Goal: Task Accomplishment & Management: Use online tool/utility

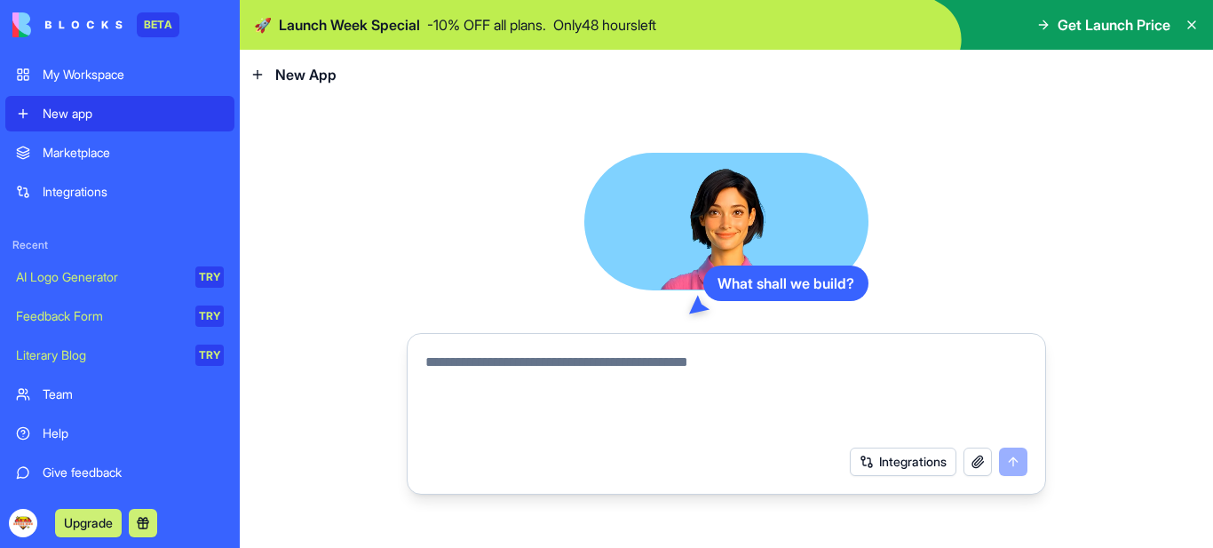
click at [564, 369] on textarea at bounding box center [726, 394] width 602 height 85
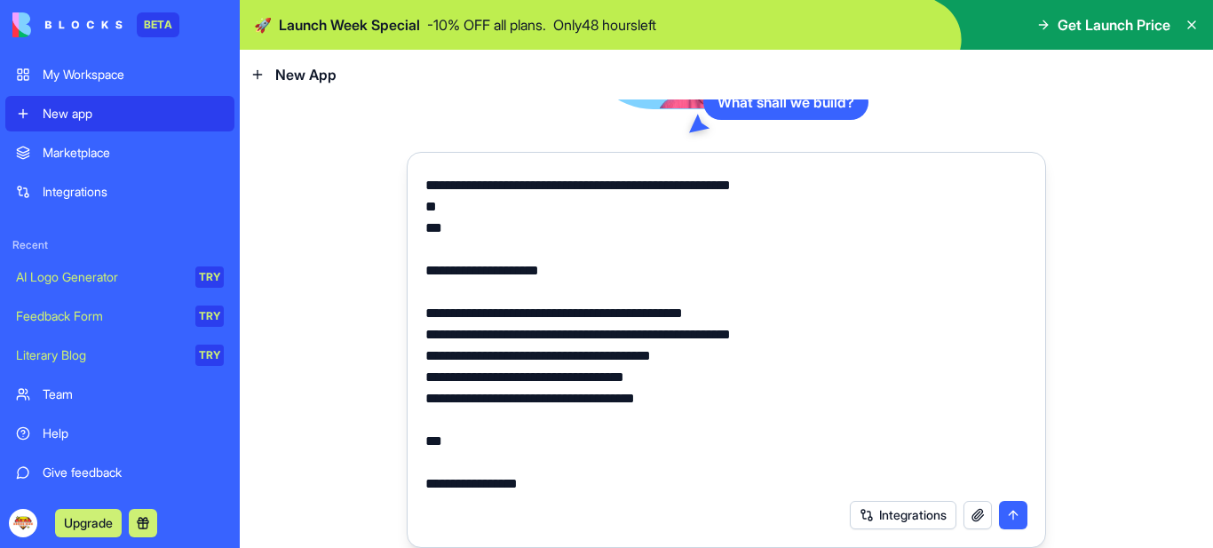
scroll to position [4093, 0]
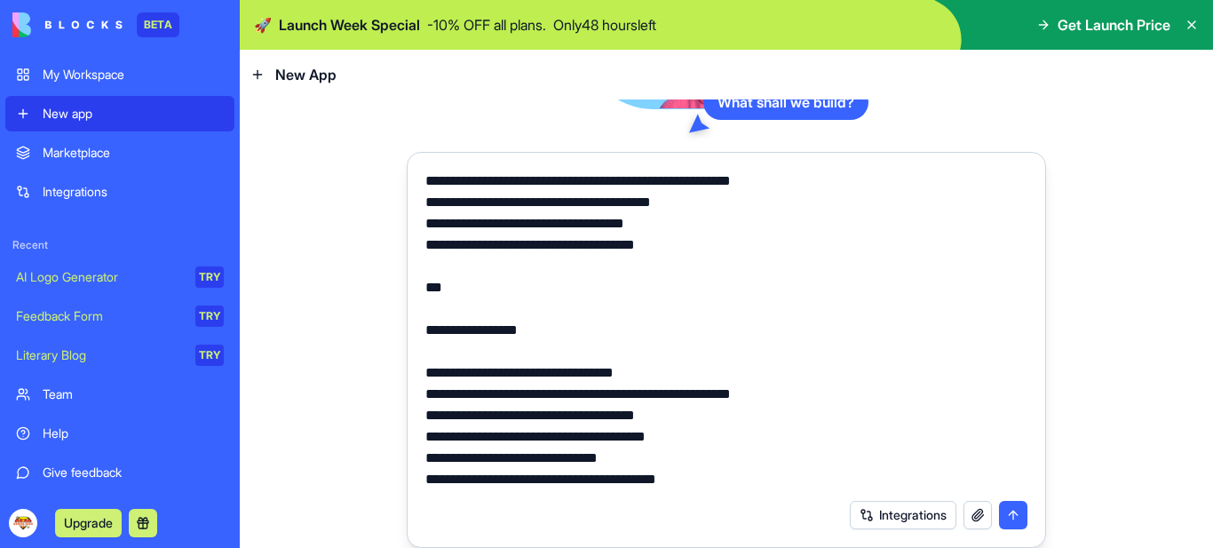
type textarea "**********"
click at [911, 514] on button "Integrations" at bounding box center [903, 515] width 107 height 28
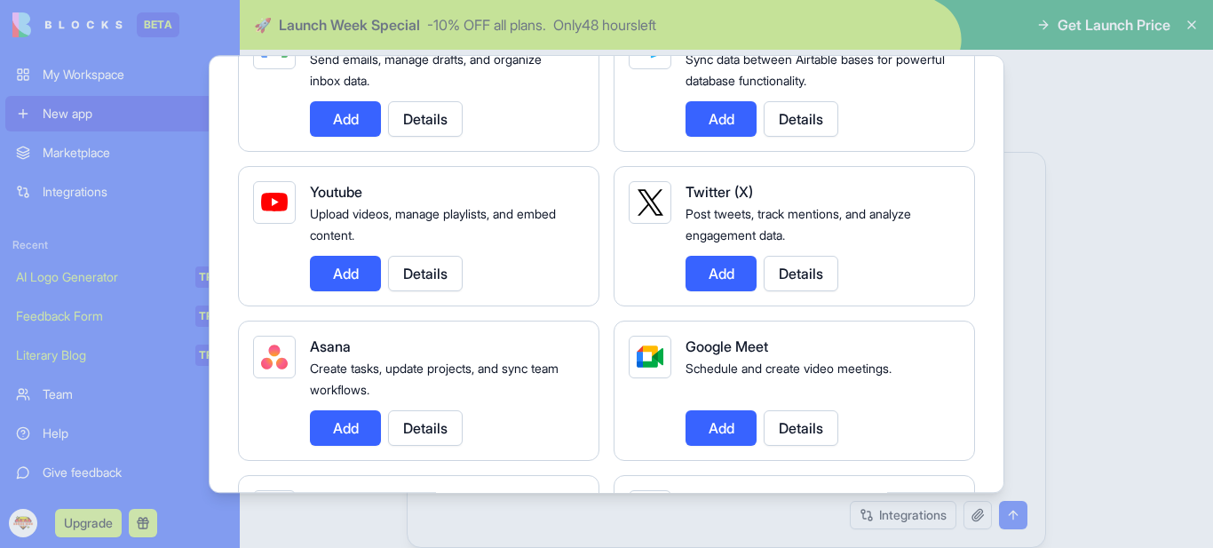
scroll to position [0, 0]
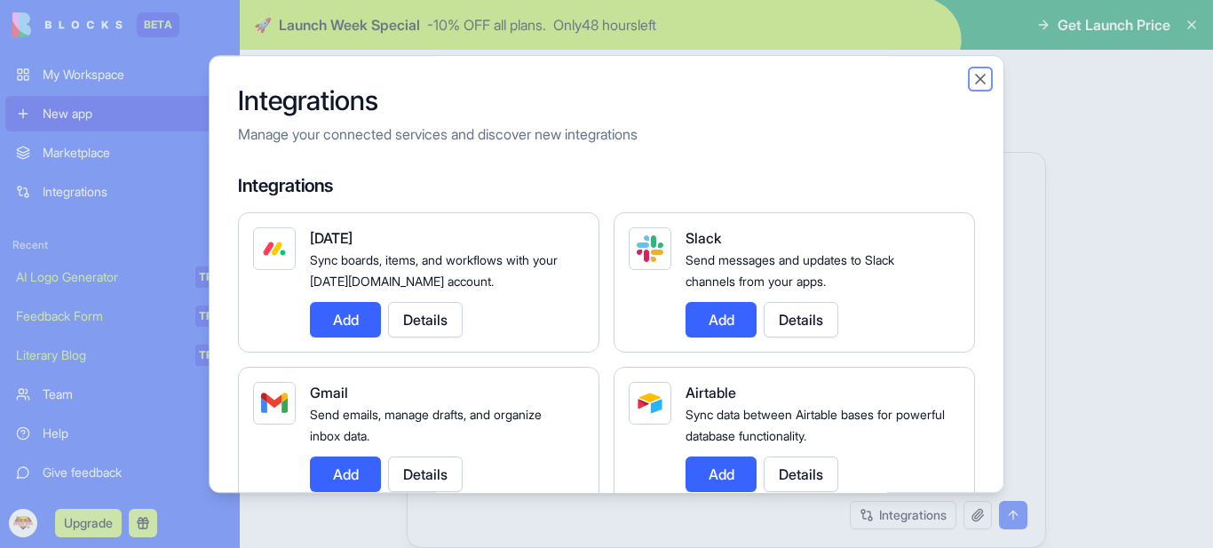
click at [977, 78] on button "Close" at bounding box center [981, 79] width 18 height 18
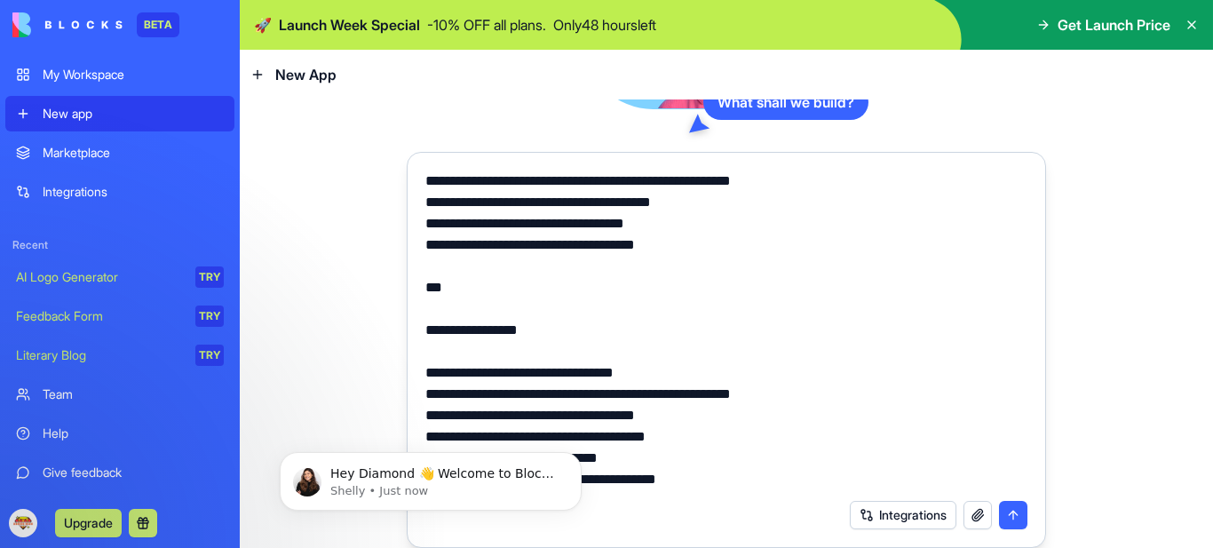
click at [1006, 516] on button "submit" at bounding box center [1013, 515] width 28 height 28
click at [1003, 516] on button "submit" at bounding box center [1013, 515] width 28 height 28
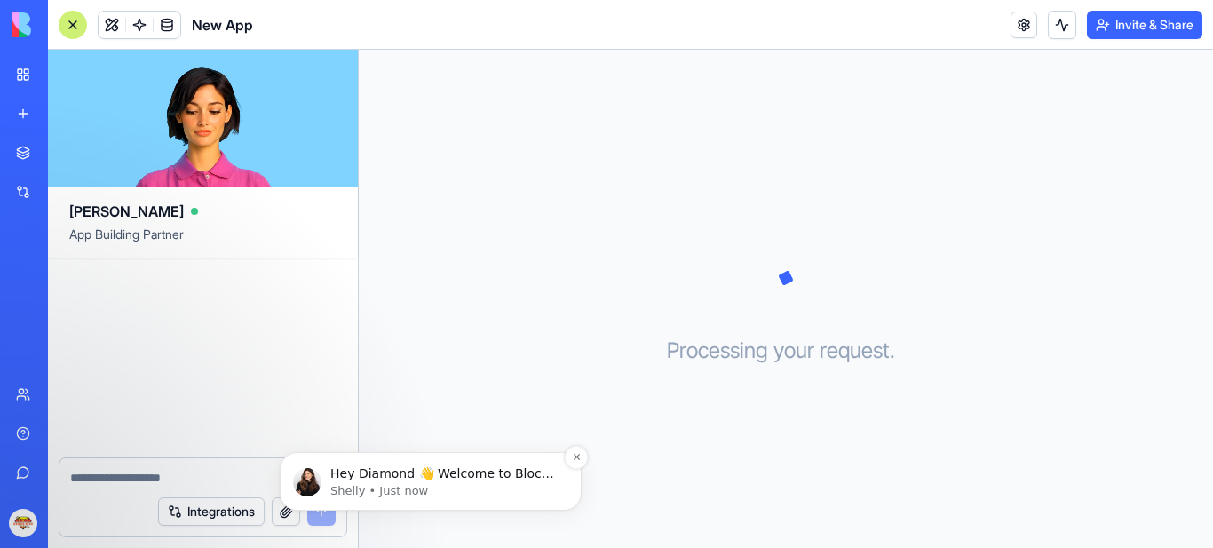
click at [391, 483] on p "Shelly • Just now" at bounding box center [444, 491] width 229 height 16
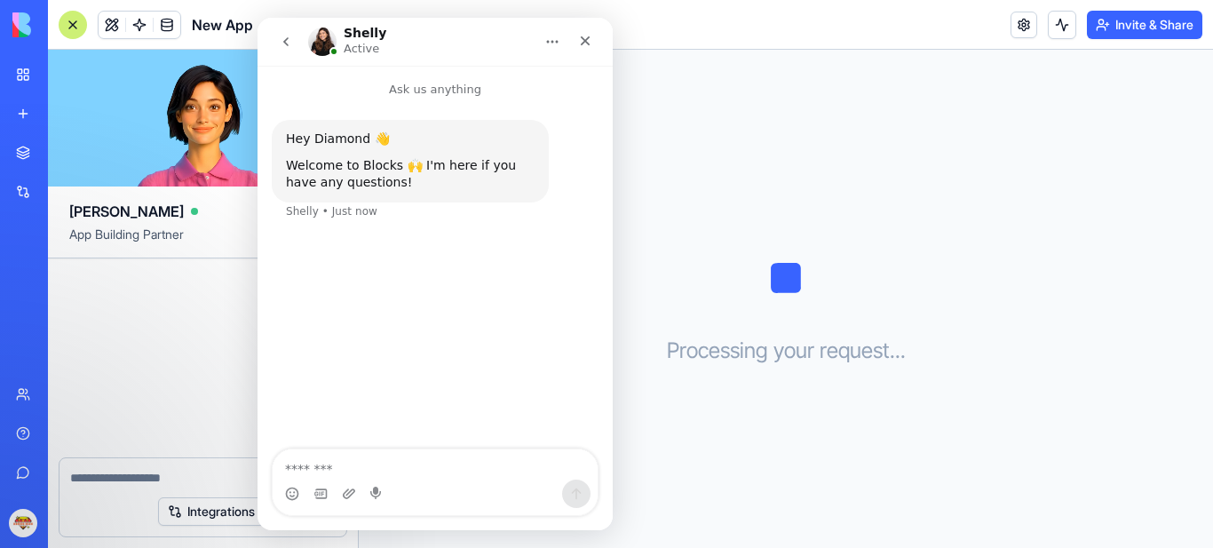
click at [362, 472] on textarea "Message…" at bounding box center [435, 464] width 325 height 30
type textarea "**********"
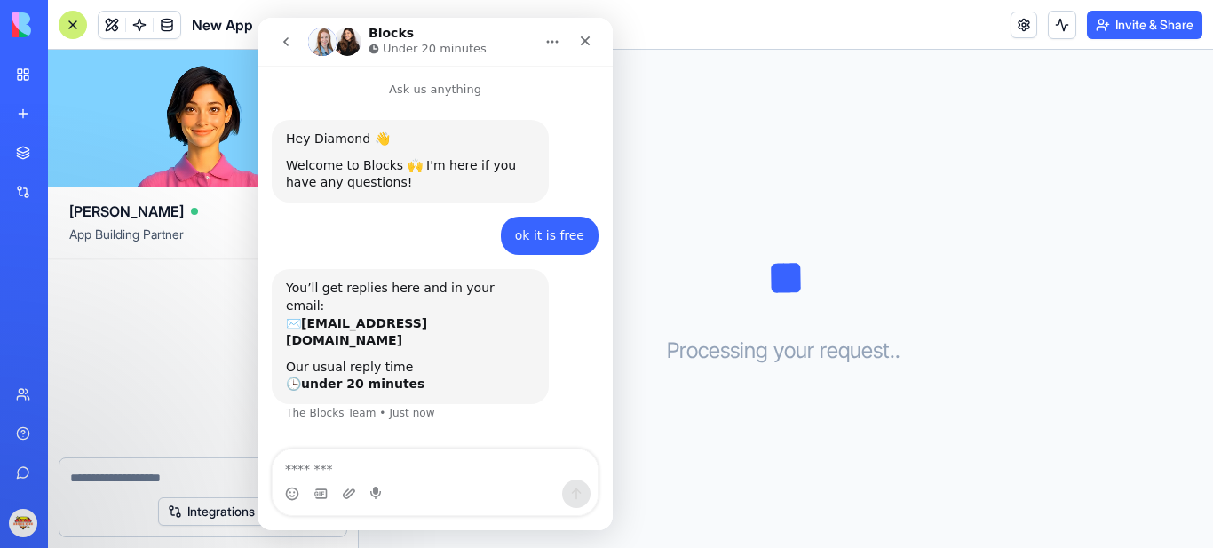
scroll to position [7, 0]
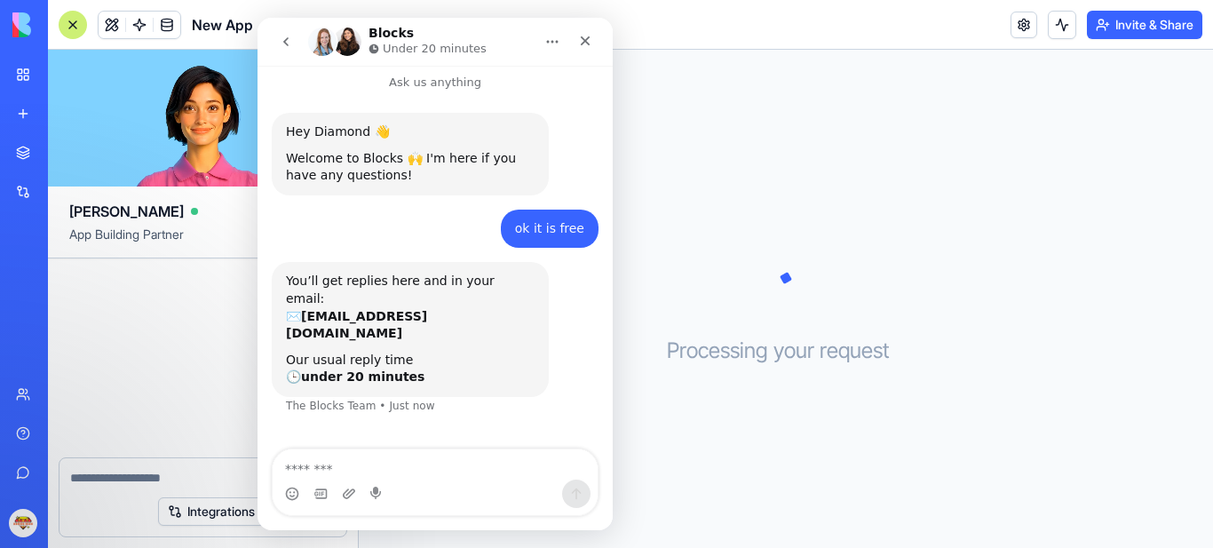
click at [393, 464] on textarea "Message…" at bounding box center [435, 464] width 325 height 30
type textarea "**"
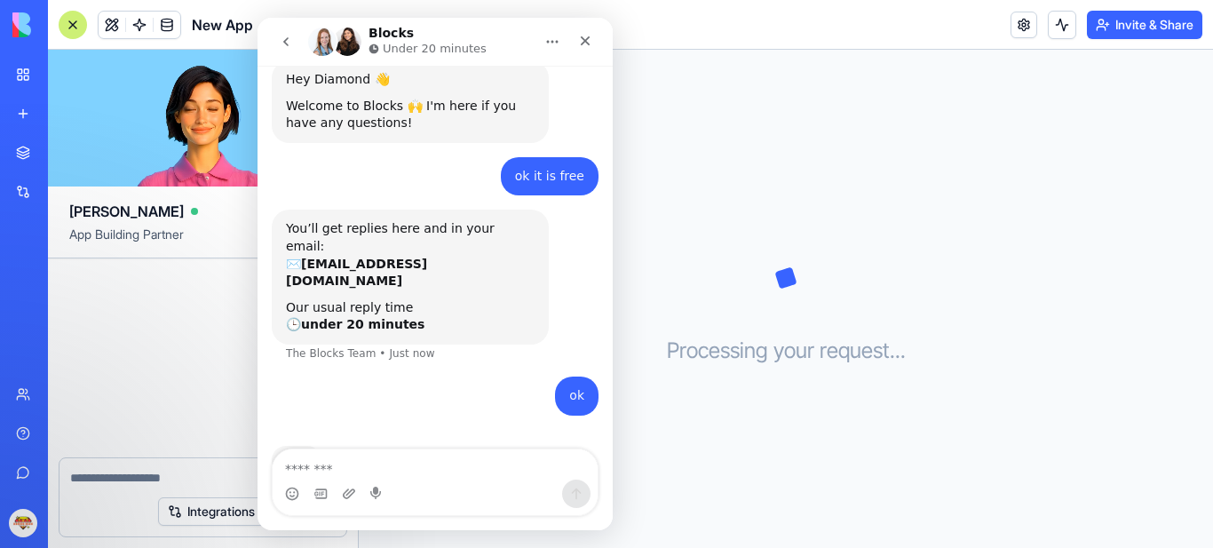
scroll to position [128, 0]
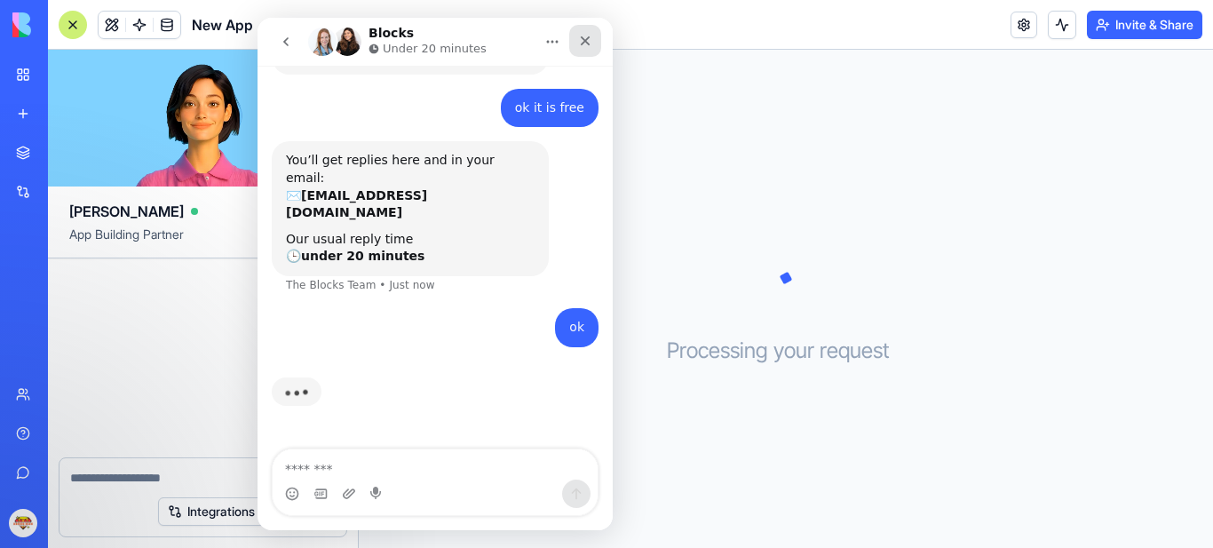
click at [586, 43] on icon "Close" at bounding box center [586, 41] width 10 height 10
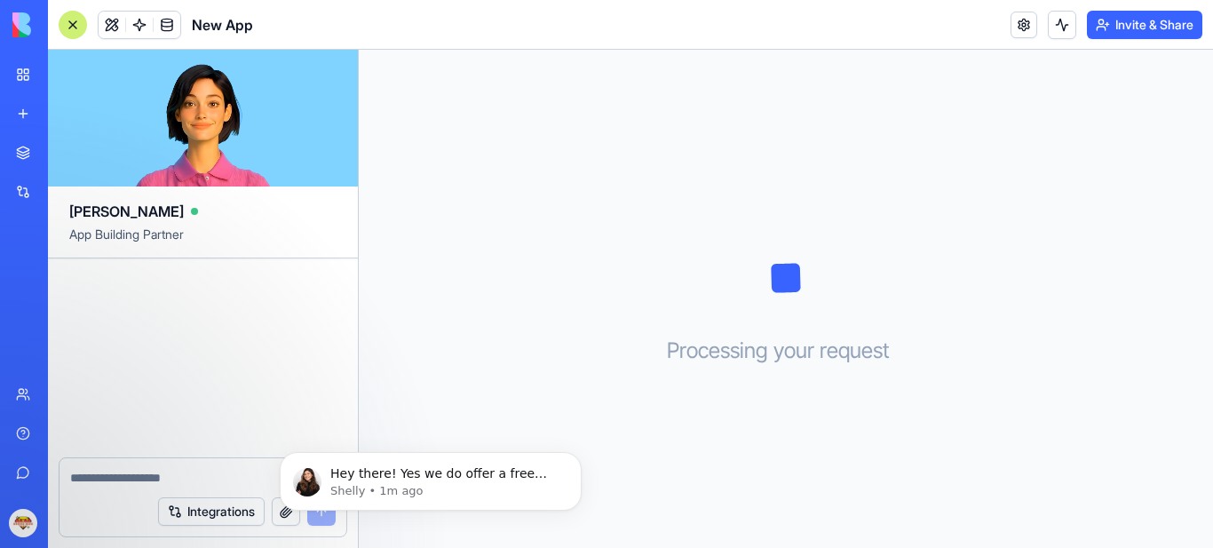
scroll to position [0, 0]
click at [479, 471] on p "Hey there! Yes we do offer a free plan :) you can check out plans here - [URL][…" at bounding box center [444, 474] width 229 height 18
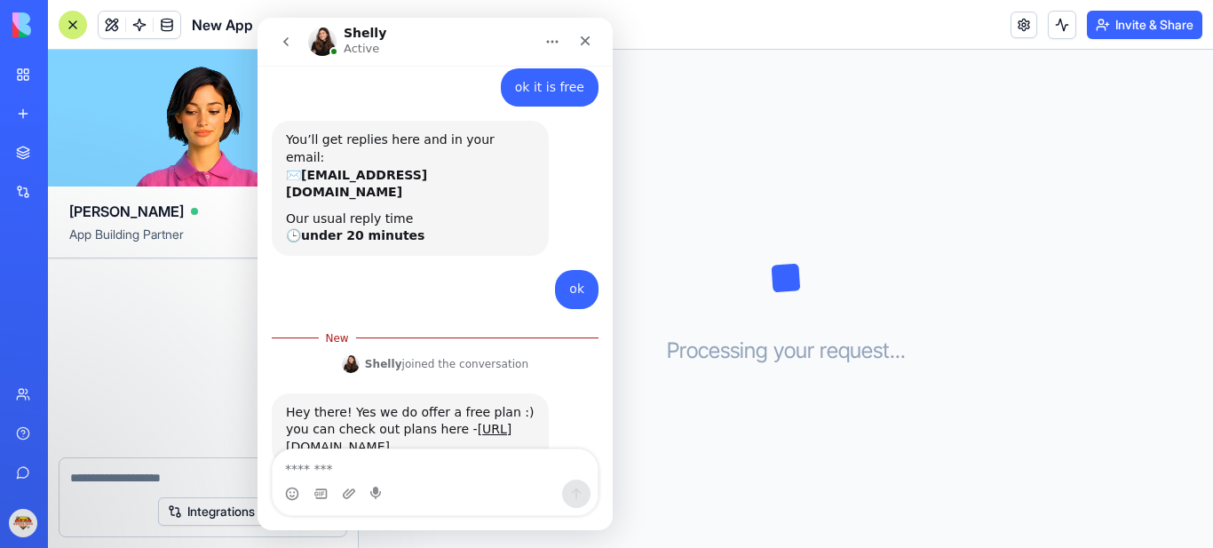
scroll to position [168, 0]
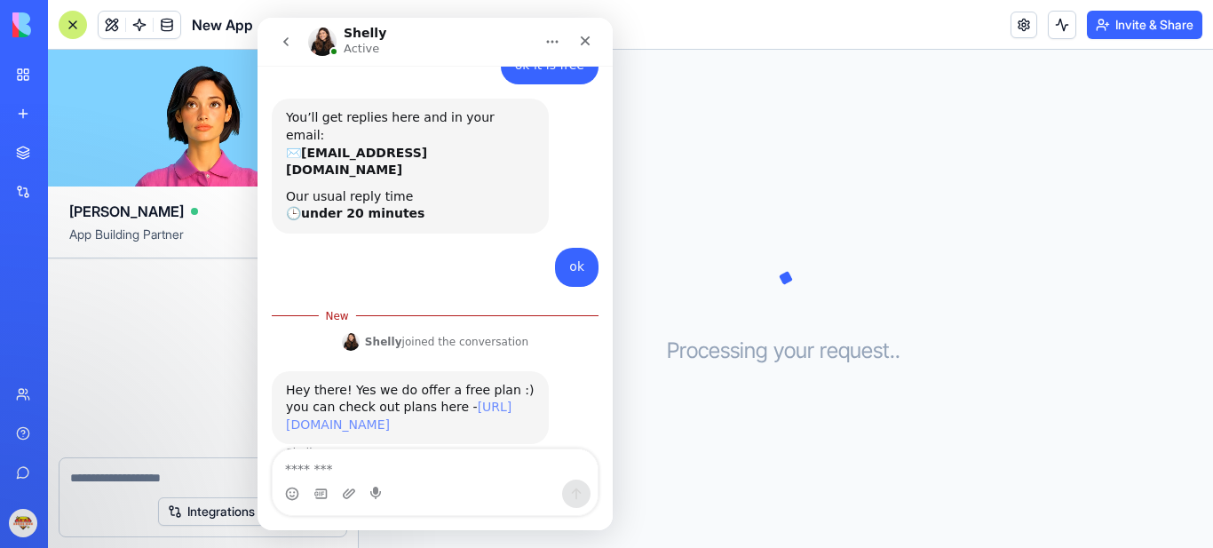
click at [401, 400] on link "[URL][DOMAIN_NAME]" at bounding box center [399, 416] width 226 height 32
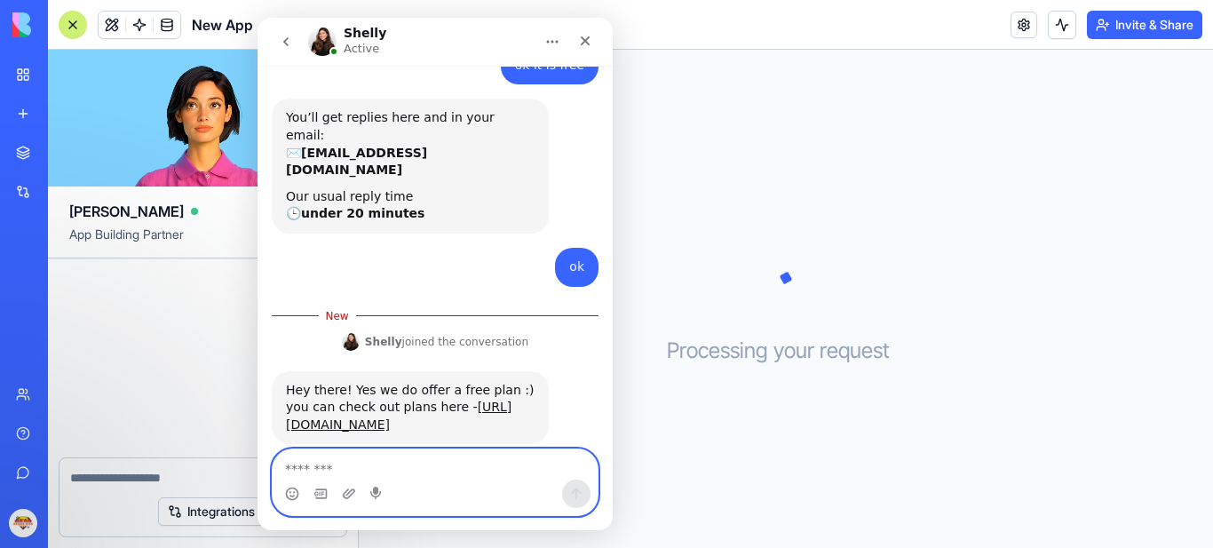
click at [345, 471] on textarea "Message…" at bounding box center [435, 464] width 325 height 30
type textarea "**"
click at [582, 495] on button "Send a message…" at bounding box center [576, 494] width 28 height 28
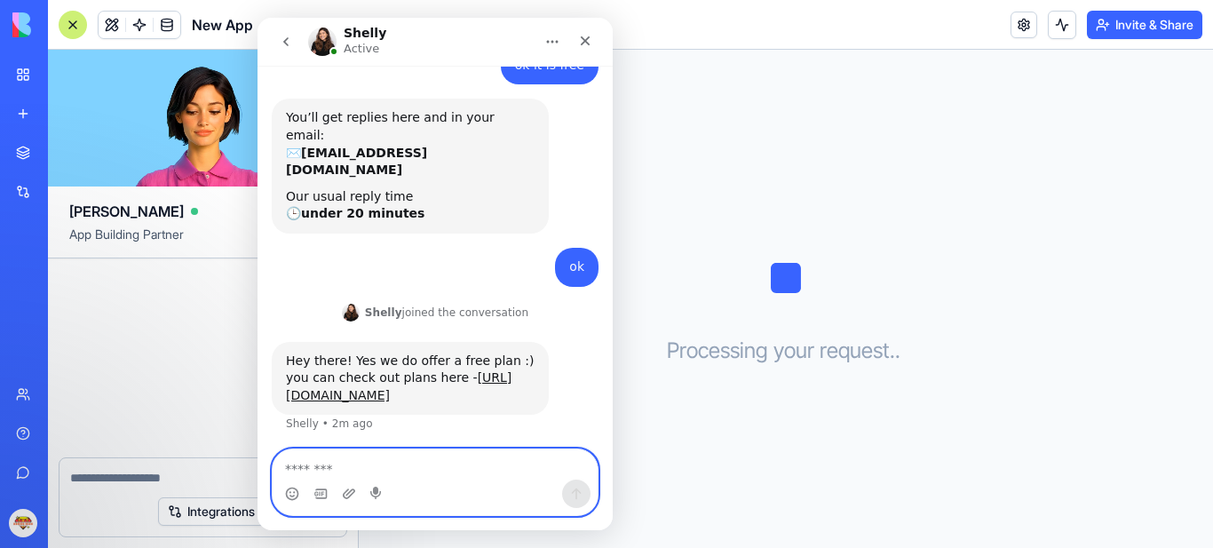
scroll to position [192, 0]
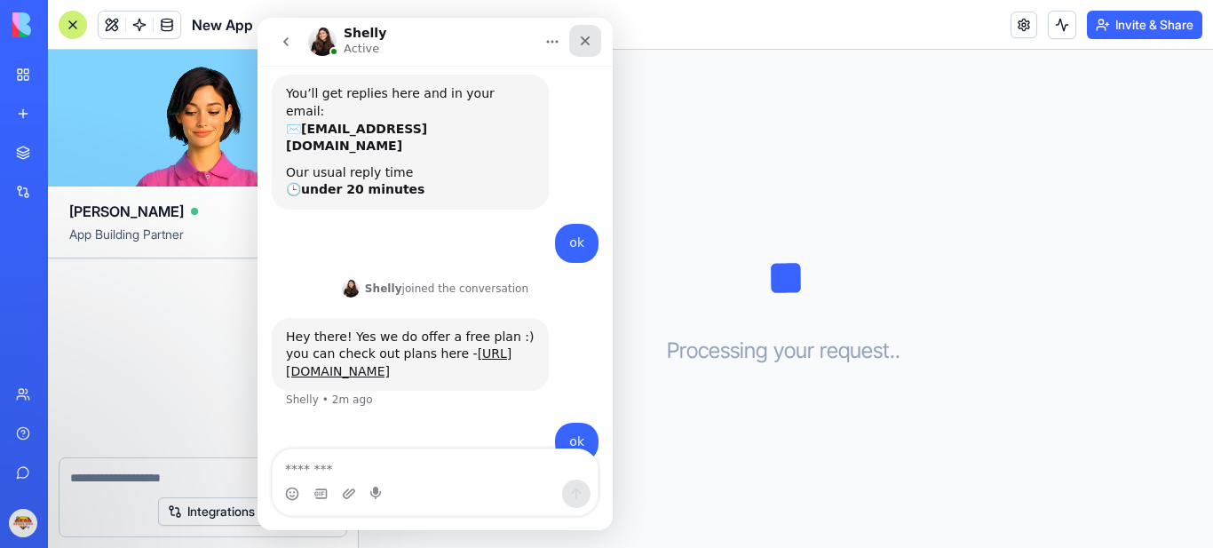
click at [585, 40] on icon "Close" at bounding box center [586, 41] width 10 height 10
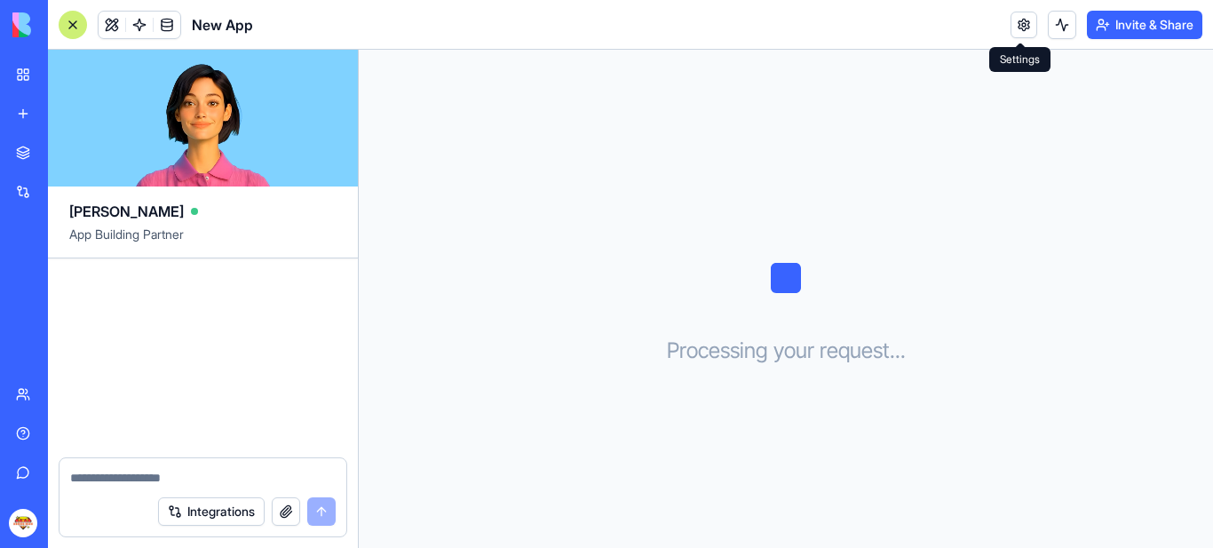
click at [1017, 23] on link at bounding box center [1024, 25] width 27 height 27
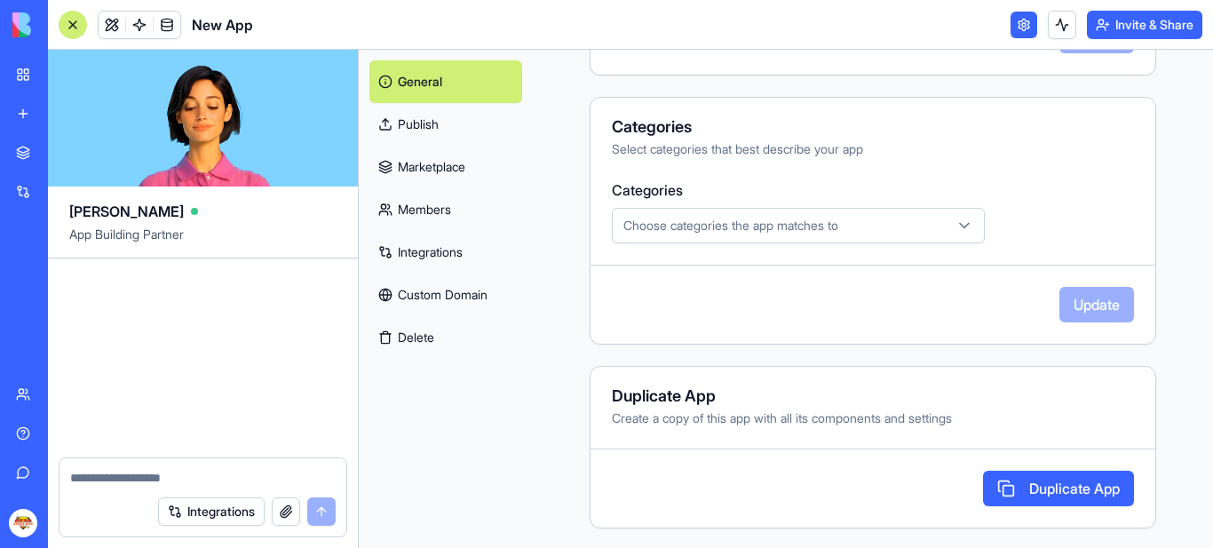
scroll to position [542, 0]
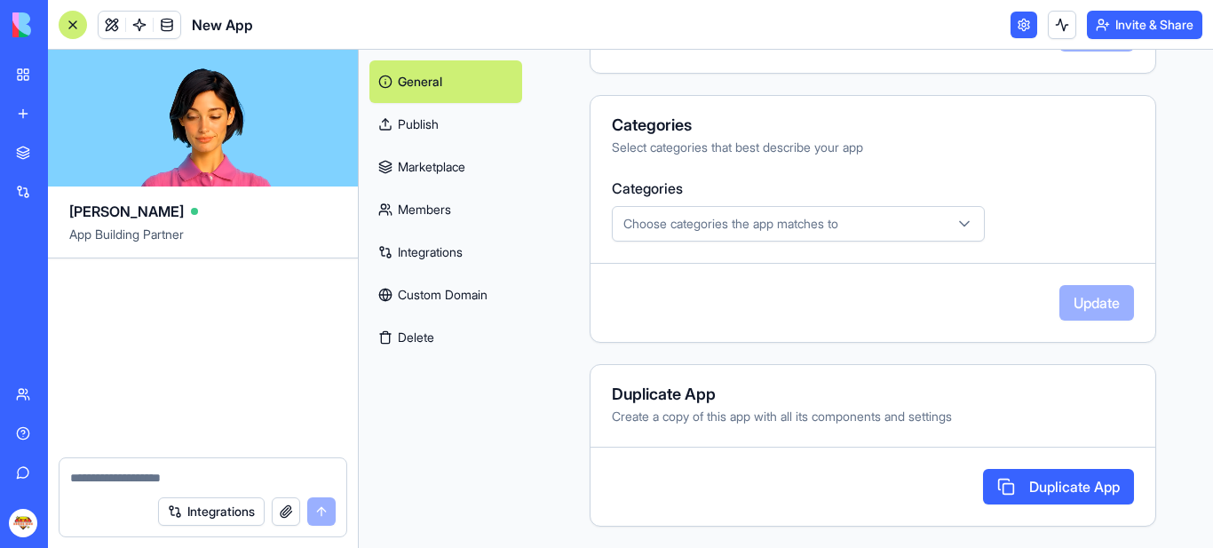
click at [420, 118] on link "Publish" at bounding box center [445, 124] width 153 height 43
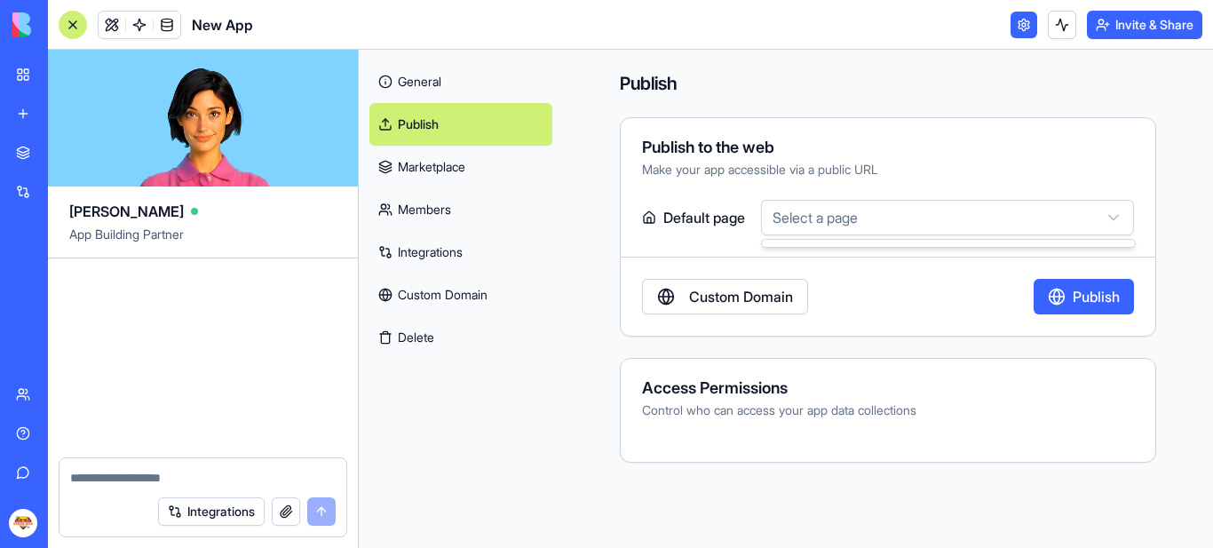
click at [1117, 215] on html "BETA My Workspace New app Marketplace Integrations Recent New App AI Logo Gener…" at bounding box center [606, 274] width 1213 height 548
click at [1117, 216] on html "BETA My Workspace New app Marketplace Integrations Recent New App AI Logo Gener…" at bounding box center [606, 274] width 1213 height 548
click at [452, 168] on link "Marketplace" at bounding box center [460, 167] width 183 height 43
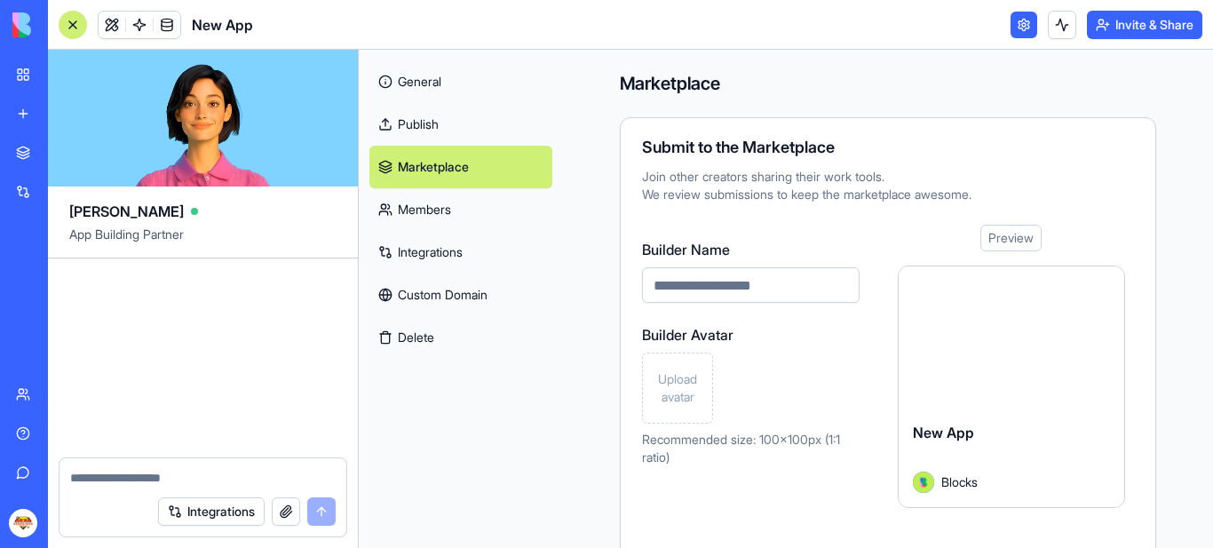
scroll to position [104, 0]
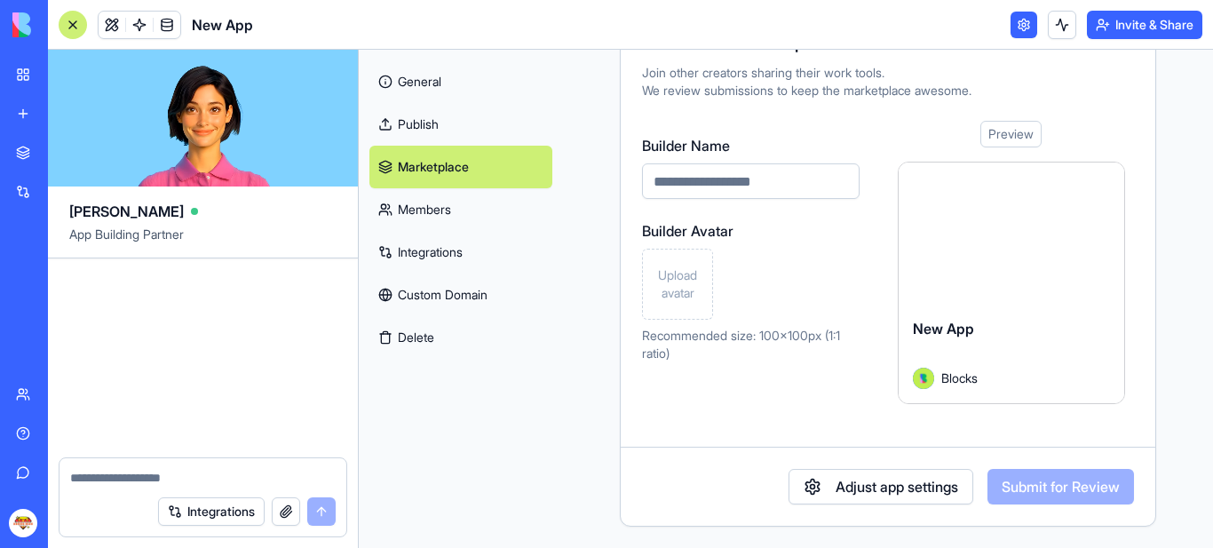
click at [429, 78] on link "General" at bounding box center [460, 81] width 183 height 43
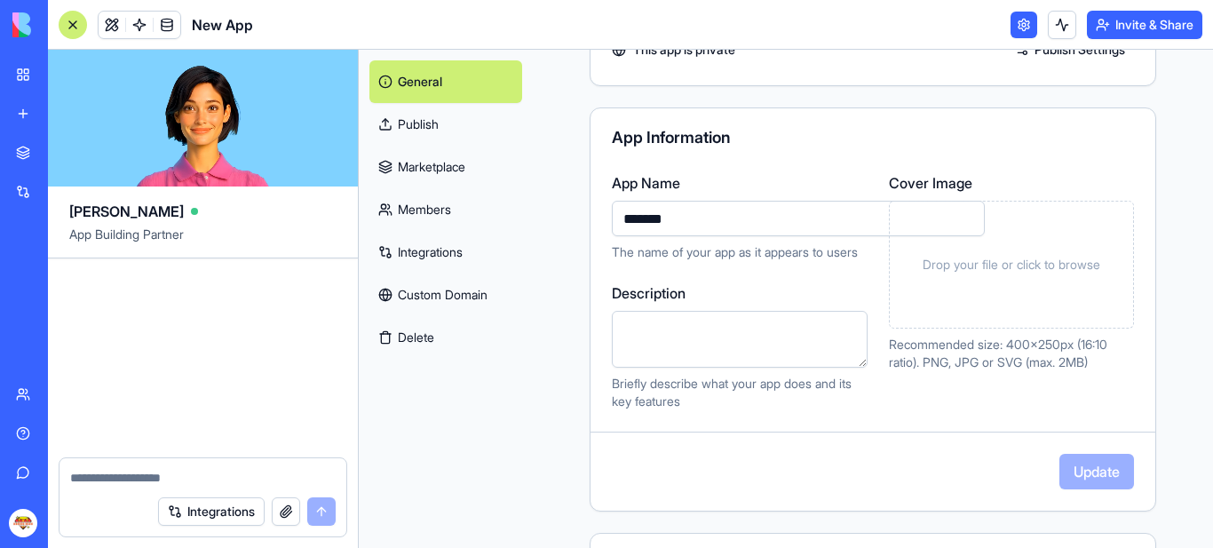
click at [638, 25] on header "New App Invite & Share" at bounding box center [630, 25] width 1165 height 50
click at [780, 223] on input "*******" at bounding box center [798, 219] width 373 height 36
click at [1035, 253] on div "Drop your file or click to browse" at bounding box center [1011, 265] width 245 height 128
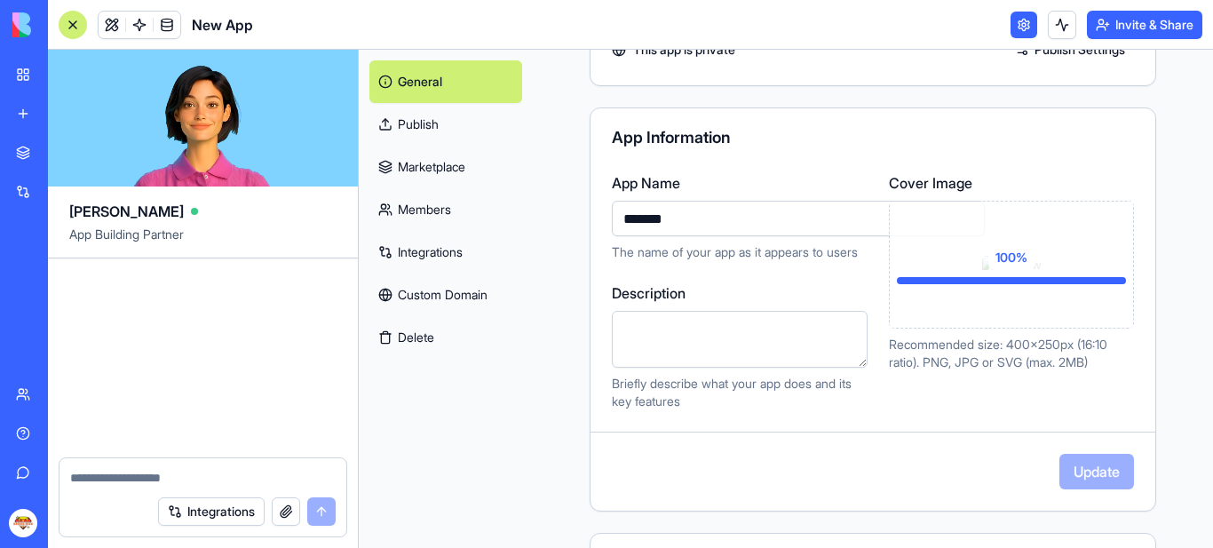
click at [706, 336] on textarea "Description" at bounding box center [740, 339] width 256 height 57
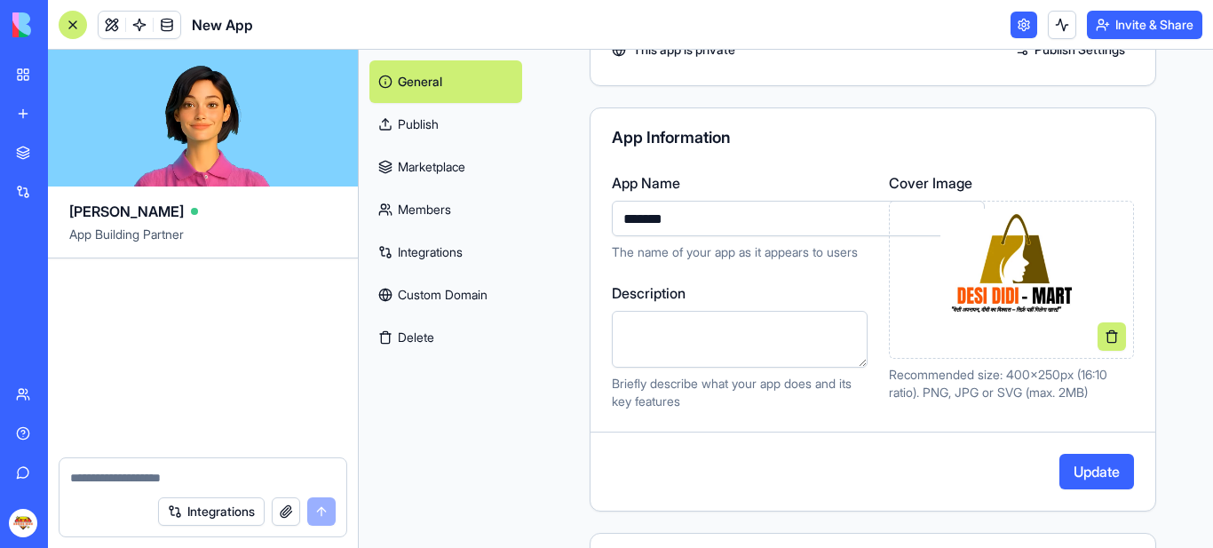
click at [719, 220] on input "*******" at bounding box center [798, 219] width 373 height 36
type input "*"
type input "**********"
click at [747, 337] on textarea "Description" at bounding box center [740, 339] width 256 height 57
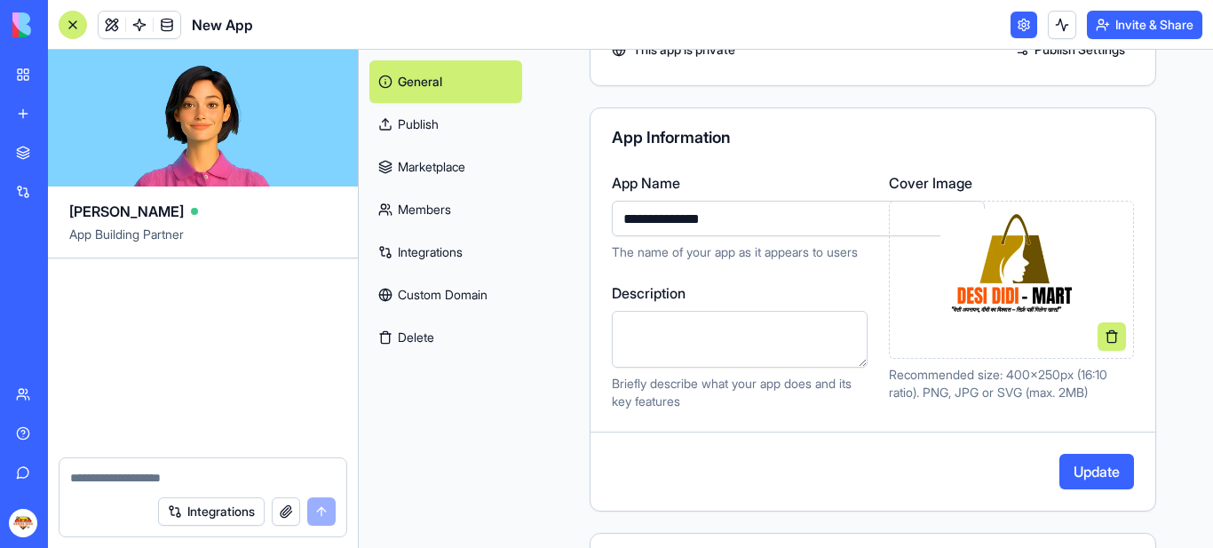
click at [711, 326] on textarea "Description" at bounding box center [740, 339] width 256 height 57
type textarea "**********"
click at [1084, 472] on button "Update" at bounding box center [1097, 472] width 75 height 36
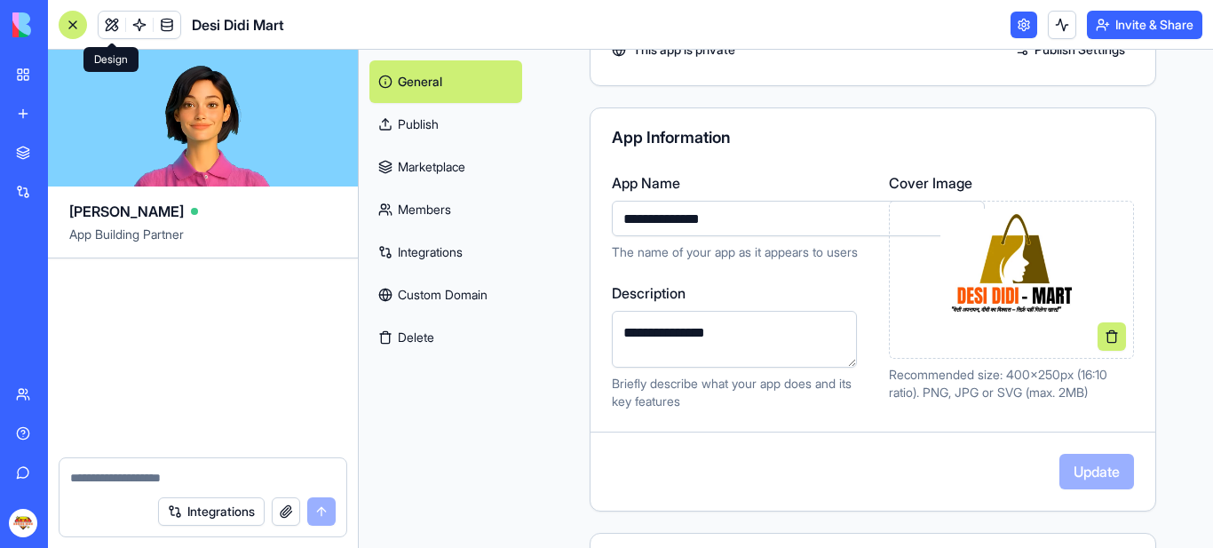
click at [111, 22] on link at bounding box center [112, 25] width 27 height 27
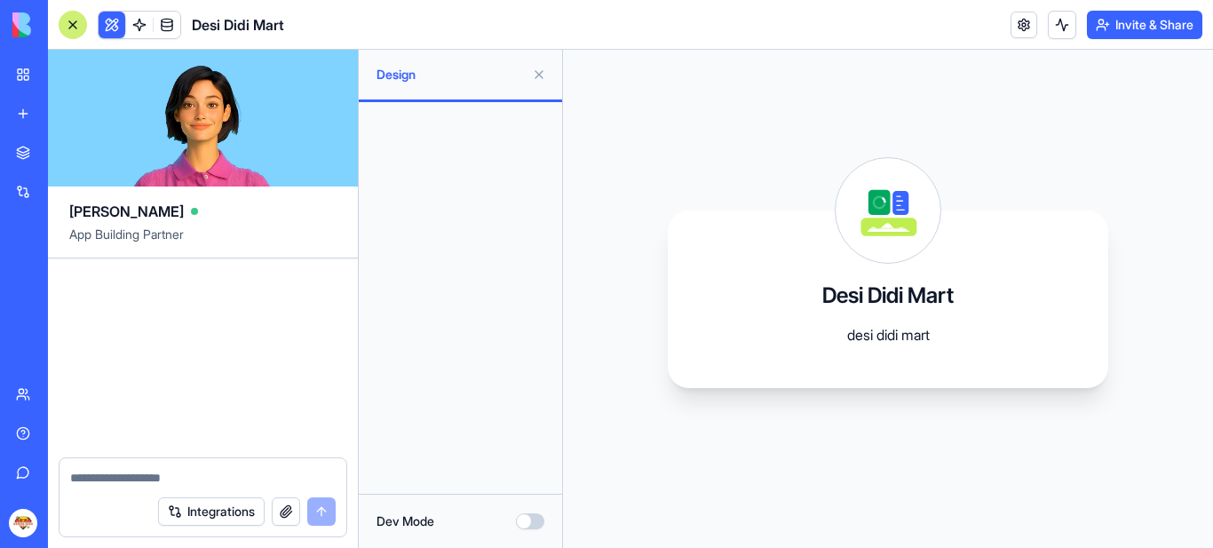
click at [534, 518] on button "Dev Mode" at bounding box center [530, 521] width 28 height 16
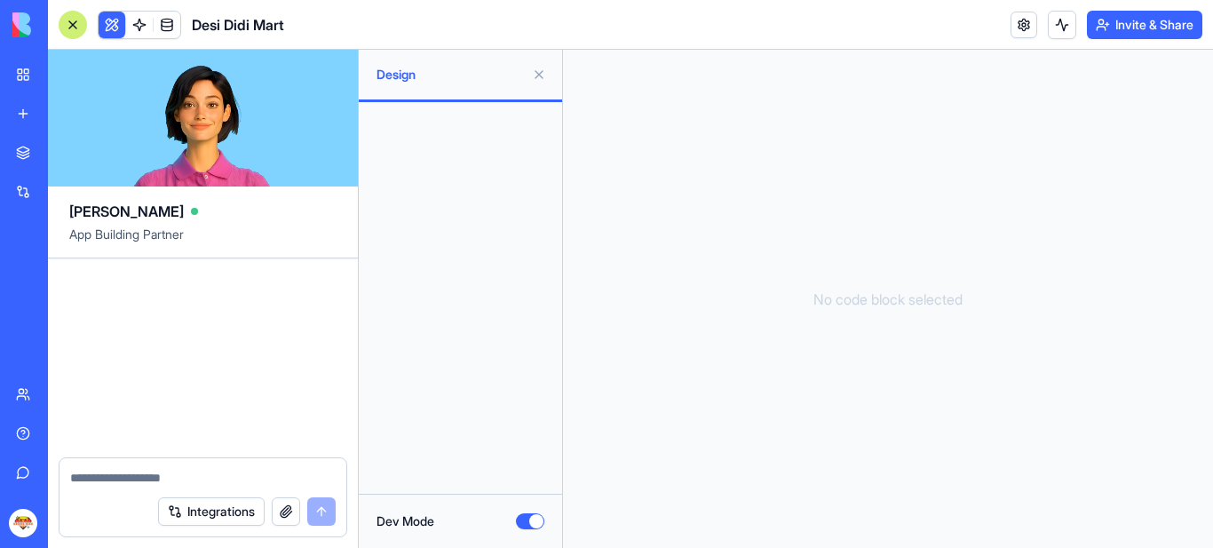
click at [524, 520] on button "Dev Mode" at bounding box center [530, 521] width 28 height 16
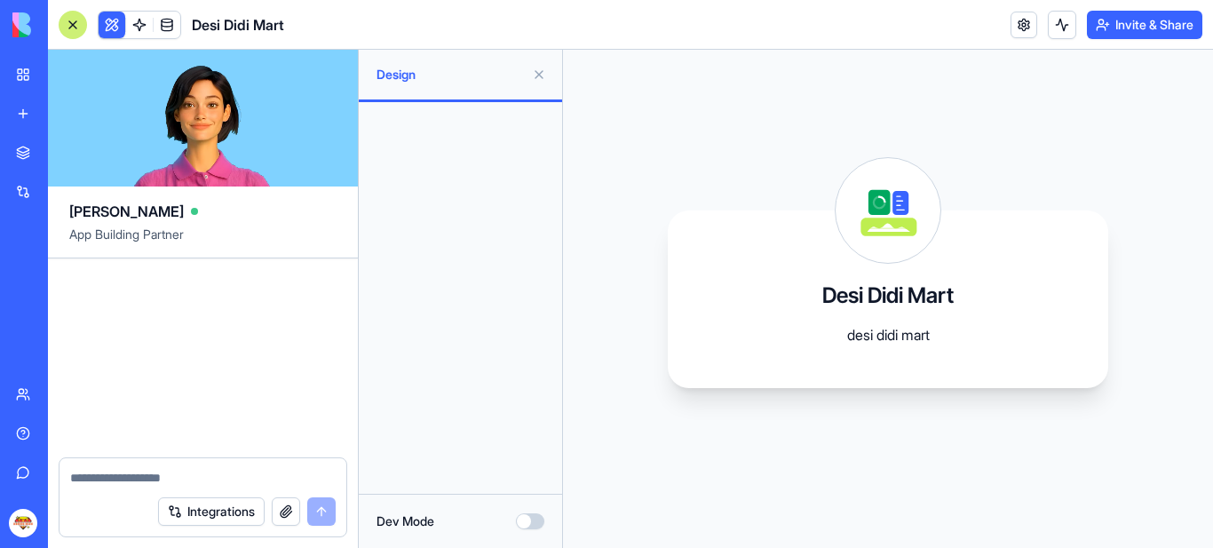
click at [528, 507] on div "Dev Mode" at bounding box center [460, 521] width 203 height 54
click at [535, 515] on button "Dev Mode" at bounding box center [530, 521] width 28 height 16
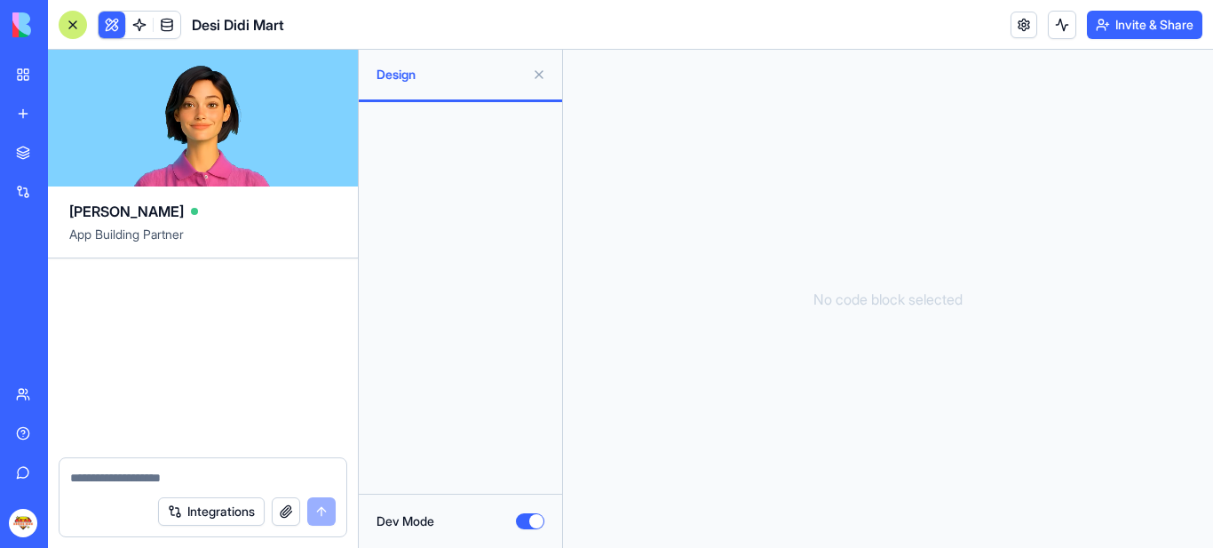
click at [526, 520] on button "Dev Mode" at bounding box center [530, 521] width 28 height 16
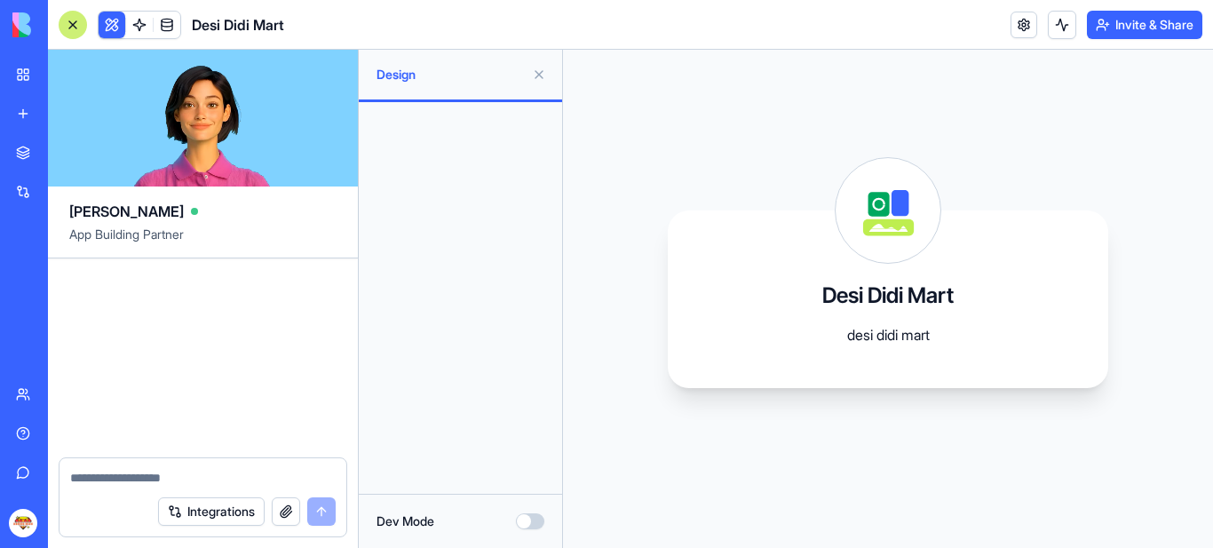
scroll to position [38, 0]
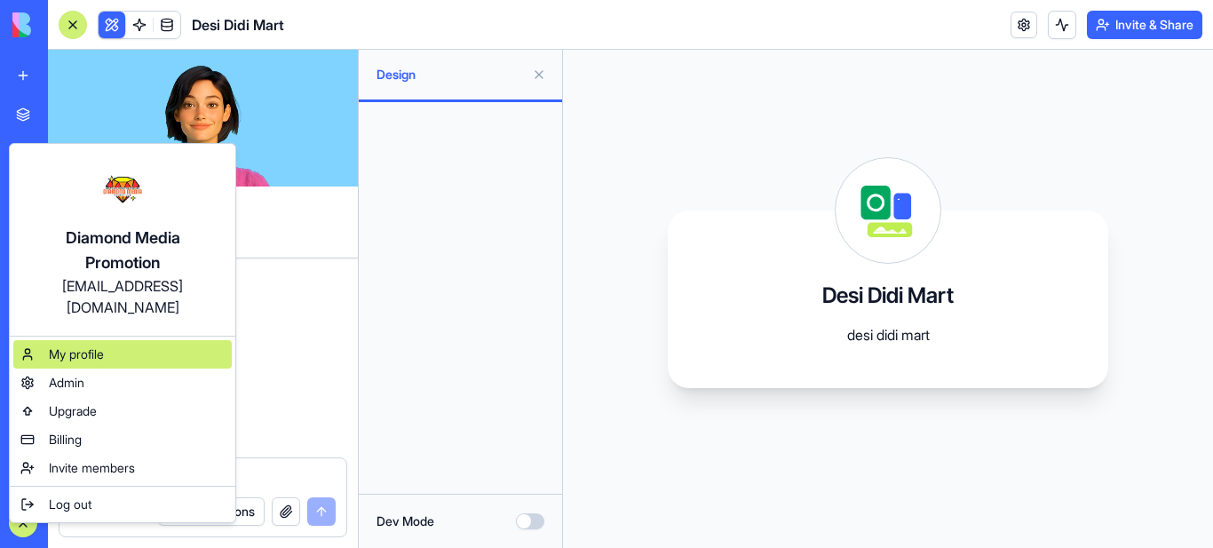
click at [92, 345] on span "My profile" at bounding box center [76, 354] width 55 height 18
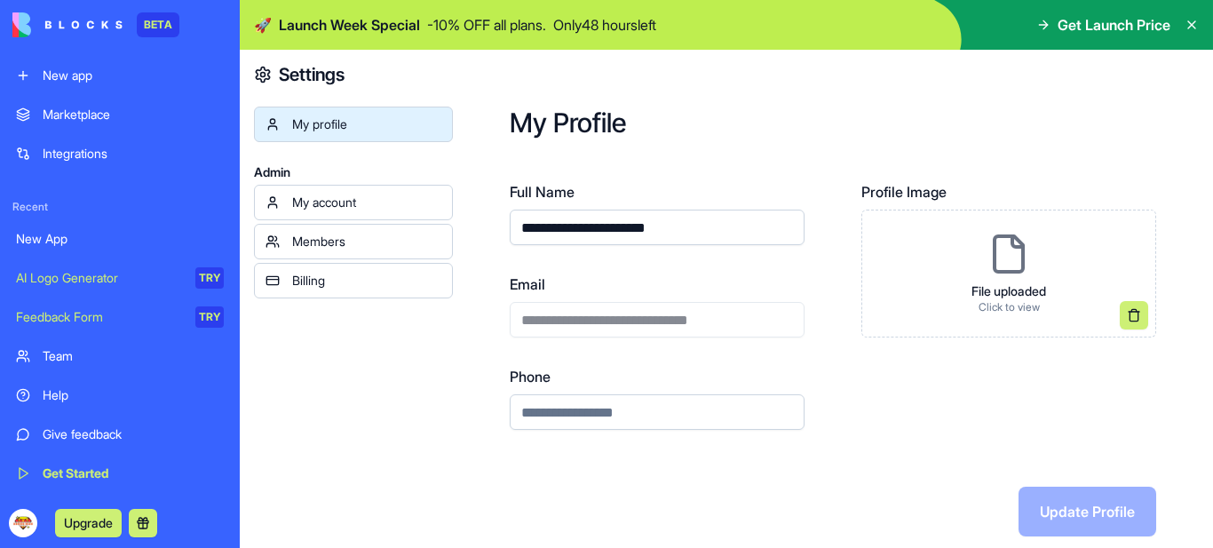
click at [1192, 26] on icon at bounding box center [1192, 25] width 14 height 14
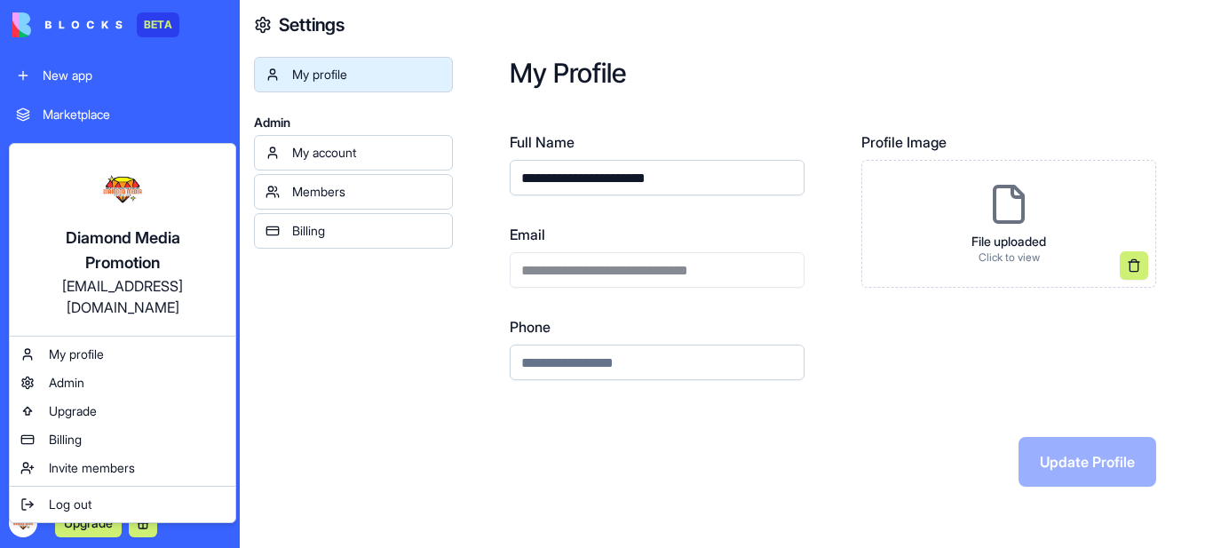
click at [22, 520] on html "**********" at bounding box center [606, 274] width 1213 height 548
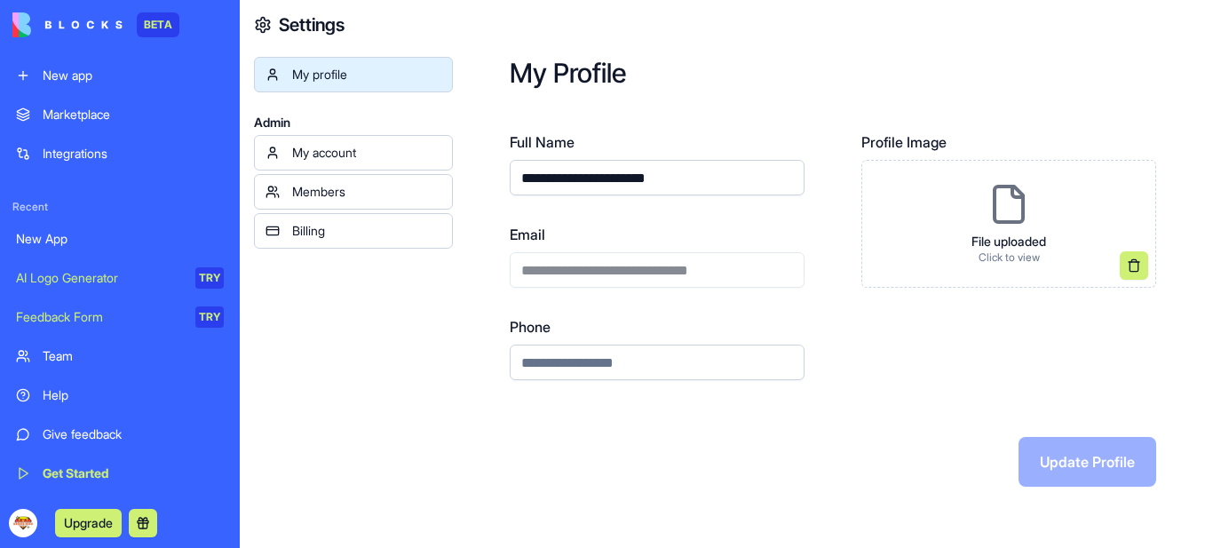
click at [336, 444] on div "My profile Admin My account Members Billing" at bounding box center [353, 331] width 199 height 548
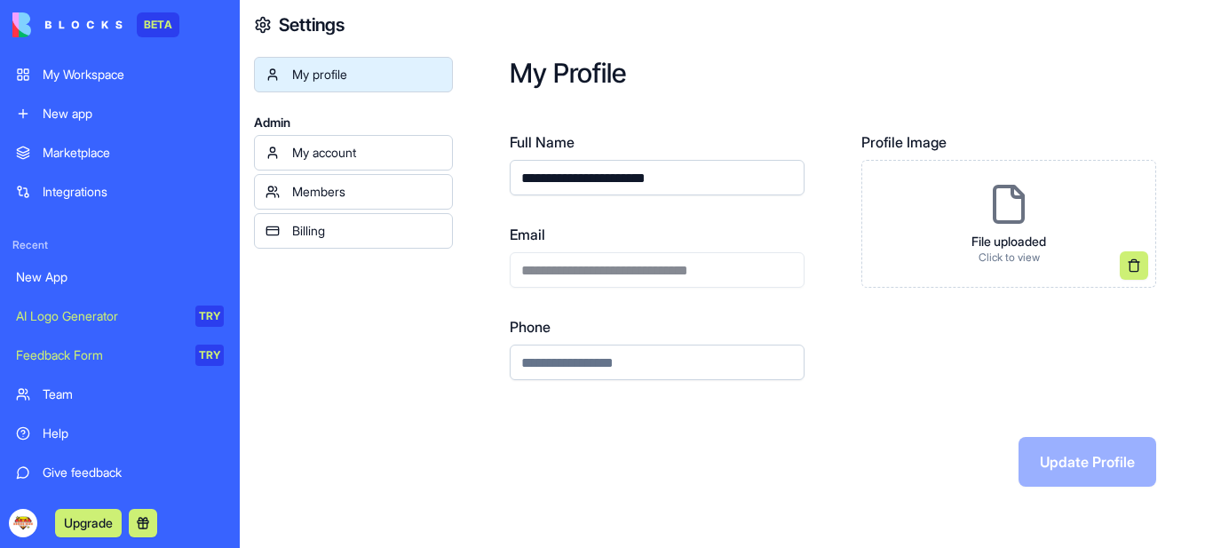
click at [86, 75] on div "My Workspace" at bounding box center [133, 75] width 181 height 18
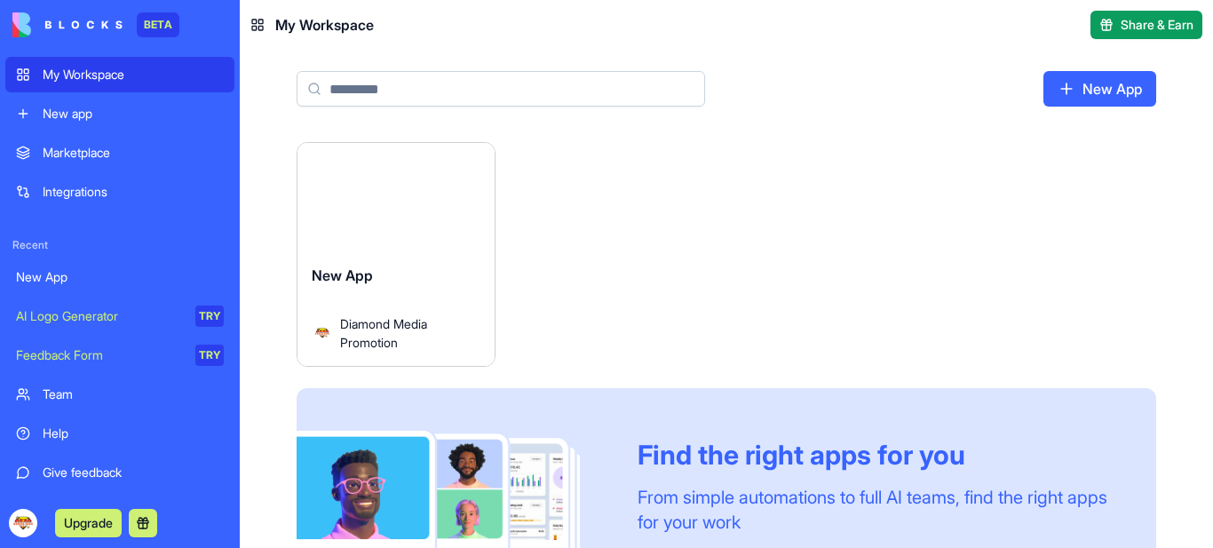
click at [381, 331] on span "Diamond Media Promotion" at bounding box center [403, 332] width 126 height 37
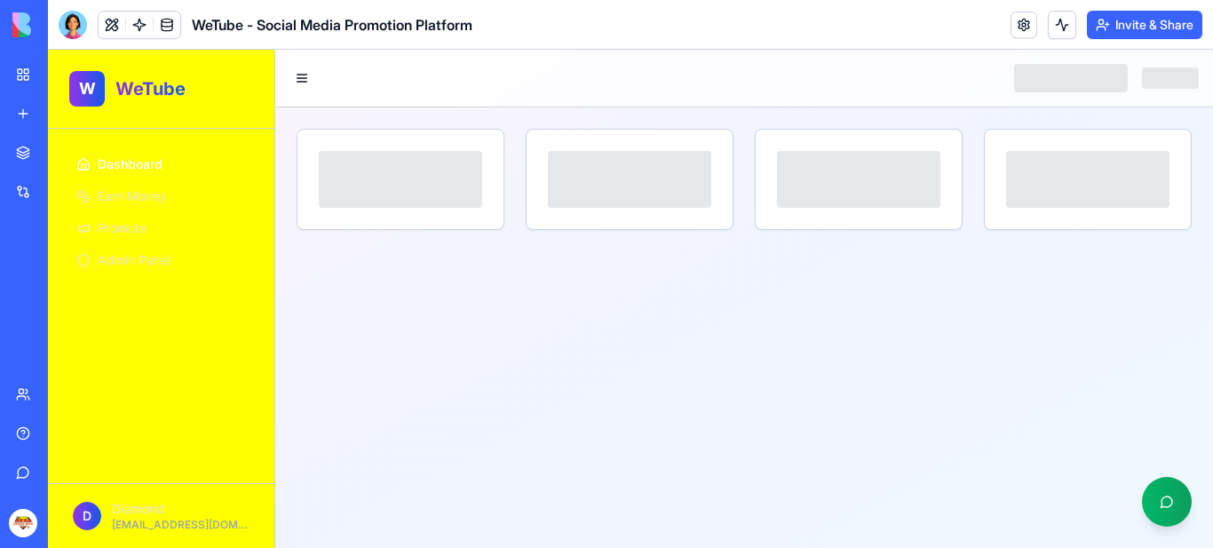
click at [131, 163] on span "Dashboard" at bounding box center [130, 164] width 65 height 18
click at [304, 83] on button at bounding box center [302, 78] width 25 height 25
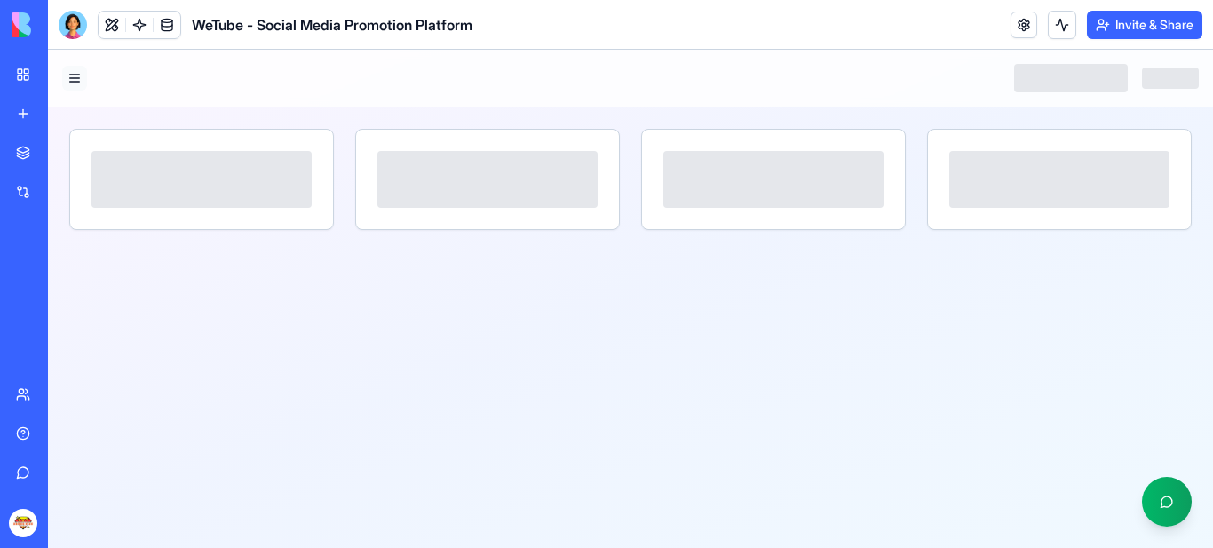
click at [73, 78] on button at bounding box center [74, 78] width 25 height 25
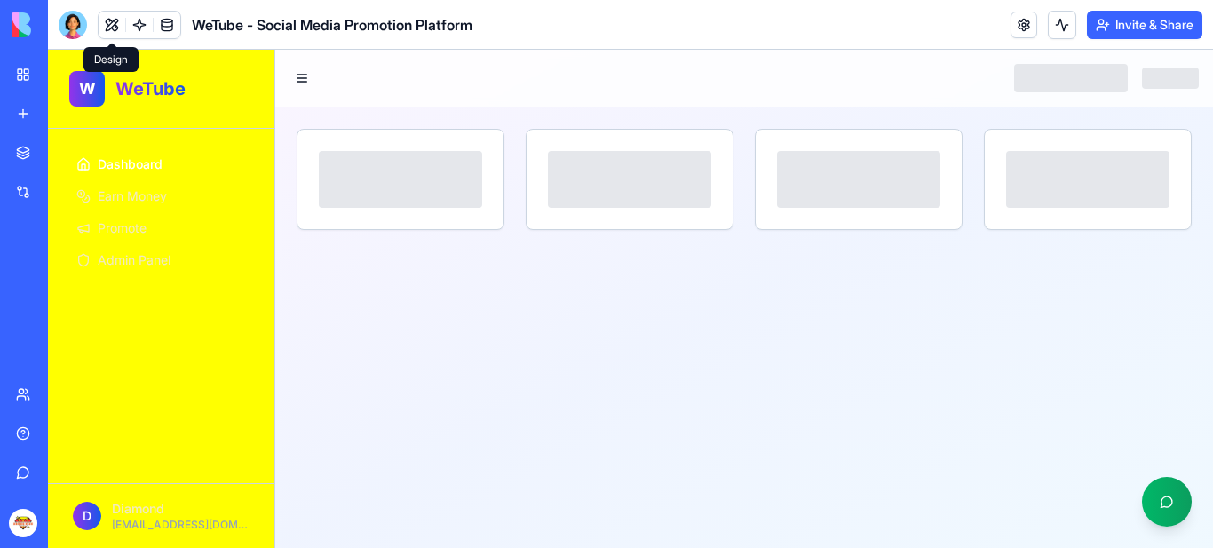
click at [111, 20] on button at bounding box center [112, 25] width 27 height 27
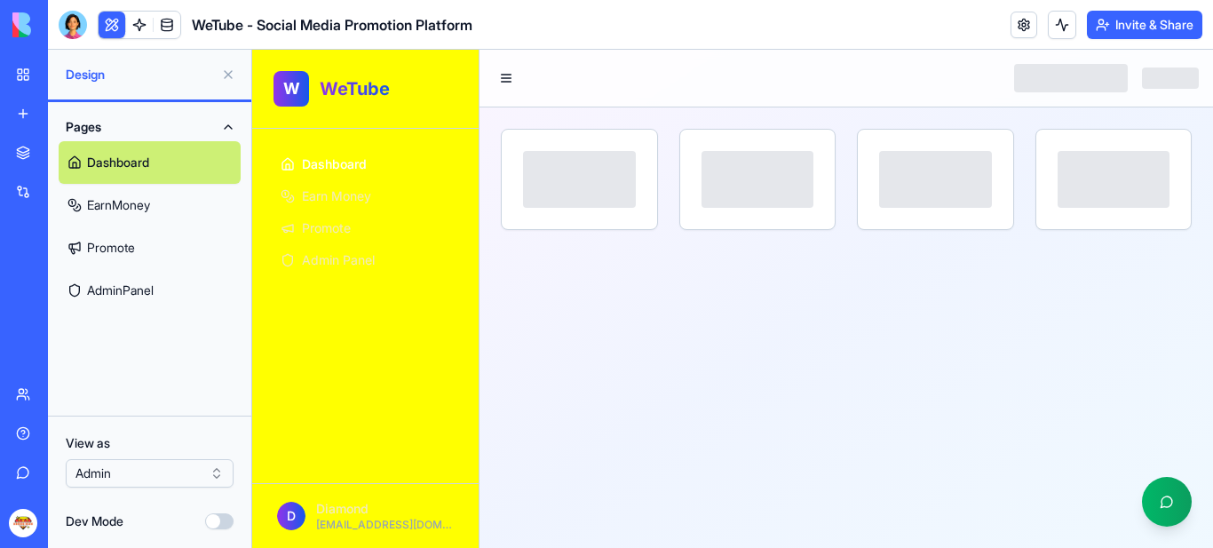
click at [150, 168] on link "Dashboard" at bounding box center [150, 162] width 182 height 43
click at [225, 525] on button "Dev Mode" at bounding box center [219, 521] width 28 height 16
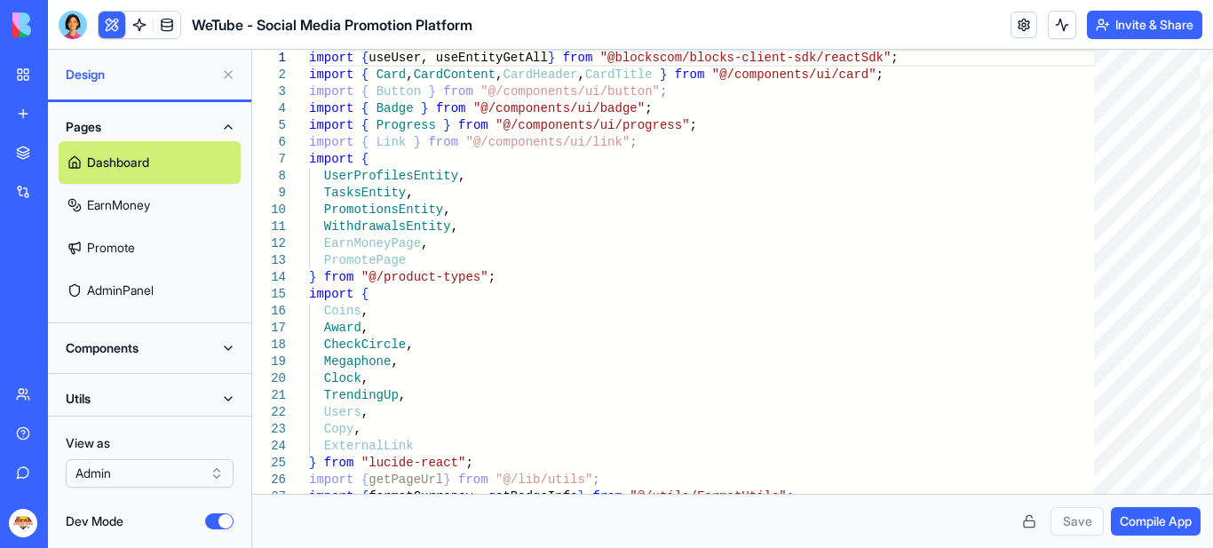
click at [213, 520] on button "Dev Mode" at bounding box center [219, 521] width 28 height 16
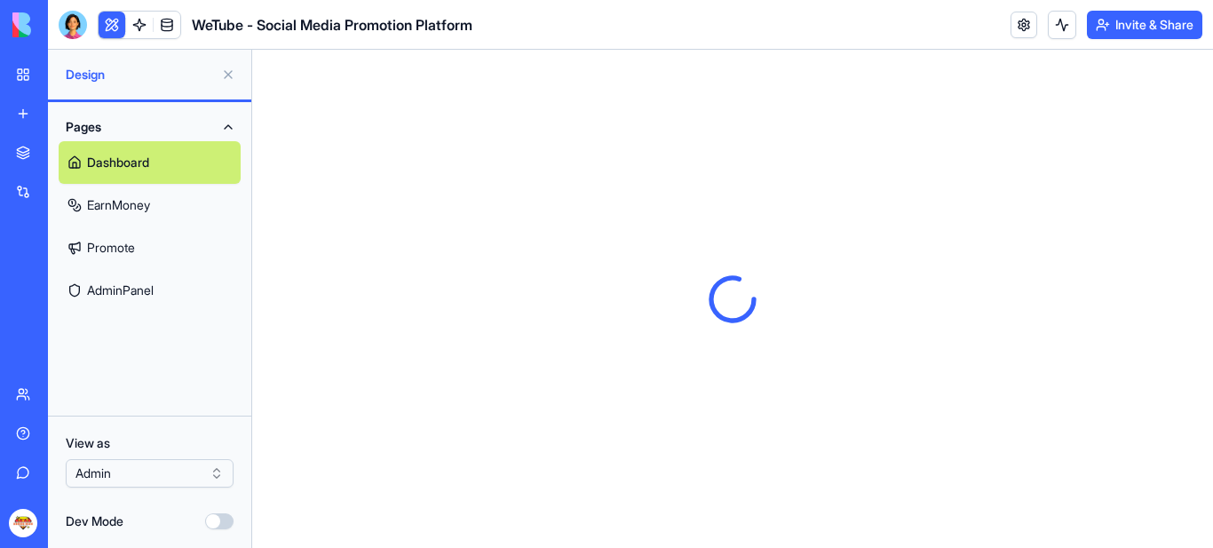
click at [222, 520] on button "Dev Mode" at bounding box center [219, 521] width 28 height 16
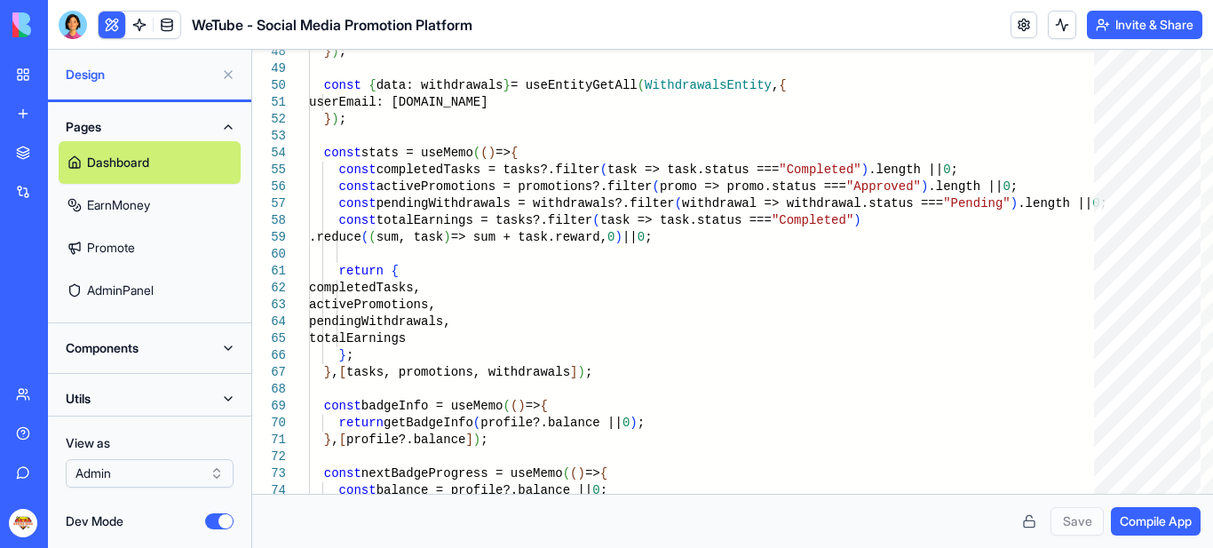
click at [211, 518] on button "Dev Mode" at bounding box center [219, 521] width 28 height 16
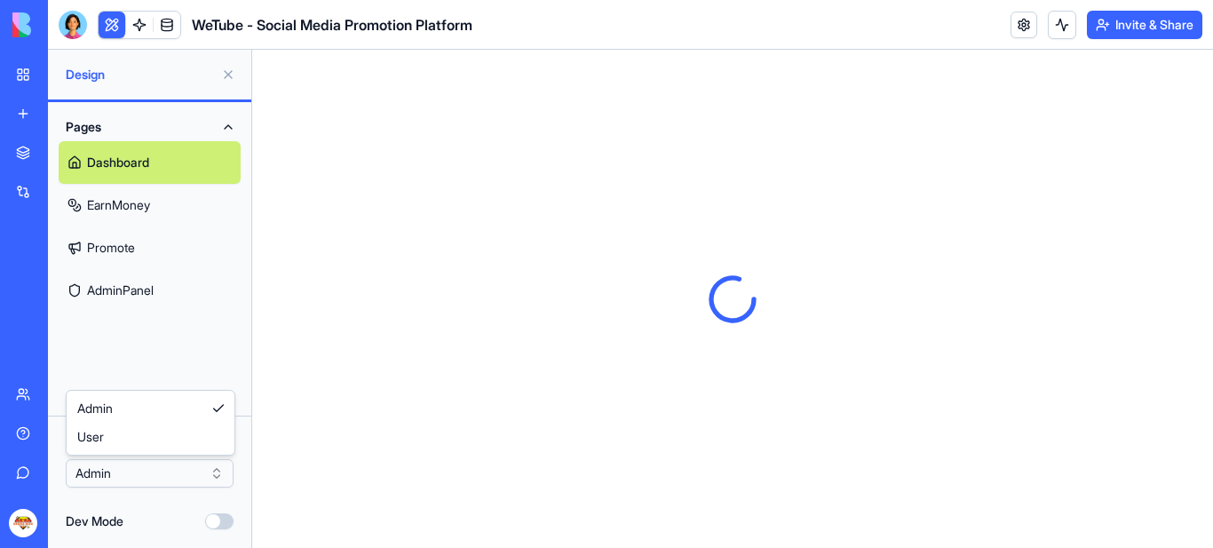
click at [188, 473] on html "BETA My Workspace New app Marketplace Integrations Recent New App AI Logo Gener…" at bounding box center [606, 274] width 1213 height 548
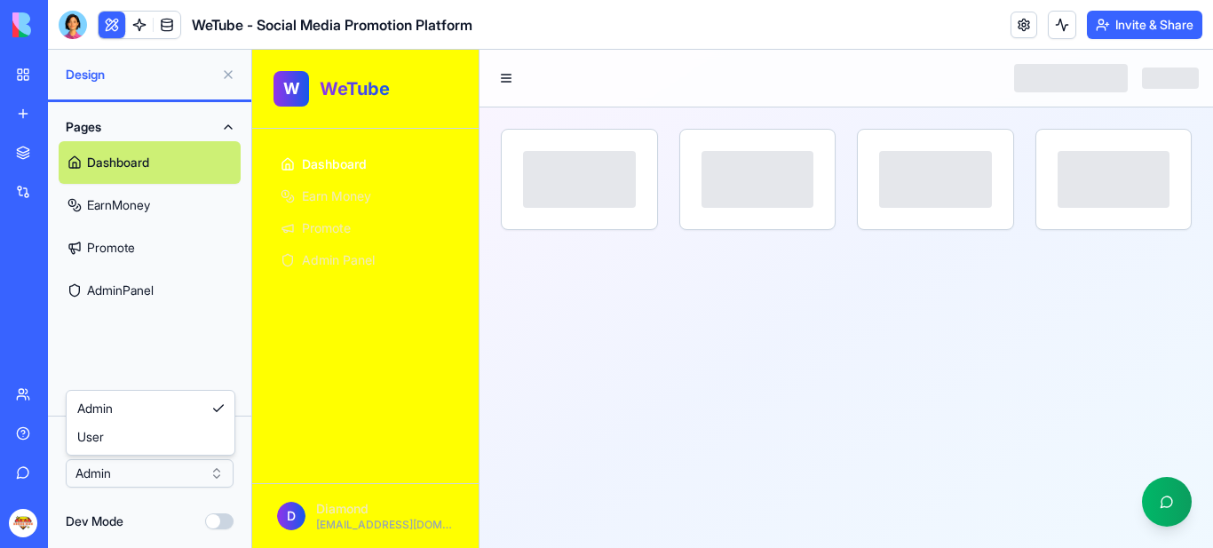
click at [187, 472] on html "BETA My Workspace New app Marketplace Integrations Recent New App AI Logo Gener…" at bounding box center [606, 274] width 1213 height 548
click at [120, 206] on link "EarnMoney" at bounding box center [150, 205] width 182 height 43
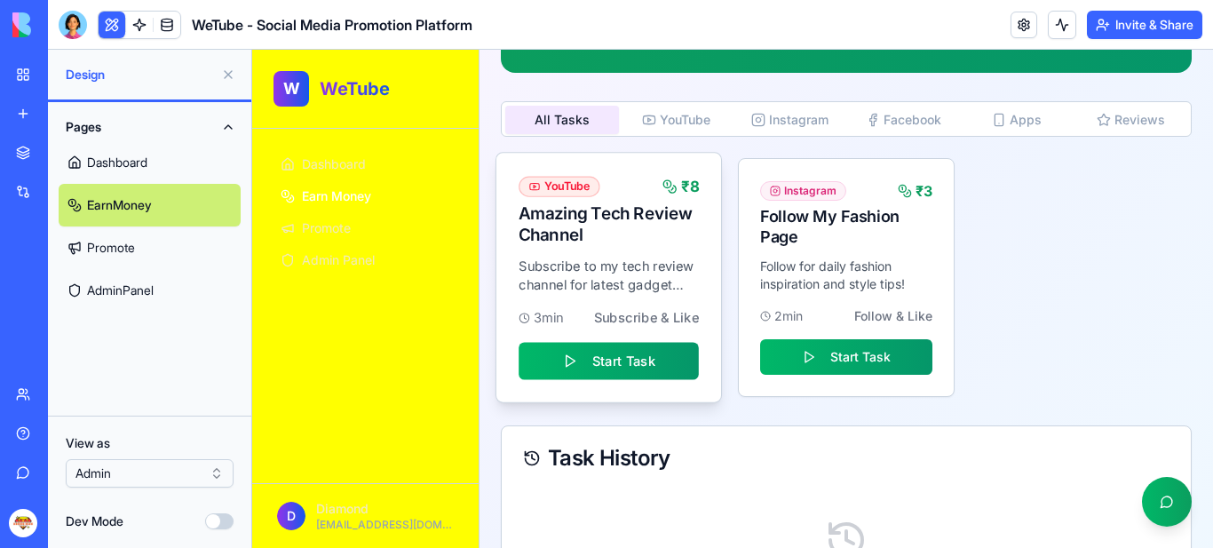
scroll to position [178, 0]
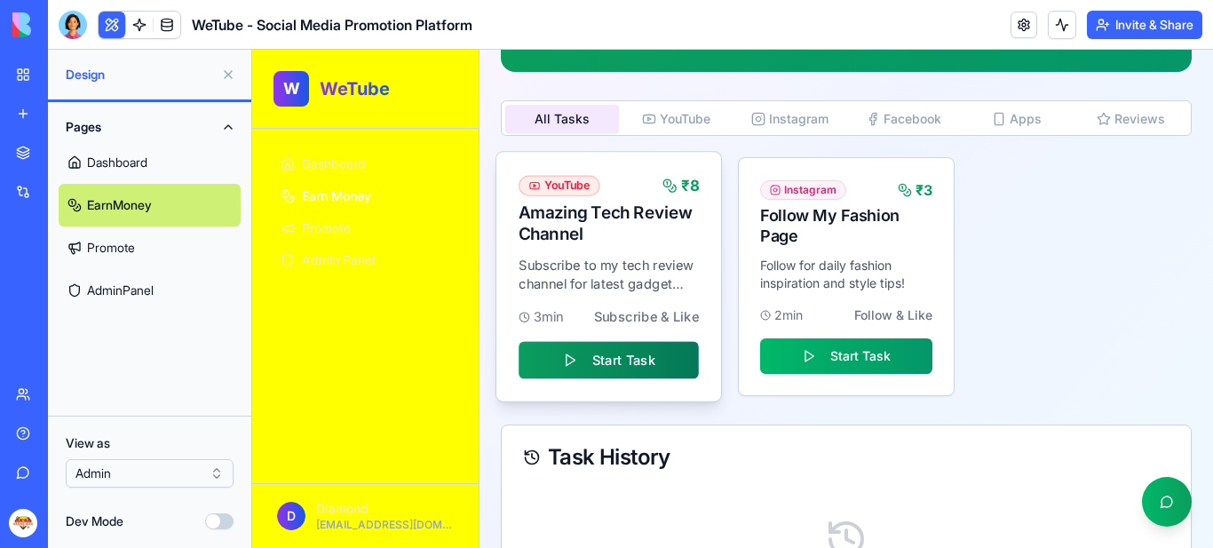
click at [615, 351] on button "Start Task" at bounding box center [609, 359] width 180 height 37
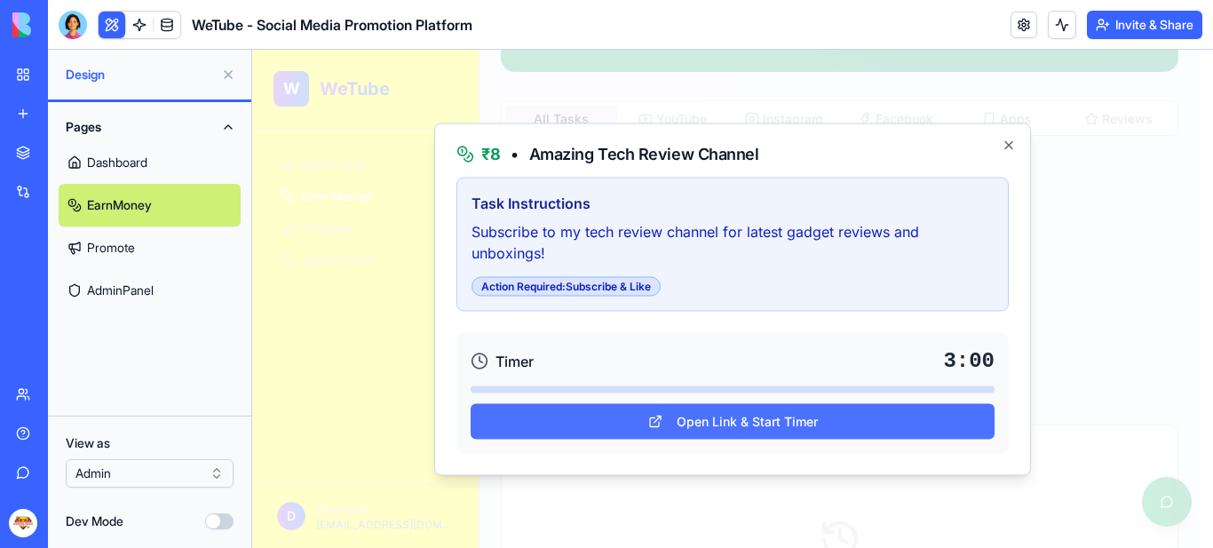
click at [718, 420] on button "Open Link & Start Timer" at bounding box center [733, 421] width 524 height 36
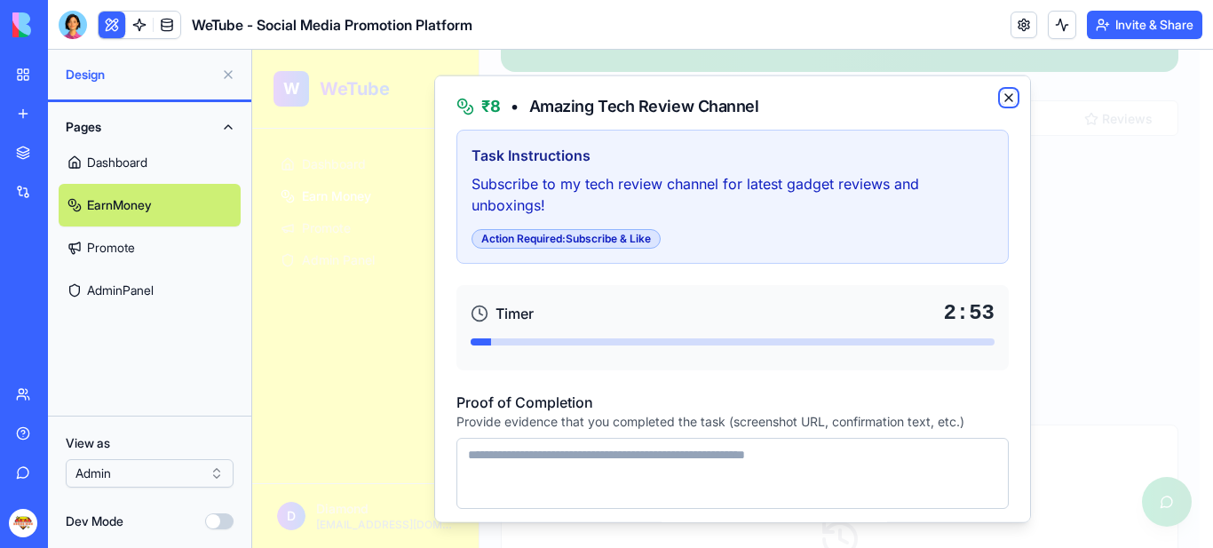
click at [1002, 99] on icon "button" at bounding box center [1009, 97] width 14 height 14
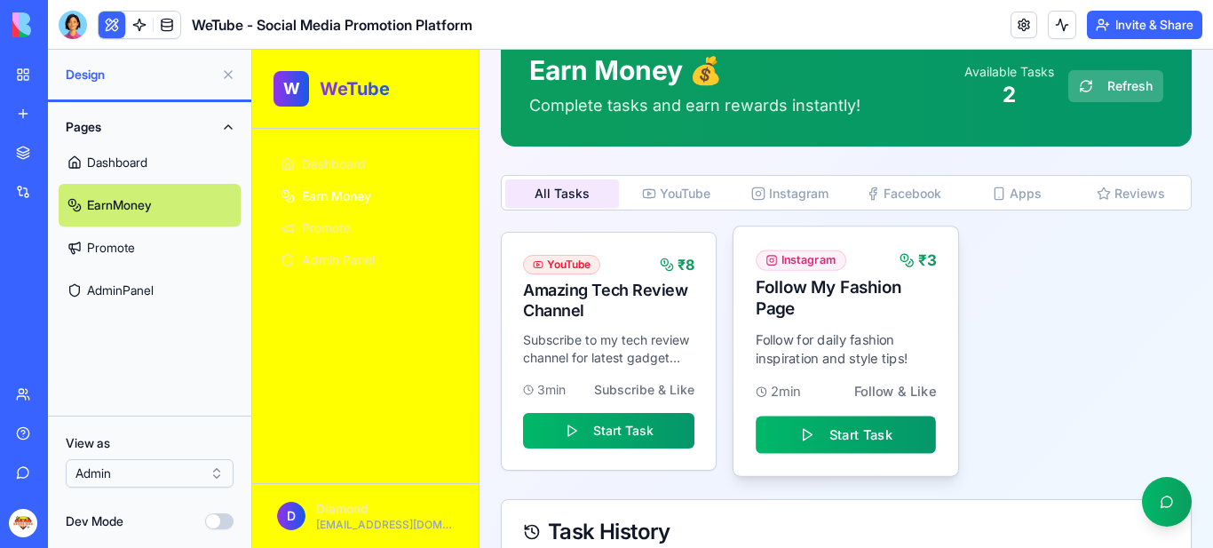
scroll to position [0, 0]
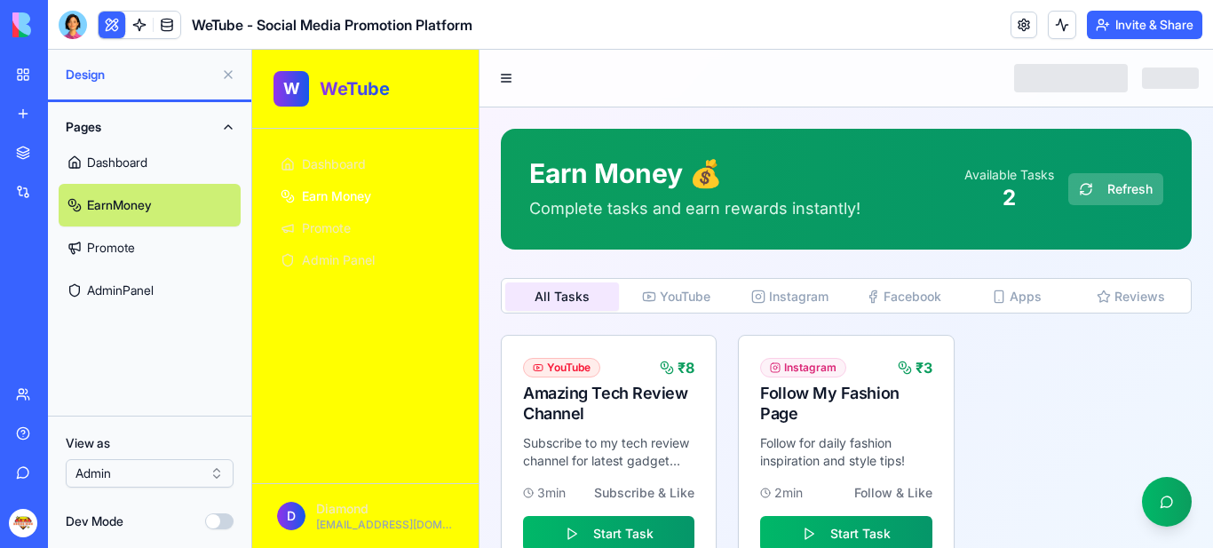
click at [673, 295] on button "YouTube" at bounding box center [676, 296] width 114 height 28
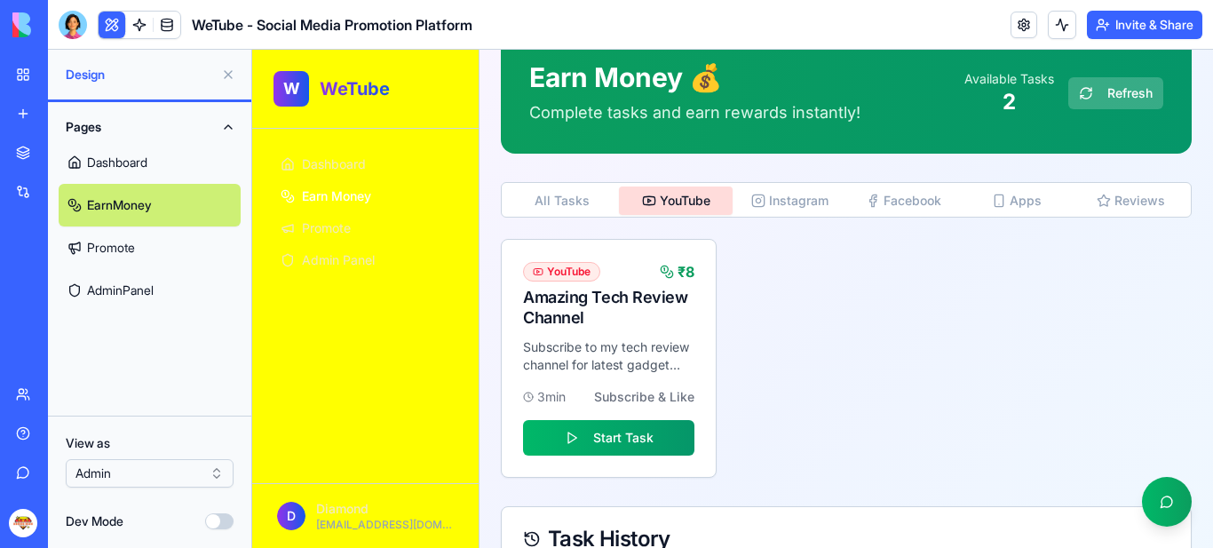
scroll to position [89, 0]
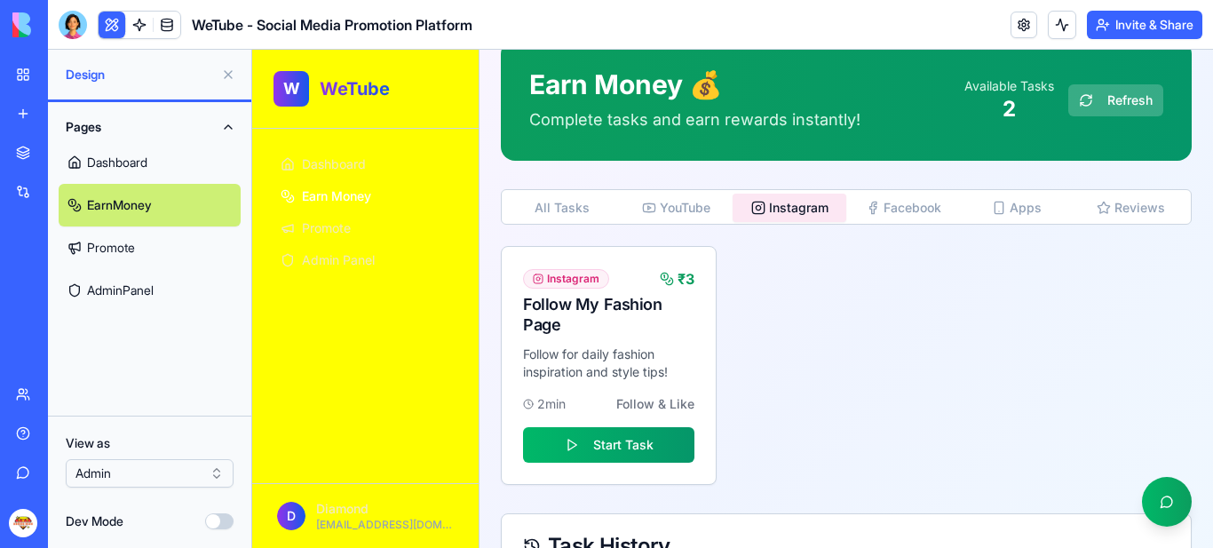
click at [774, 210] on button "Instagram" at bounding box center [790, 208] width 114 height 28
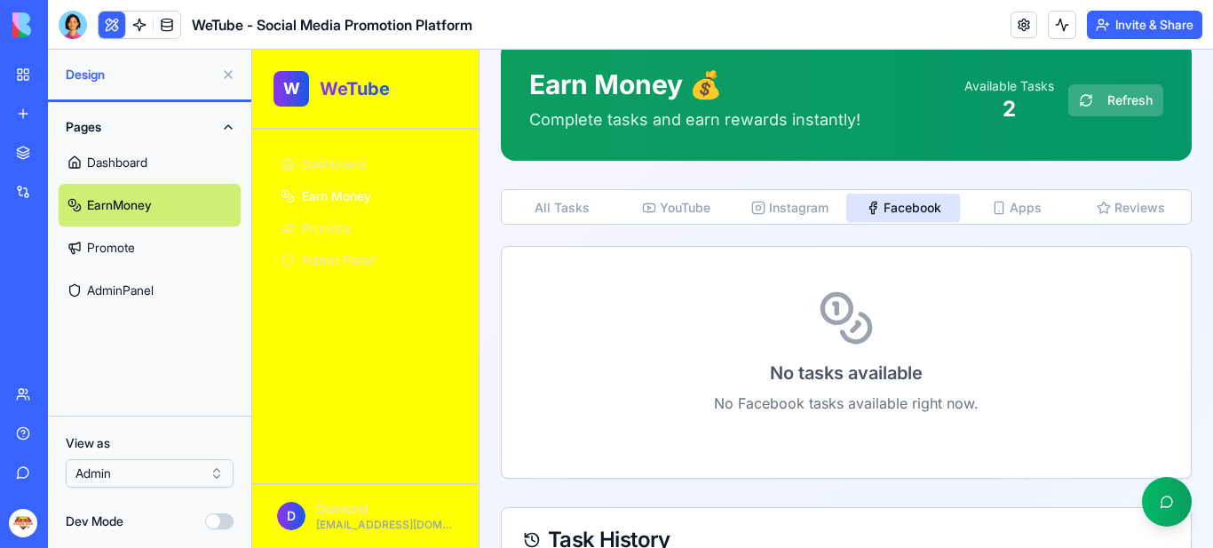
click at [899, 207] on button "Facebook" at bounding box center [903, 208] width 114 height 28
click at [1020, 206] on button "Apps" at bounding box center [1017, 208] width 114 height 28
click at [1124, 201] on button "Reviews" at bounding box center [1131, 208] width 114 height 28
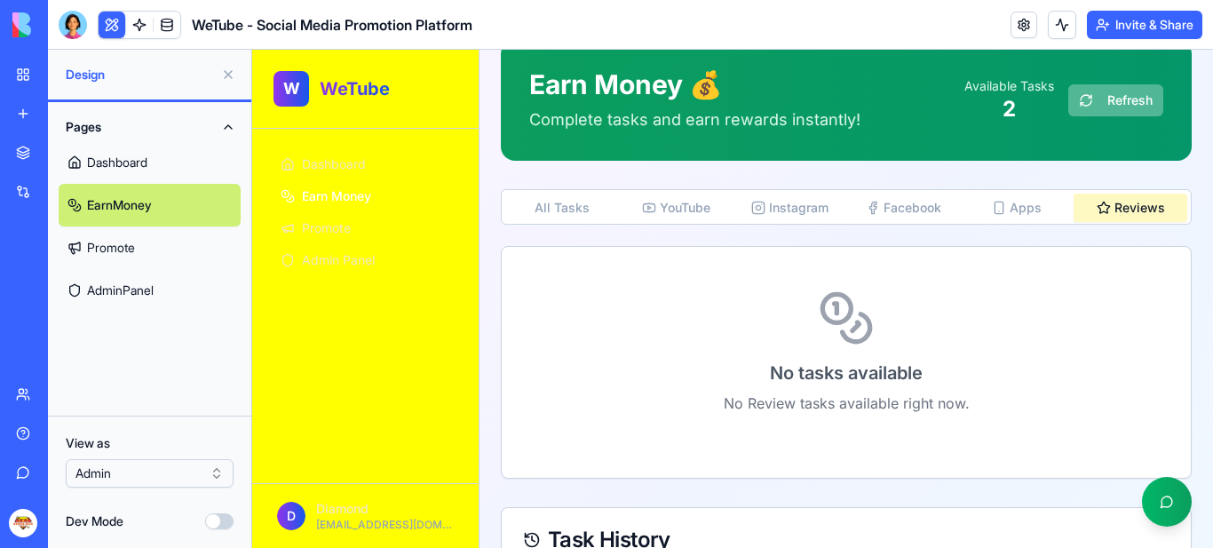
click at [1081, 99] on button "Refresh" at bounding box center [1115, 100] width 95 height 32
click at [324, 223] on span "Promote" at bounding box center [326, 228] width 49 height 18
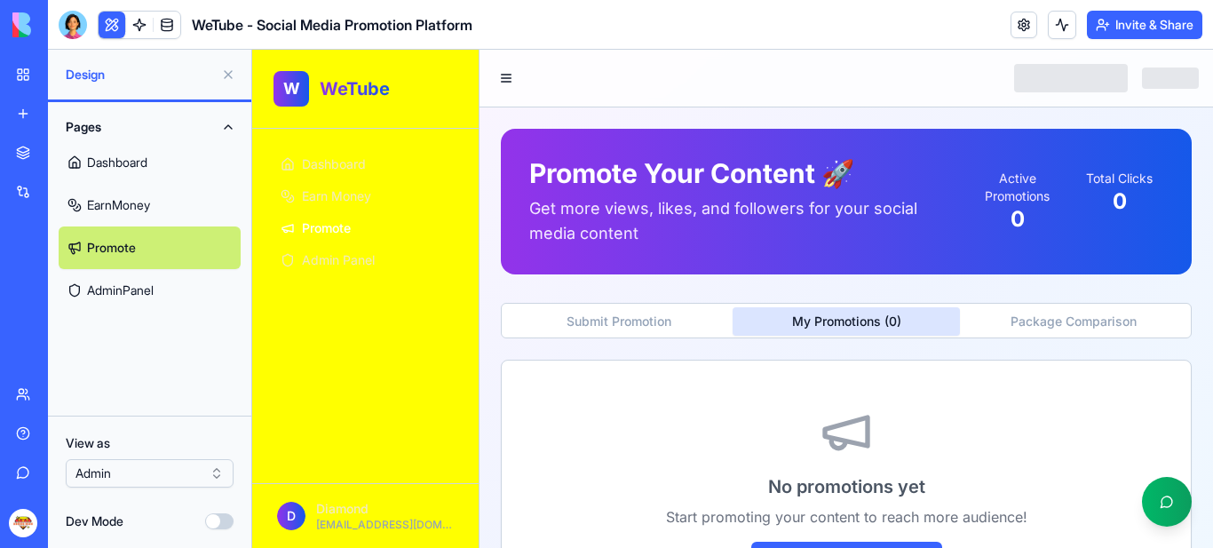
click at [833, 315] on button "My Promotions ( 0 )" at bounding box center [846, 321] width 227 height 28
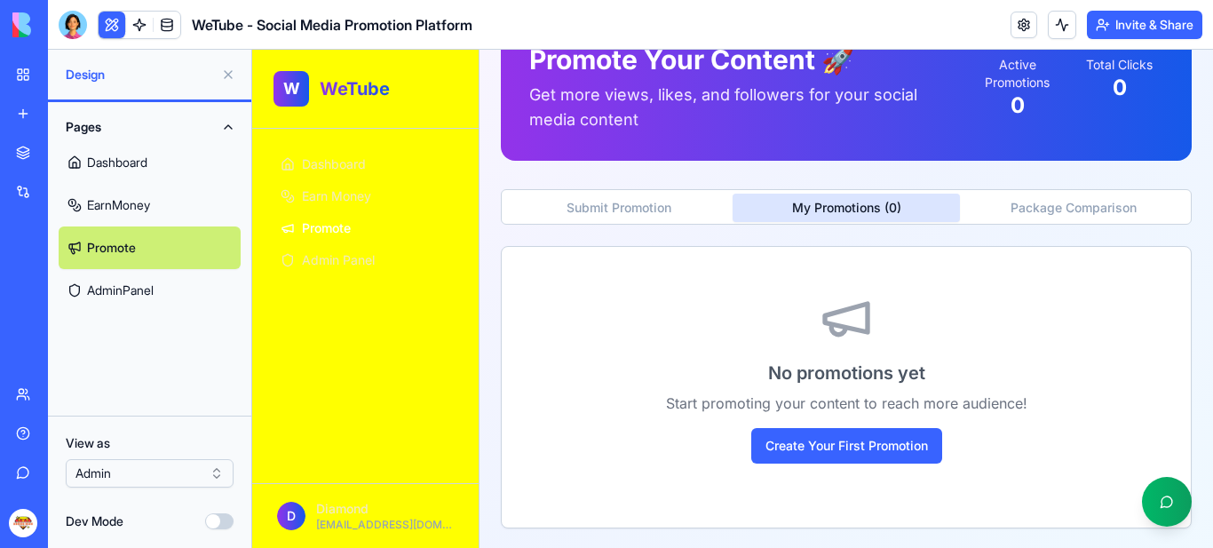
scroll to position [115, 0]
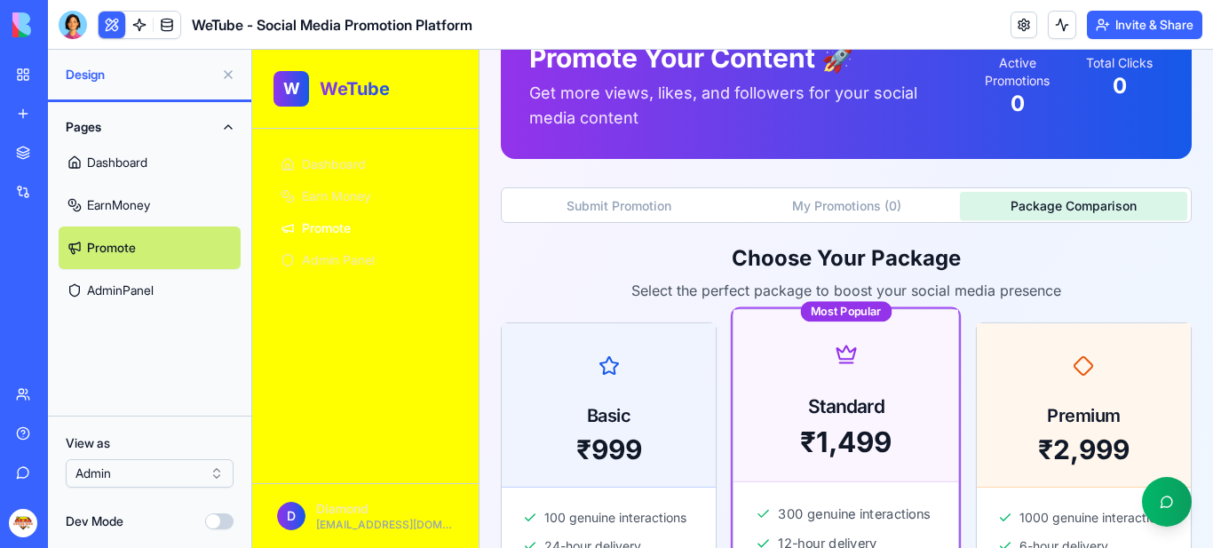
click at [1039, 210] on button "Package Comparison" at bounding box center [1073, 206] width 227 height 28
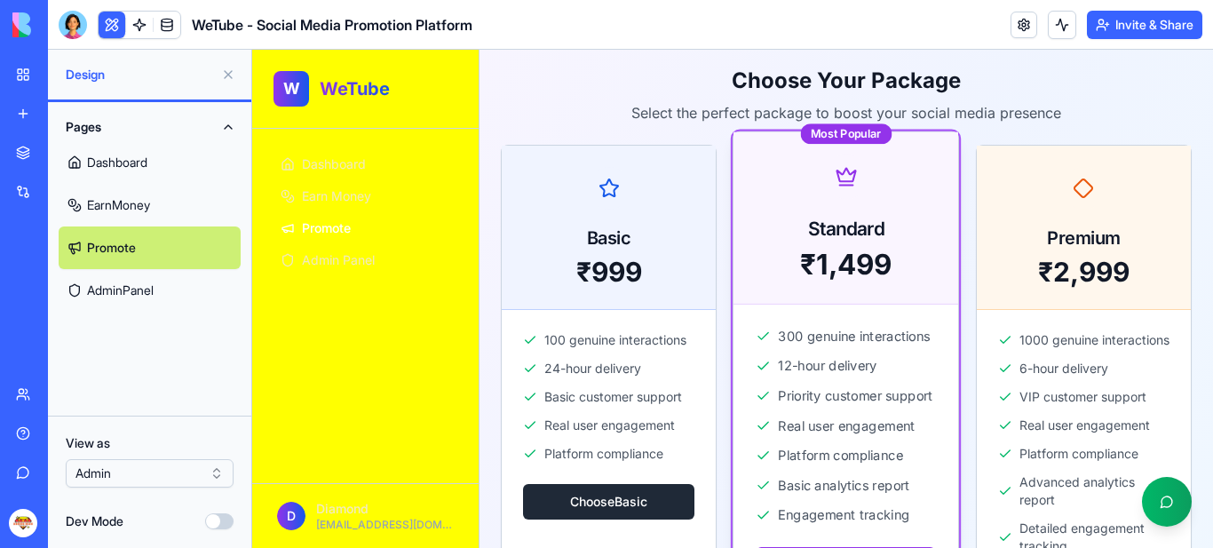
scroll to position [27, 0]
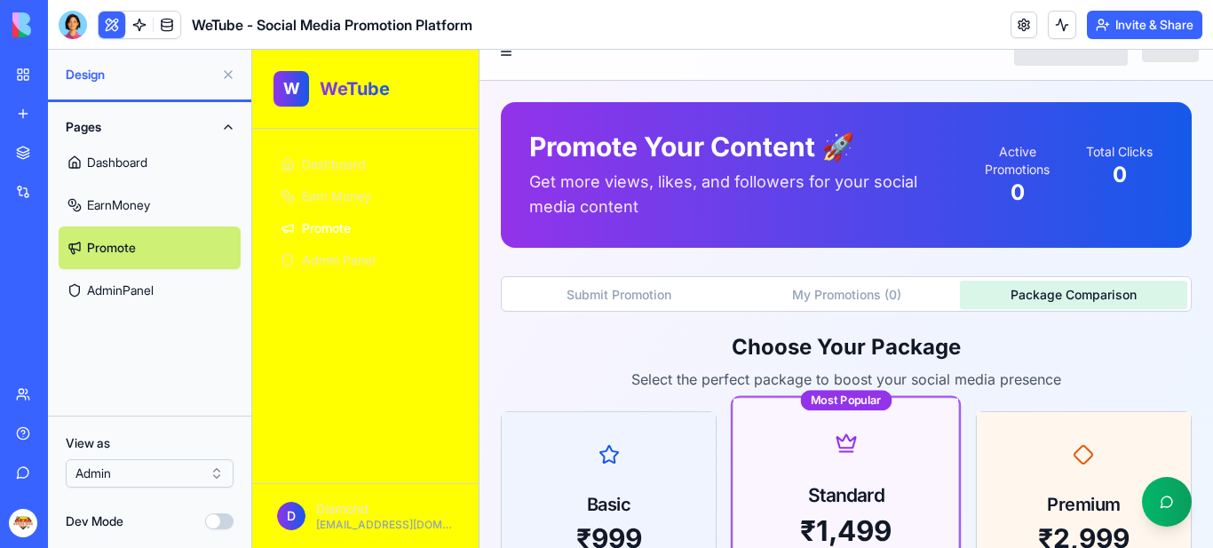
click at [601, 288] on button "Submit Promotion" at bounding box center [618, 295] width 227 height 28
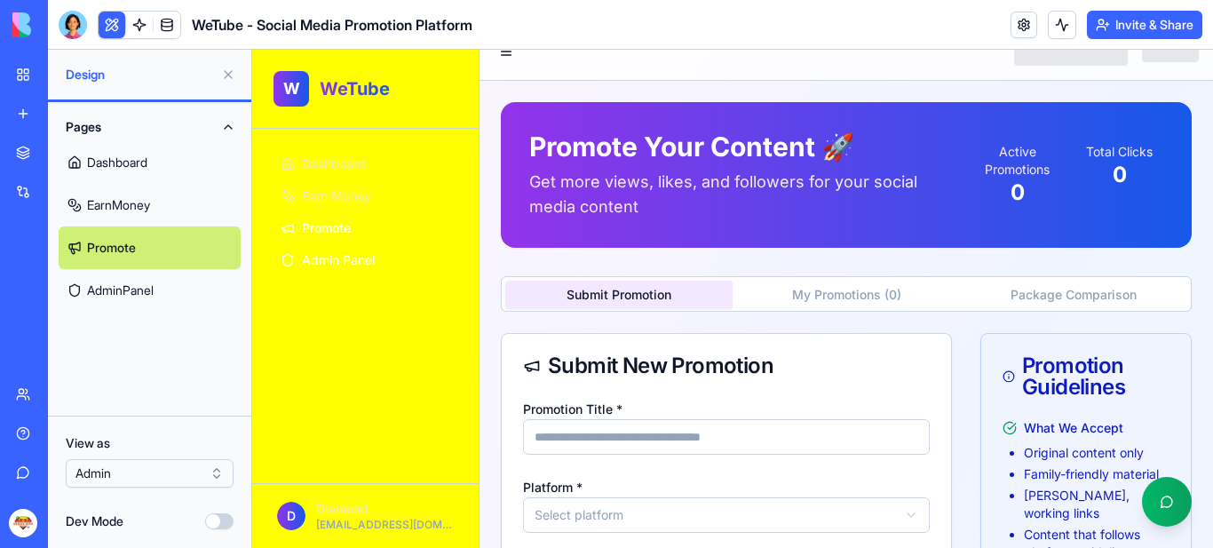
click at [317, 257] on span "Admin Panel" at bounding box center [338, 260] width 73 height 18
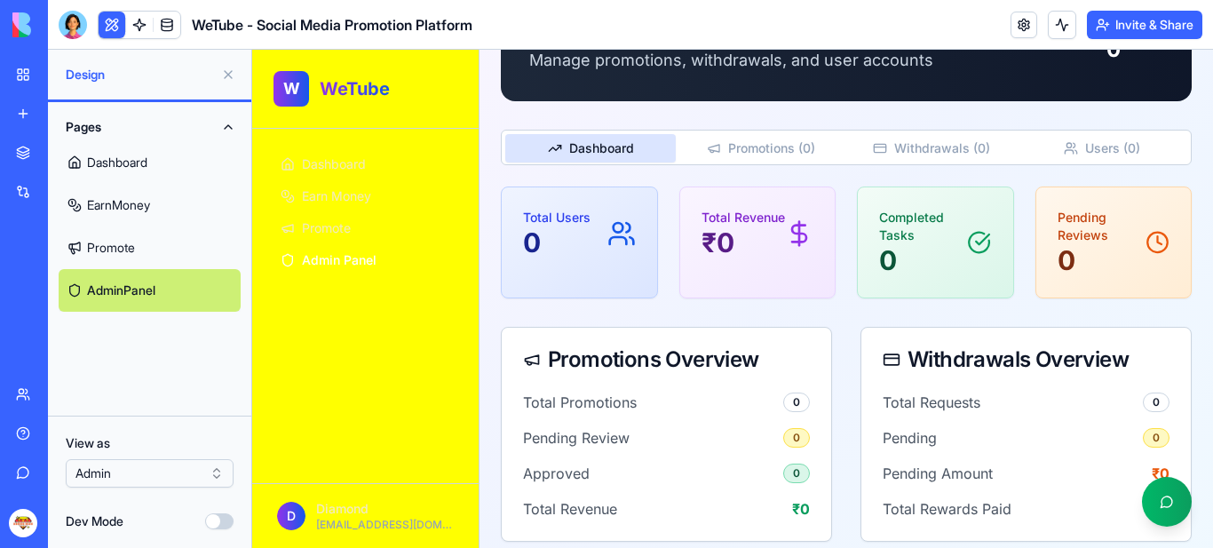
scroll to position [163, 0]
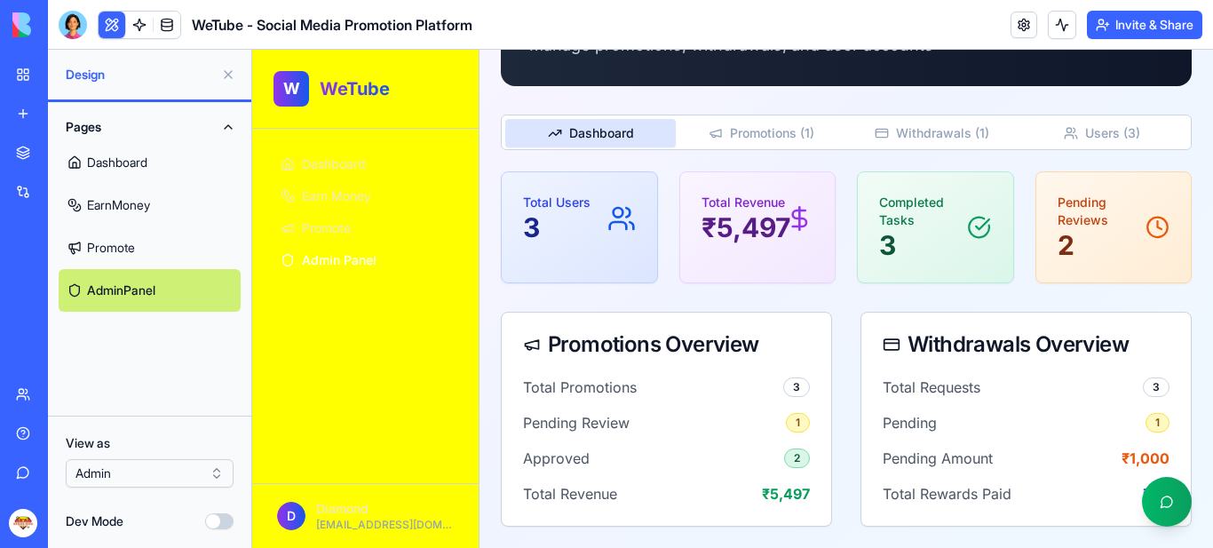
click at [135, 159] on link "Dashboard" at bounding box center [150, 162] width 182 height 43
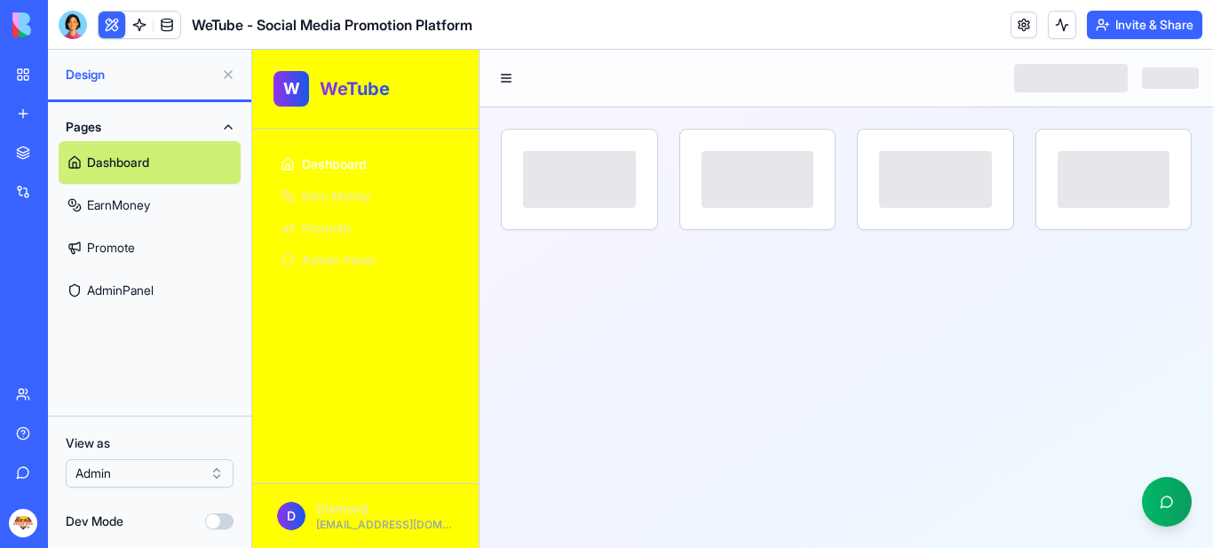
click at [228, 520] on button "Dev Mode" at bounding box center [219, 521] width 28 height 16
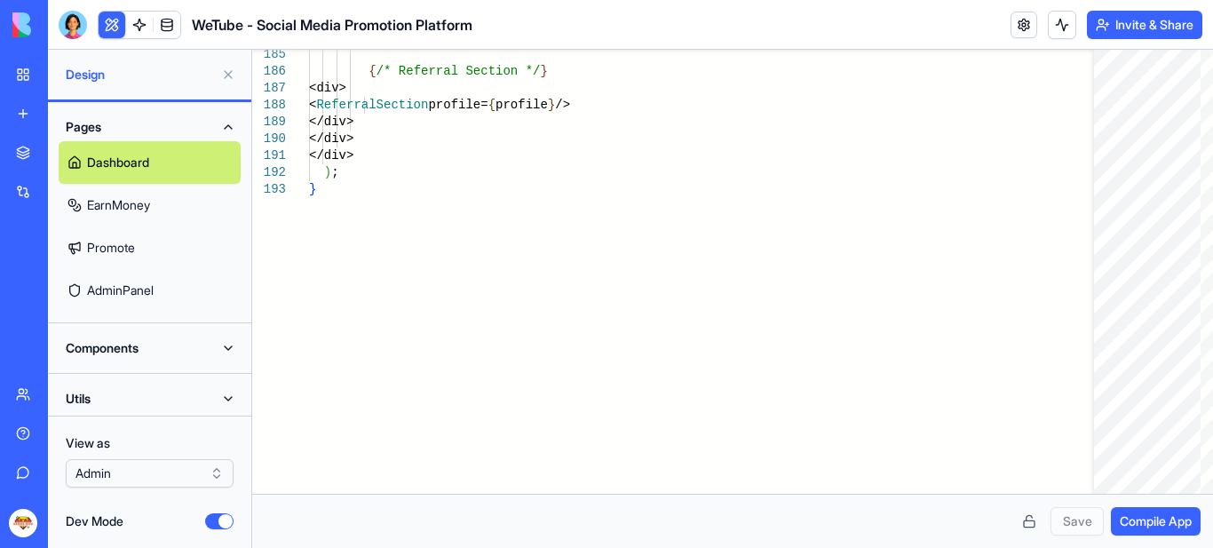
click at [215, 520] on button "Dev Mode" at bounding box center [219, 521] width 28 height 16
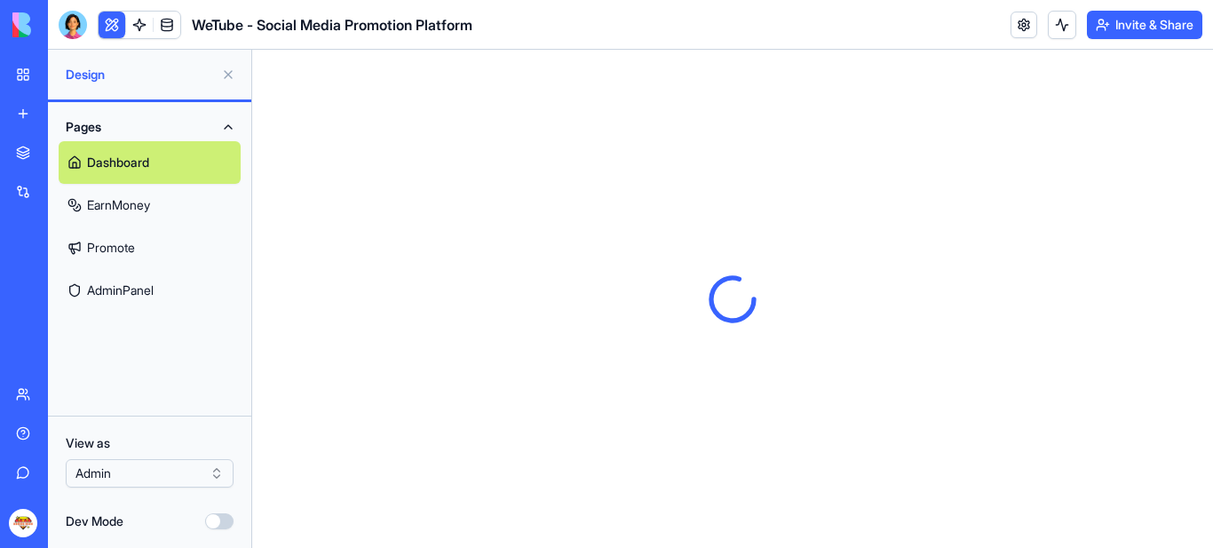
click at [224, 126] on button "Pages" at bounding box center [150, 127] width 182 height 28
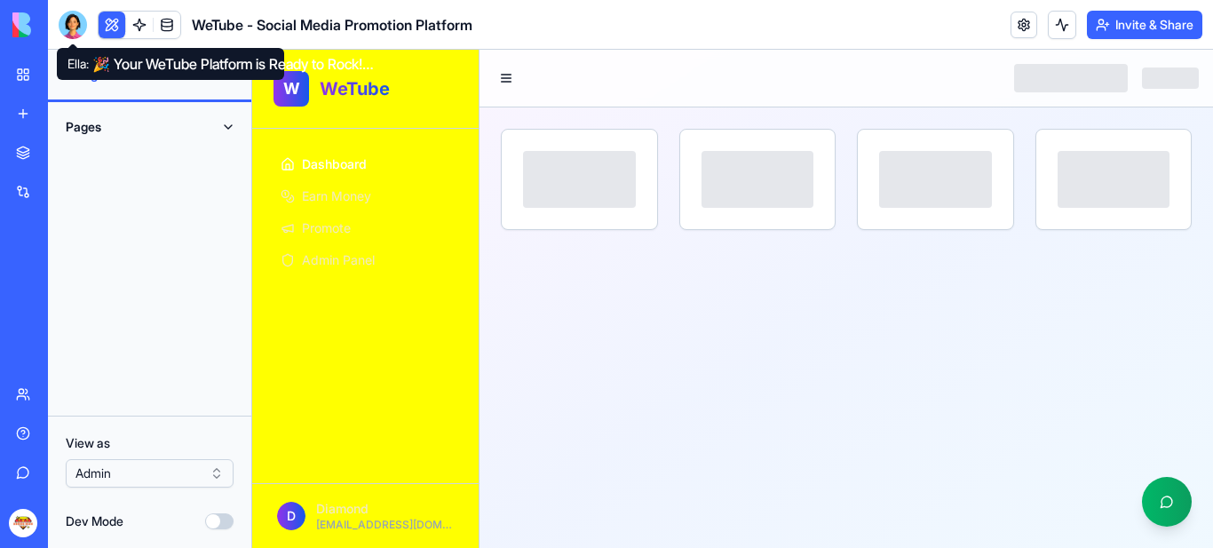
click at [74, 21] on div at bounding box center [73, 25] width 28 height 28
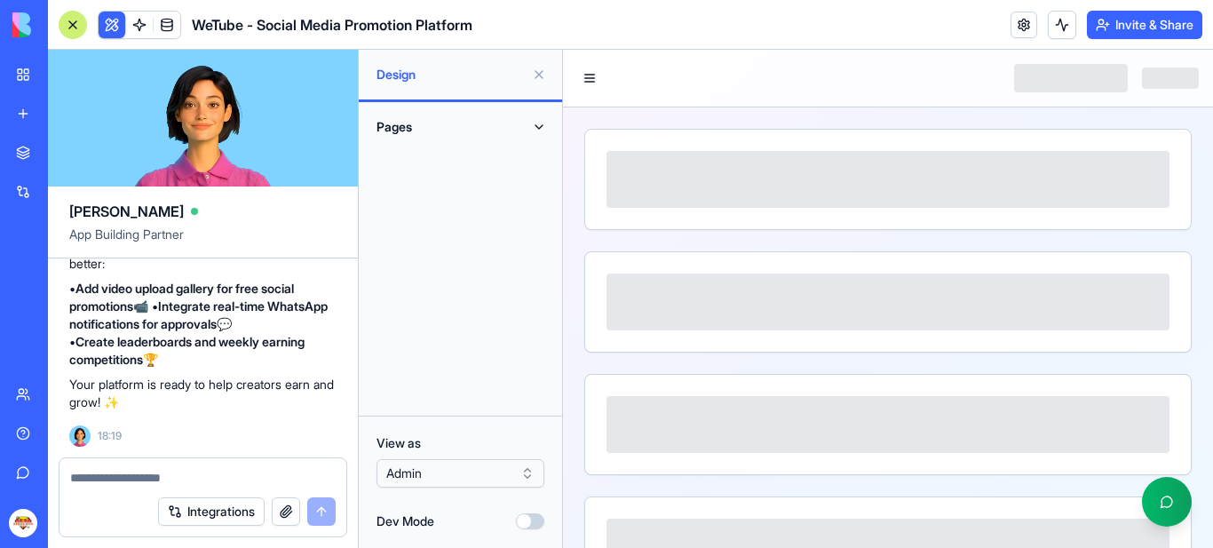
click at [132, 476] on textarea at bounding box center [203, 478] width 266 height 18
type textarea "*"
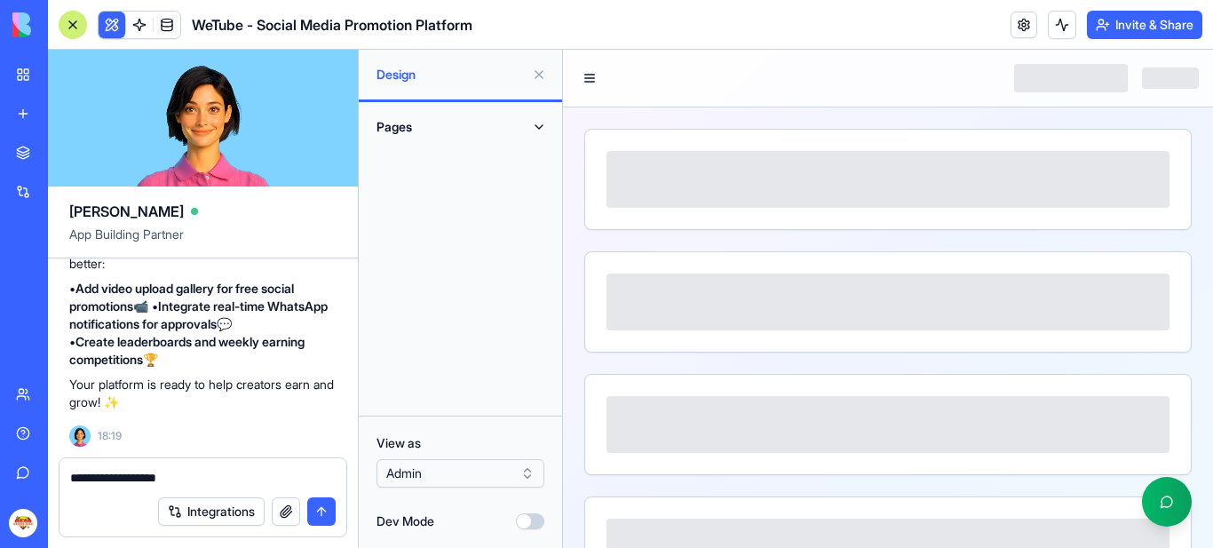
type textarea "**********"
click at [322, 513] on button "submit" at bounding box center [321, 511] width 28 height 28
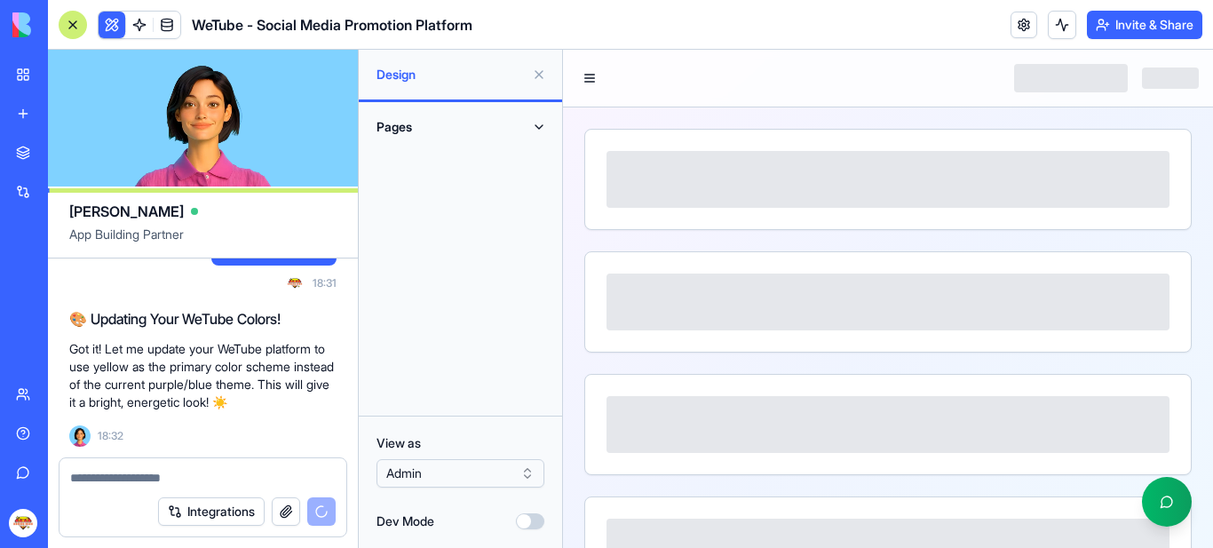
scroll to position [3830, 0]
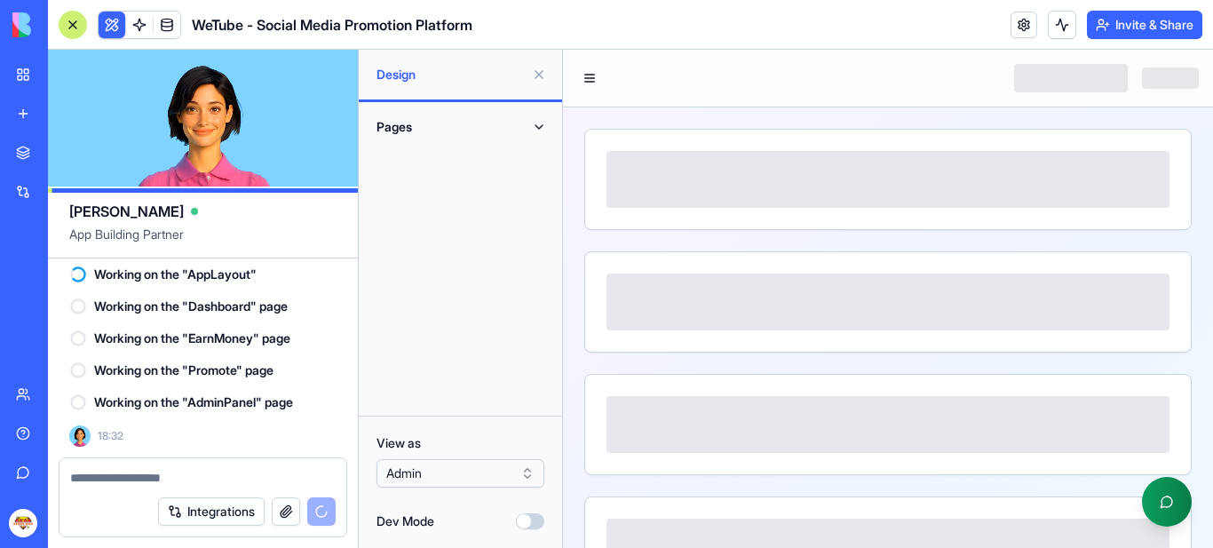
click at [1161, 495] on button at bounding box center [1167, 502] width 50 height 50
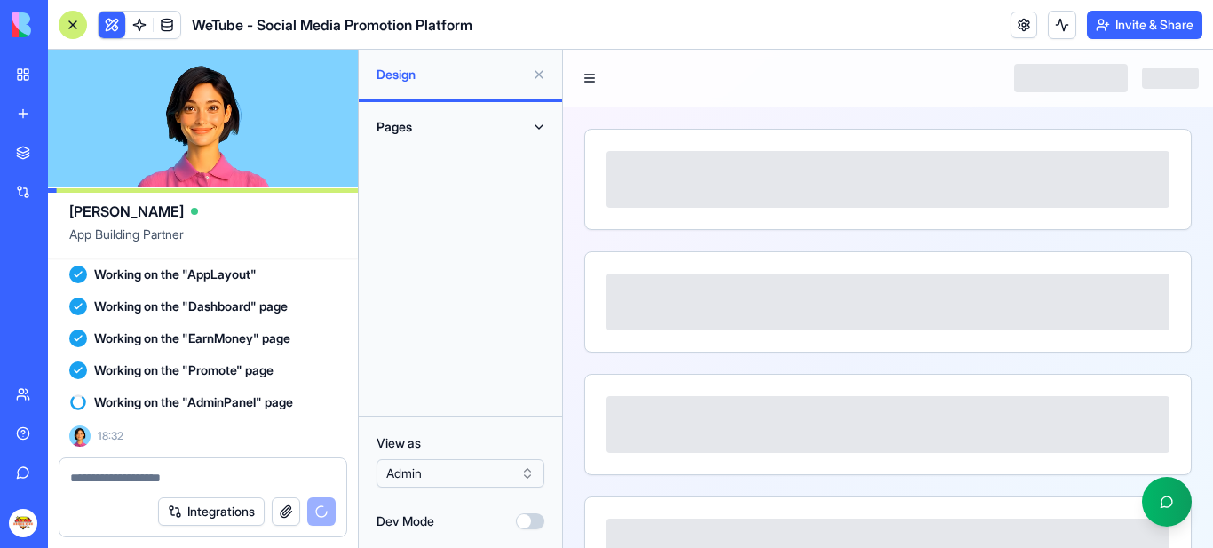
click at [537, 524] on button "Dev Mode" at bounding box center [530, 521] width 28 height 16
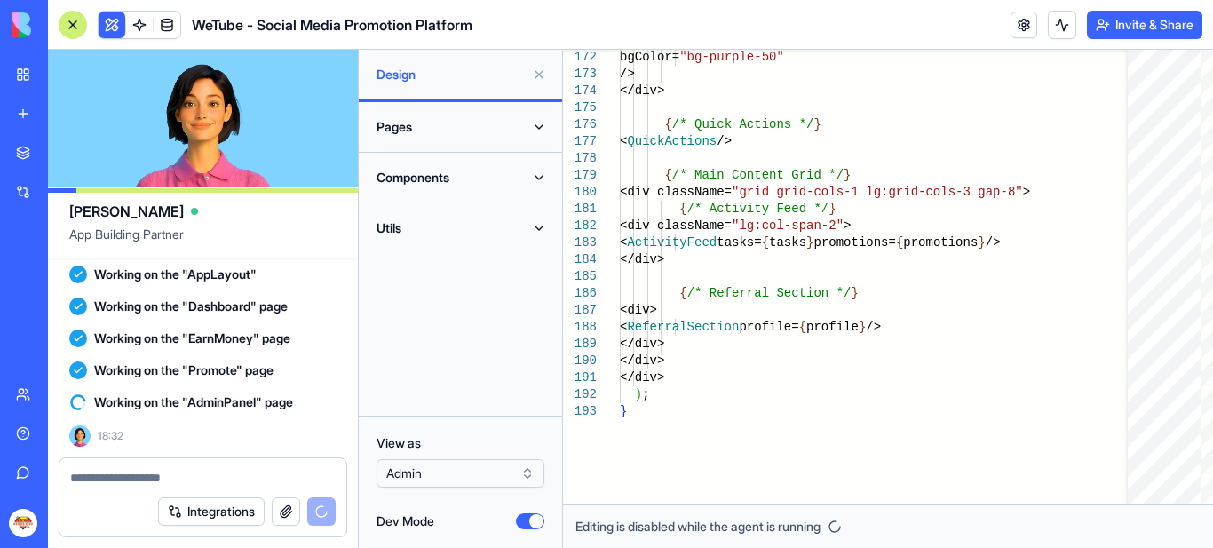
click at [540, 126] on button "Pages" at bounding box center [460, 127] width 182 height 28
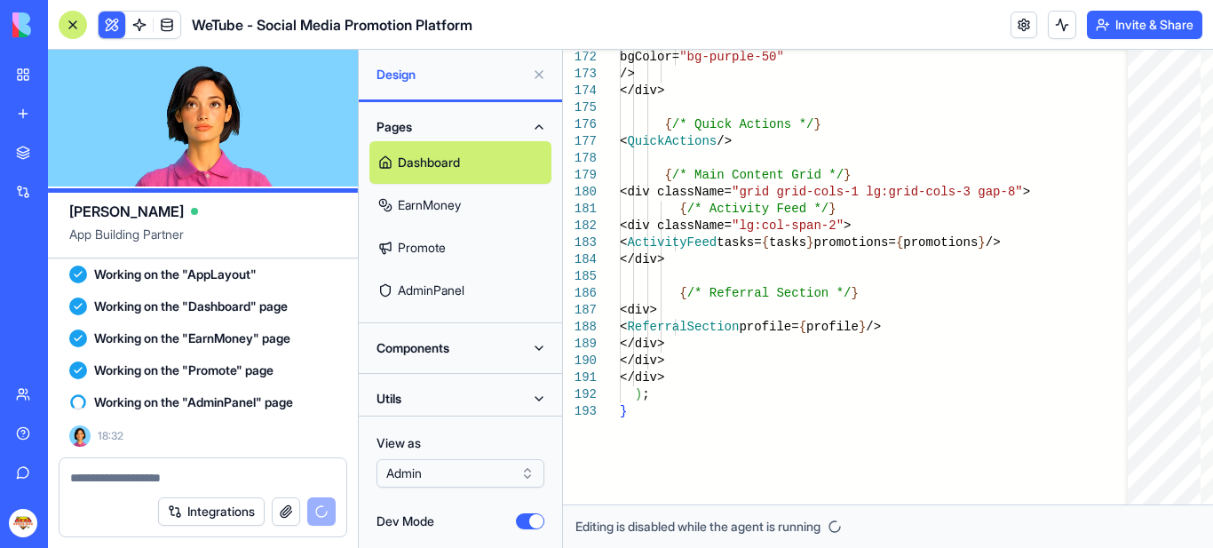
click at [536, 345] on button "Components" at bounding box center [460, 348] width 182 height 28
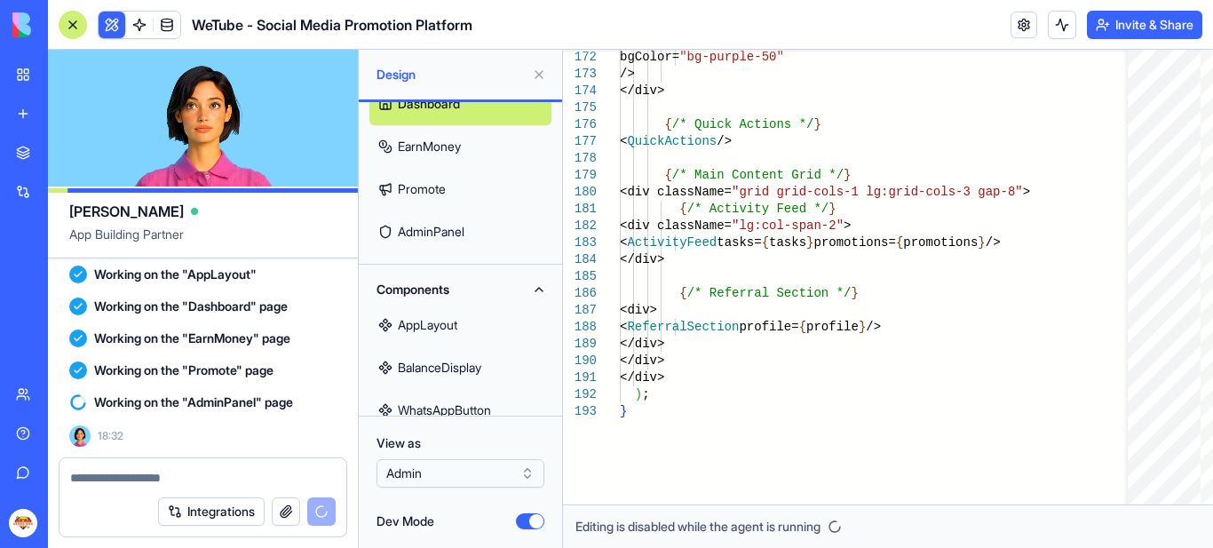
scroll to position [89, 0]
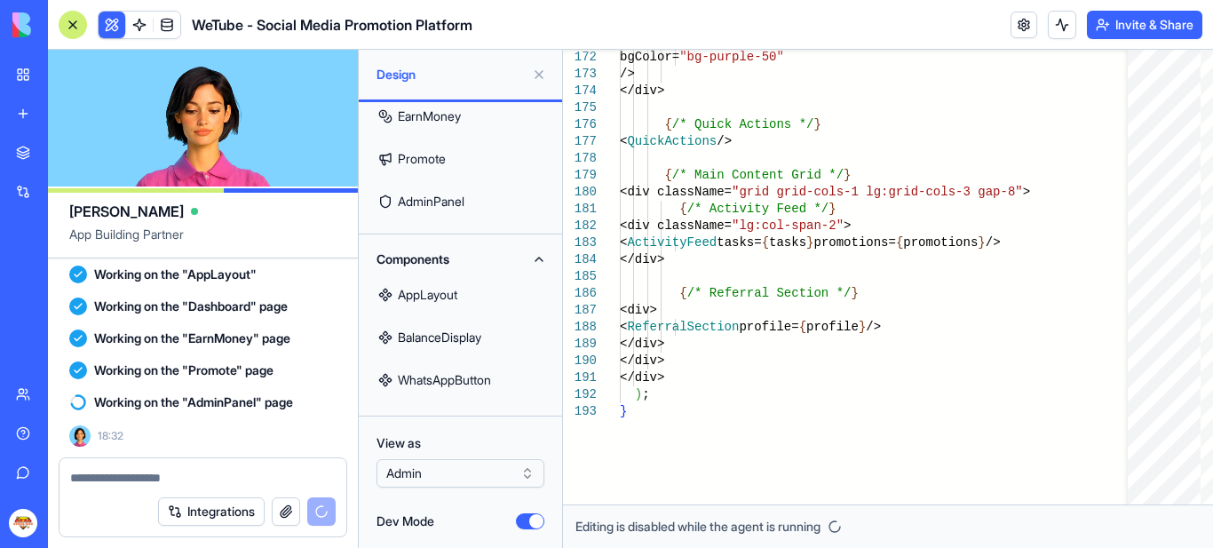
click at [538, 254] on button "Components" at bounding box center [460, 259] width 182 height 28
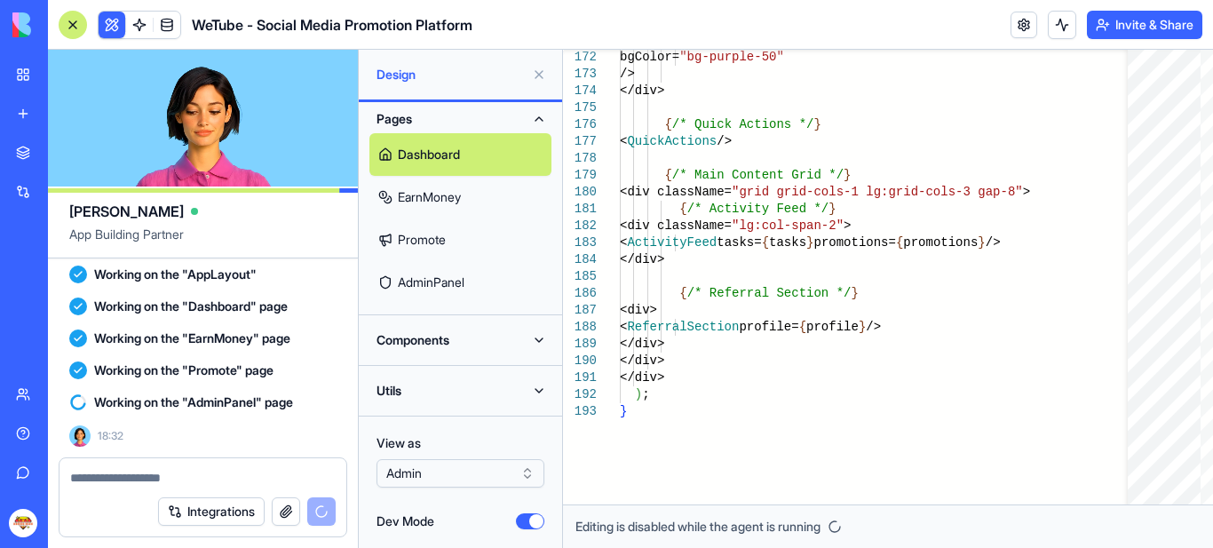
scroll to position [8, 0]
click at [541, 391] on button "Utils" at bounding box center [460, 391] width 182 height 28
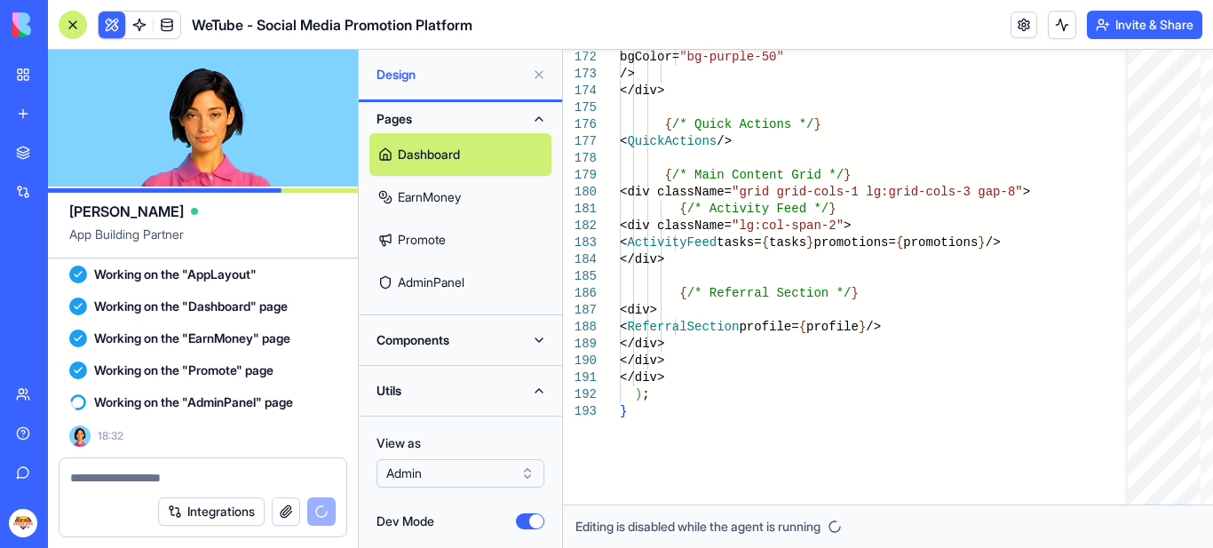
click at [541, 386] on button "Utils" at bounding box center [460, 391] width 182 height 28
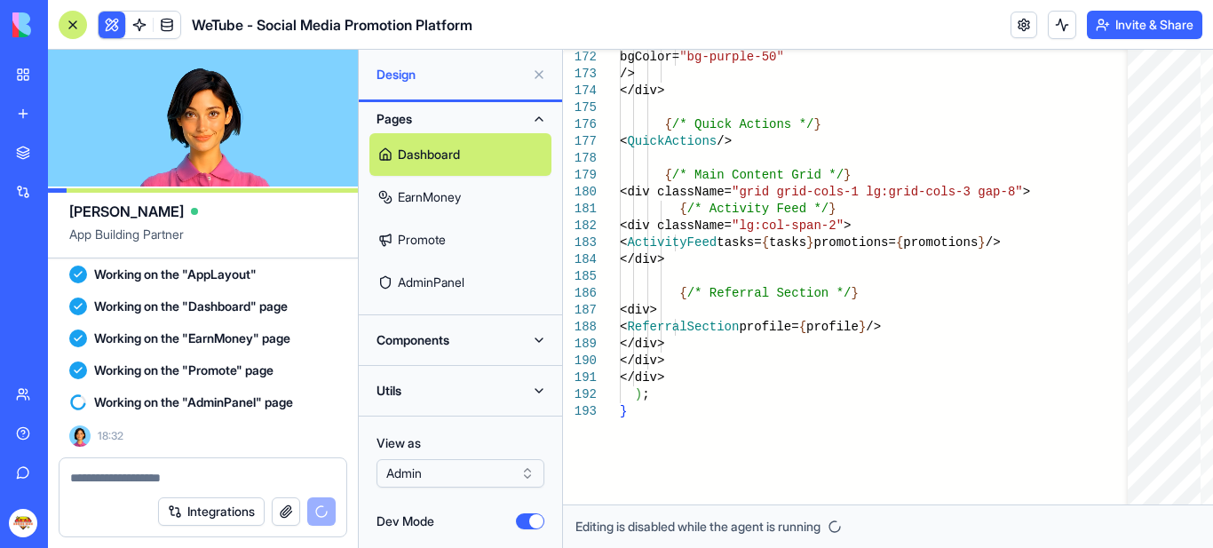
click at [539, 387] on button "Utils" at bounding box center [460, 391] width 182 height 28
click at [537, 387] on button "Utils" at bounding box center [460, 391] width 182 height 28
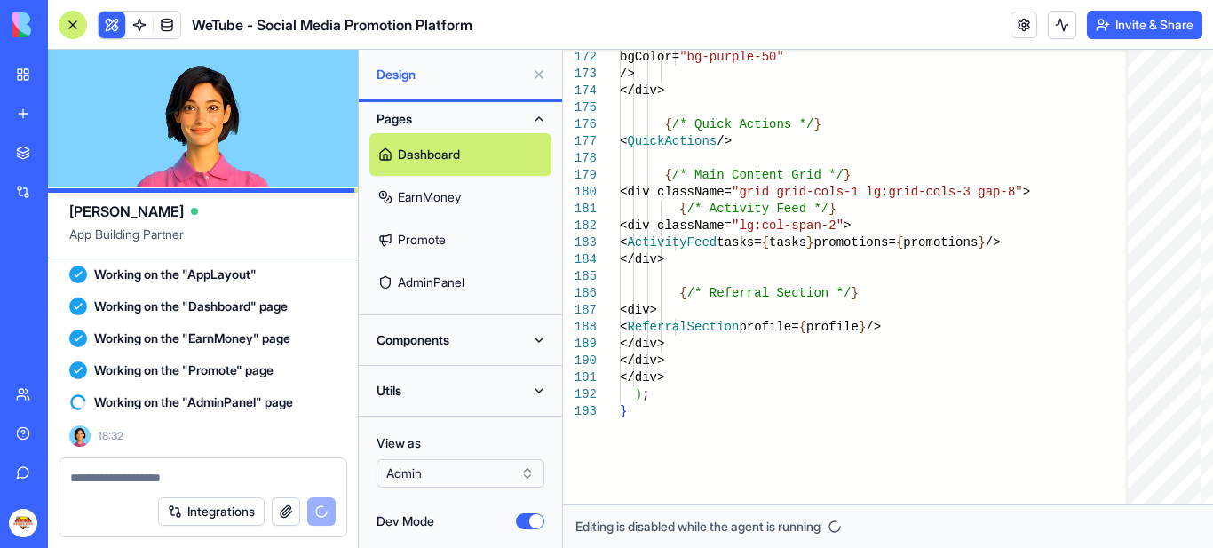
click at [537, 343] on button "Components" at bounding box center [460, 340] width 182 height 28
click at [538, 343] on button "Components" at bounding box center [460, 340] width 182 height 28
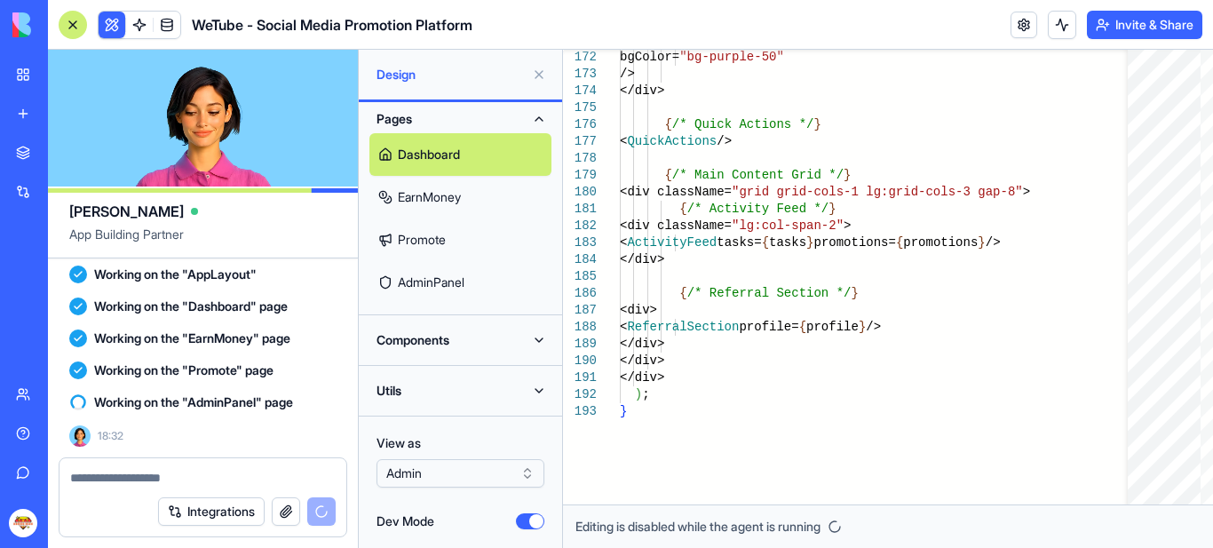
click at [451, 156] on link "Dashboard" at bounding box center [460, 154] width 182 height 43
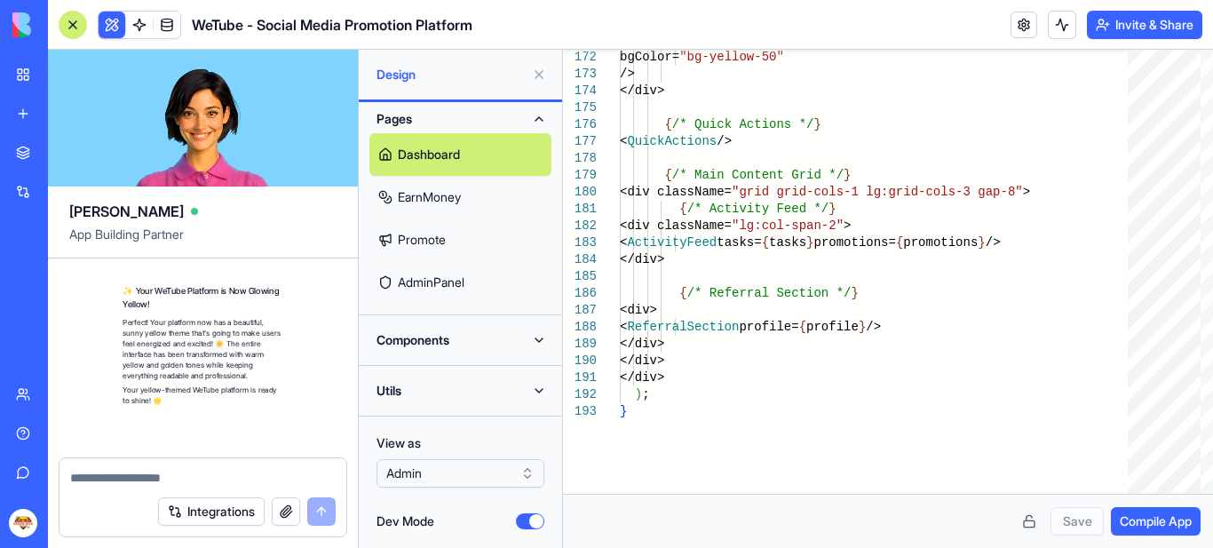
scroll to position [4078, 0]
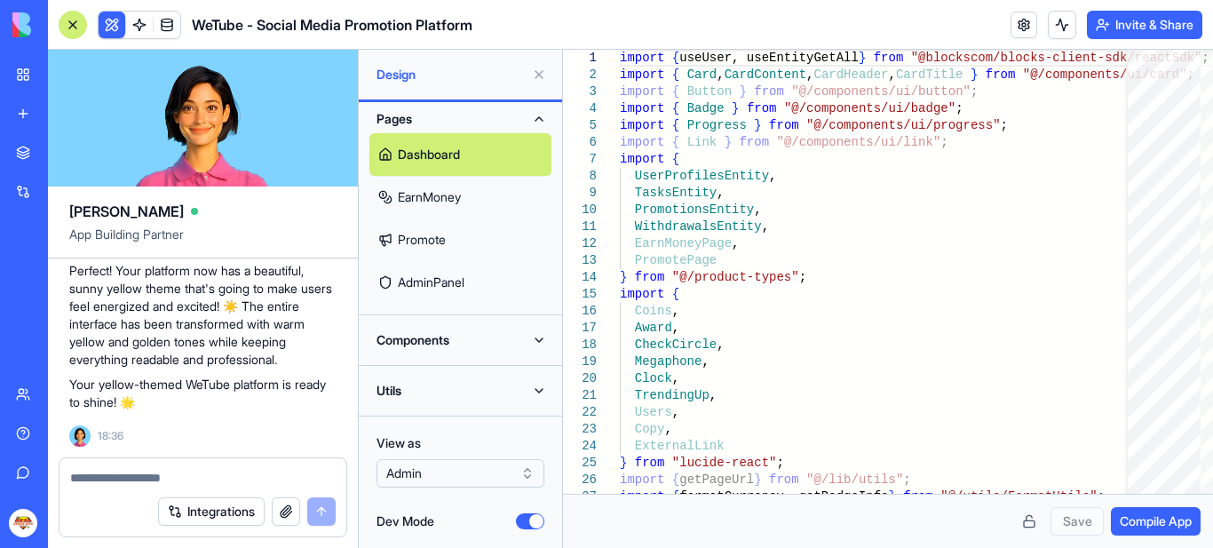
click at [435, 197] on link "EarnMoney" at bounding box center [460, 197] width 182 height 43
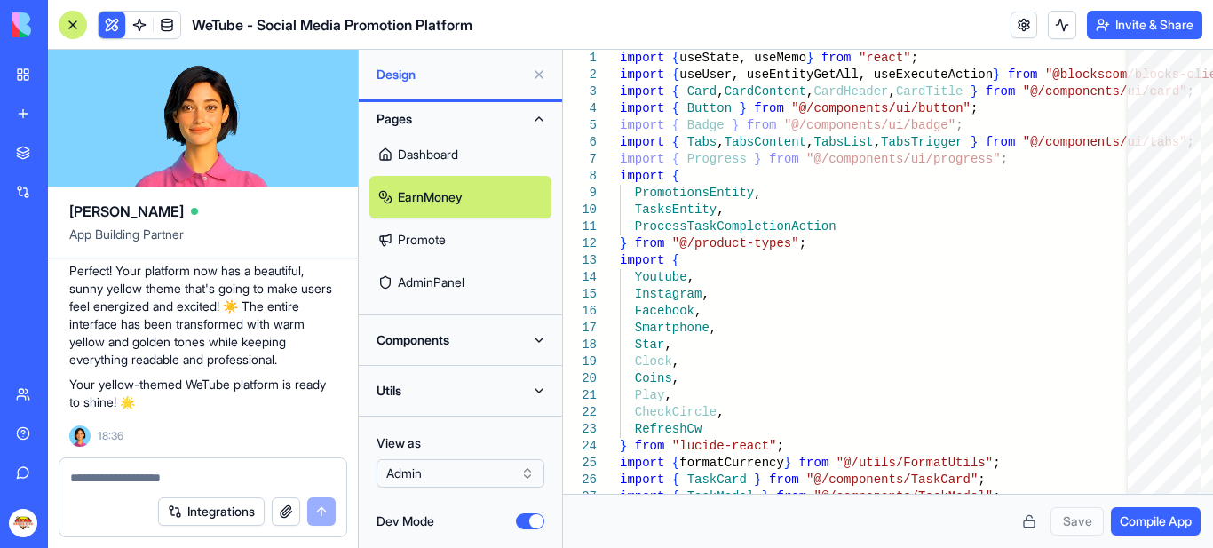
click at [433, 239] on link "Promote" at bounding box center [460, 239] width 182 height 43
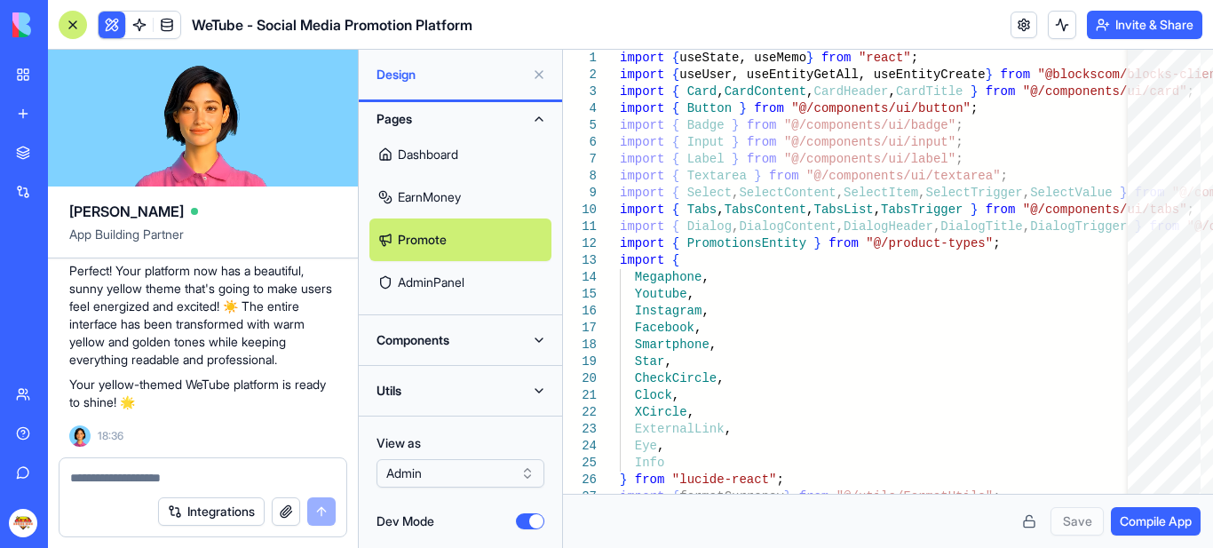
click at [433, 202] on link "EarnMoney" at bounding box center [460, 197] width 182 height 43
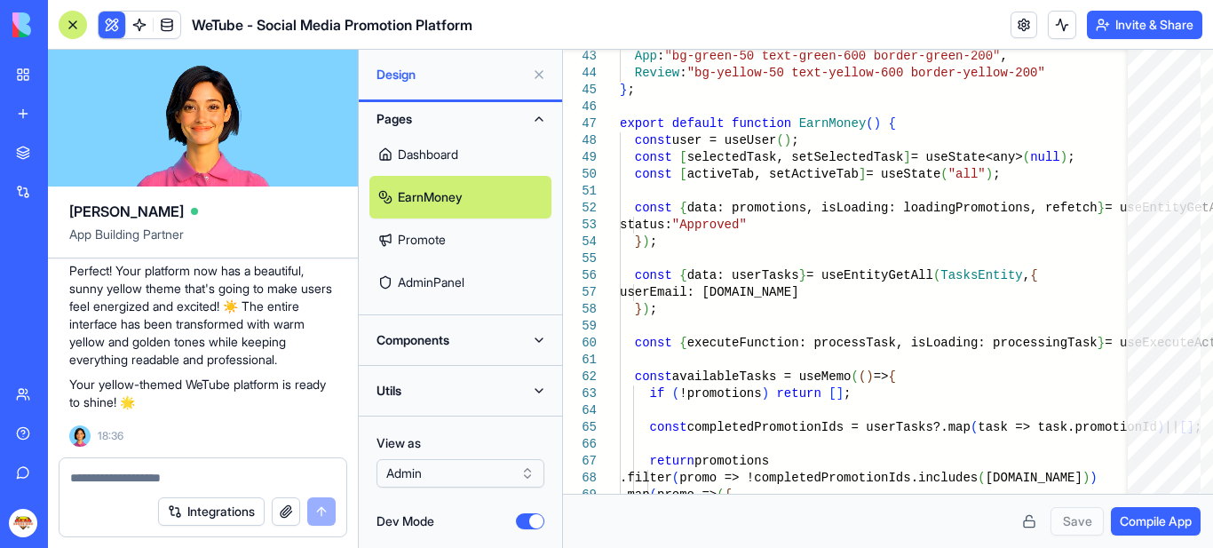
click at [442, 242] on link "Promote" at bounding box center [460, 239] width 182 height 43
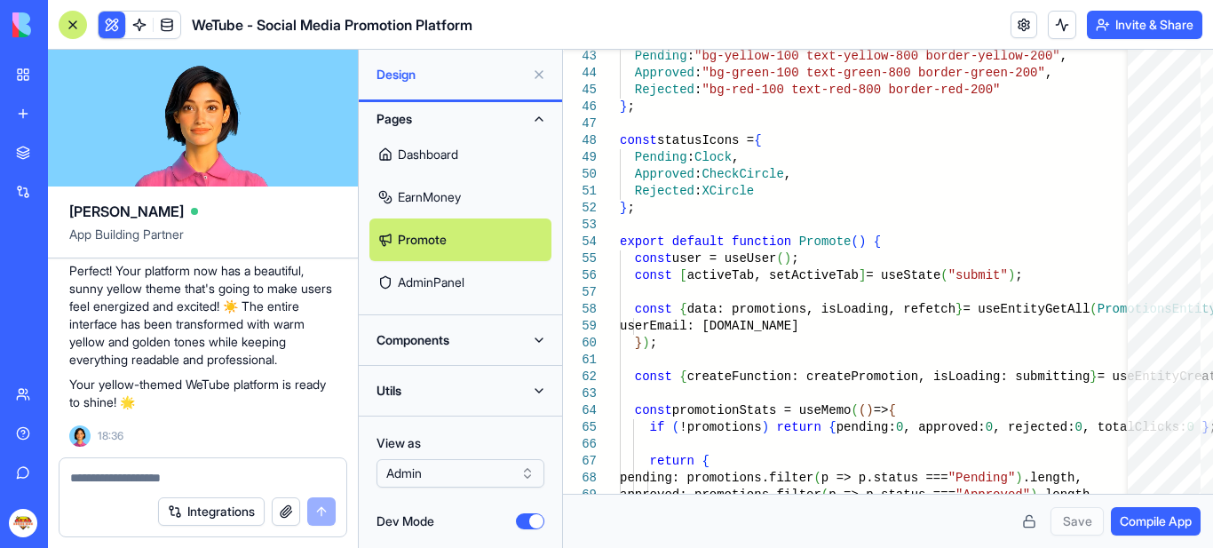
click at [444, 282] on link "AdminPanel" at bounding box center [460, 282] width 182 height 43
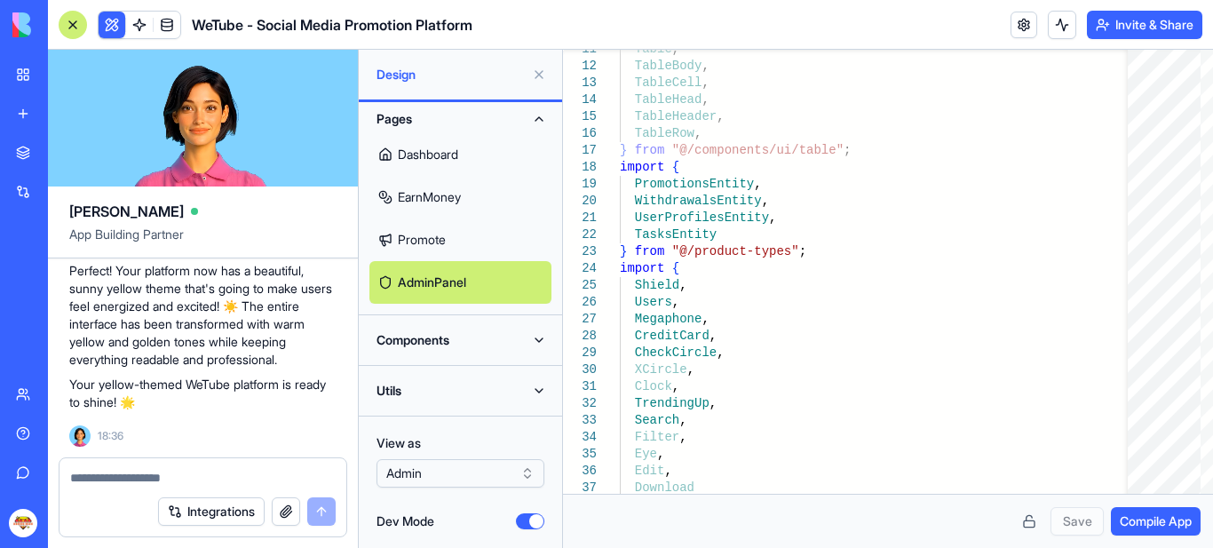
click at [540, 115] on button "Pages" at bounding box center [460, 119] width 182 height 28
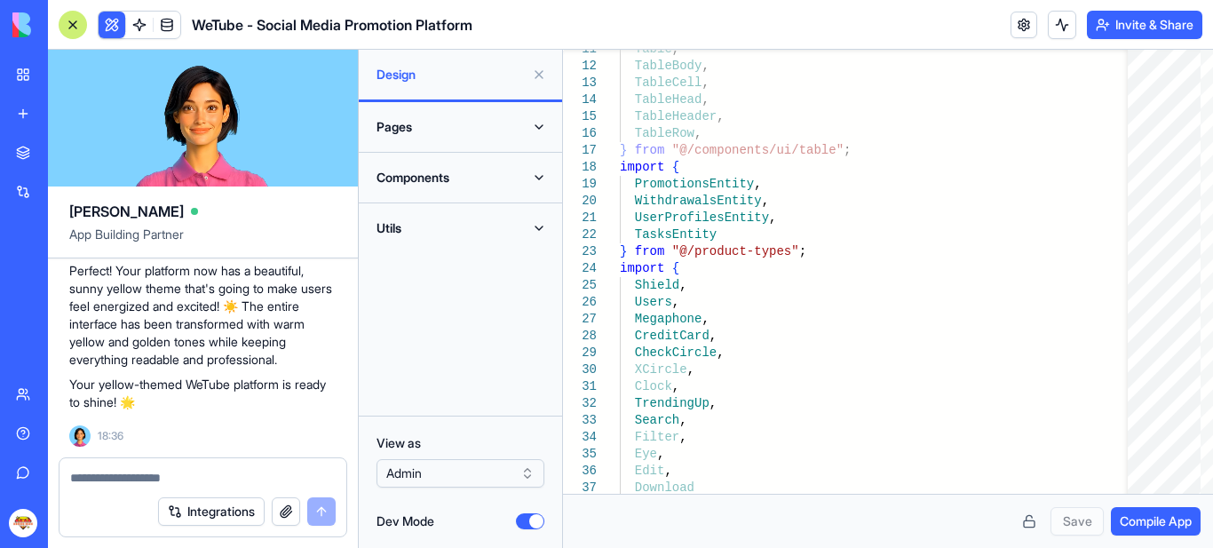
click at [517, 483] on html "BETA My Workspace New app Marketplace Integrations Recent New App AI Logo Gener…" at bounding box center [606, 274] width 1213 height 548
click at [535, 124] on button "Pages" at bounding box center [460, 127] width 182 height 28
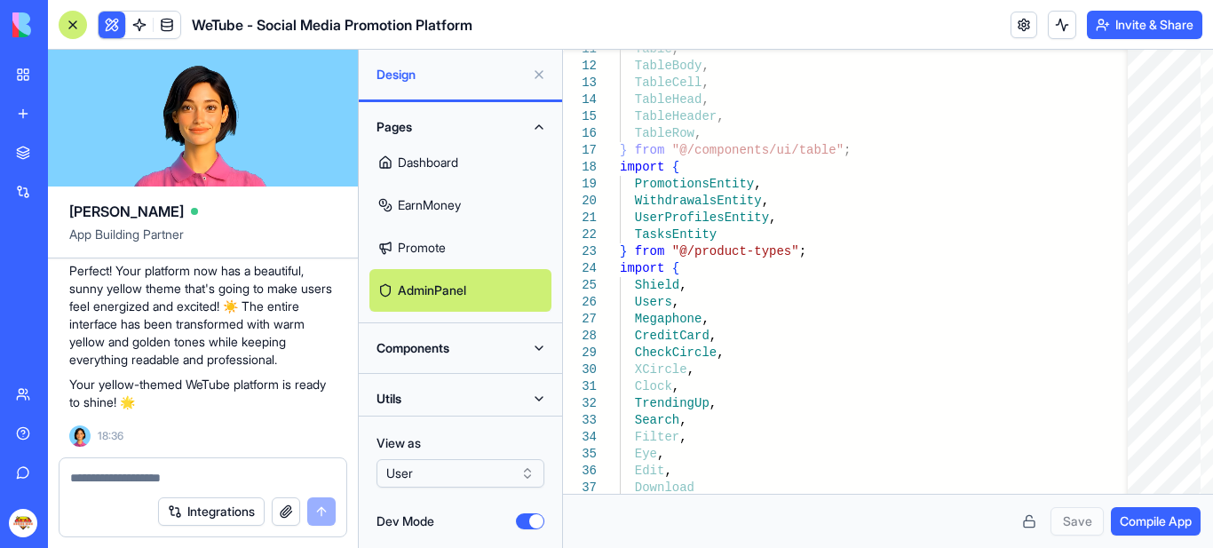
click at [458, 157] on link "Dashboard" at bounding box center [460, 162] width 182 height 43
type textarea "****** **** *"
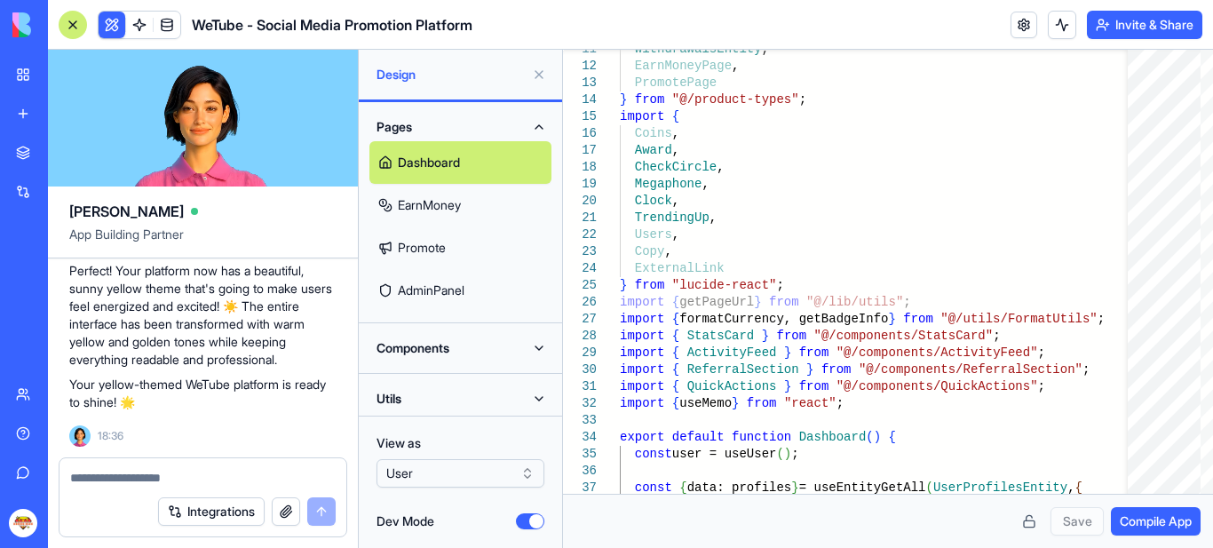
click at [534, 121] on button "Pages" at bounding box center [460, 127] width 182 height 28
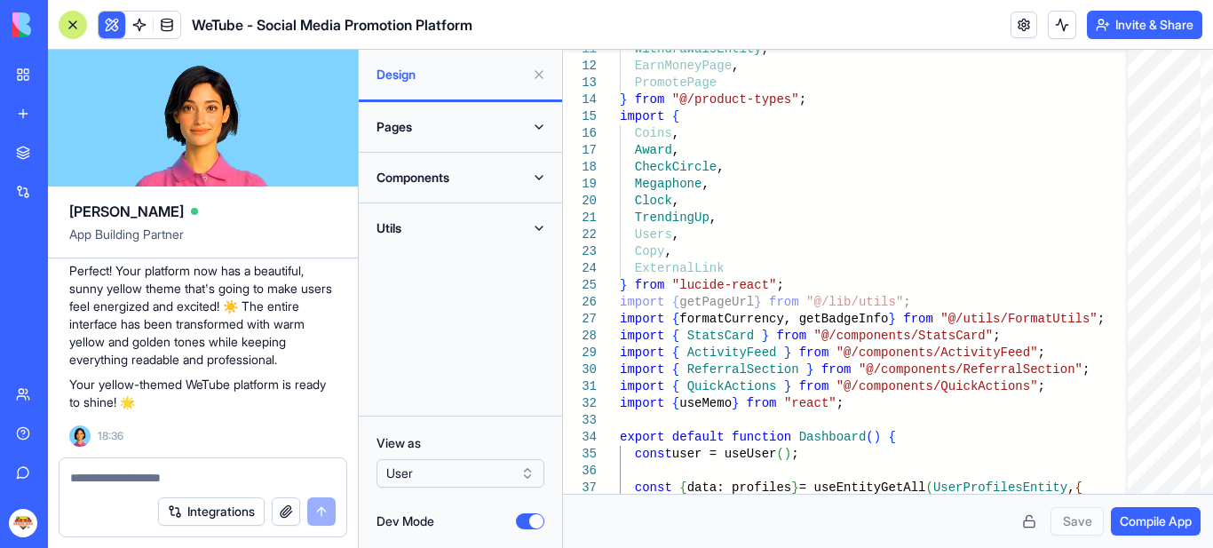
click at [537, 470] on html "BETA My Workspace New app Marketplace Integrations Recent New App AI Logo Gener…" at bounding box center [606, 274] width 1213 height 548
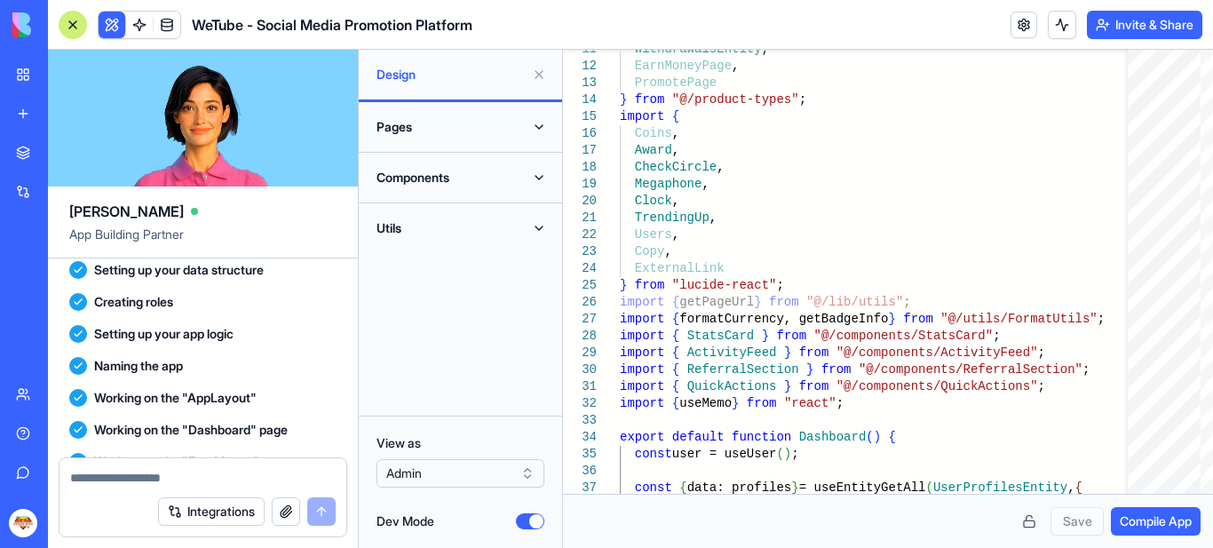
scroll to position [2569, 0]
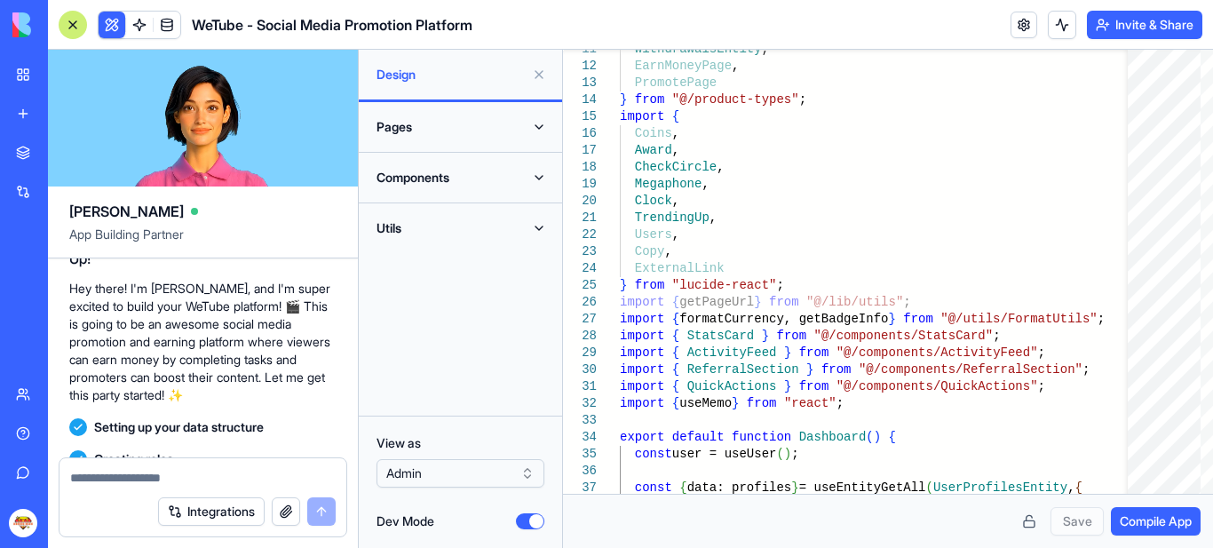
click at [397, 228] on button "Utils" at bounding box center [460, 228] width 182 height 28
click at [543, 175] on button "Components" at bounding box center [460, 177] width 182 height 28
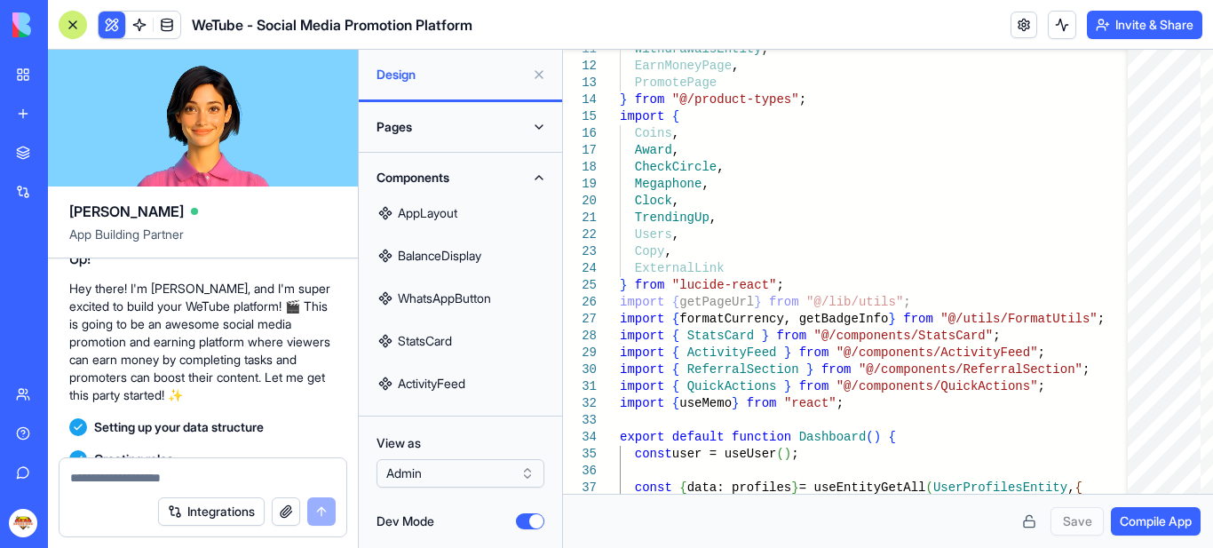
click at [537, 179] on button "Components" at bounding box center [460, 177] width 182 height 28
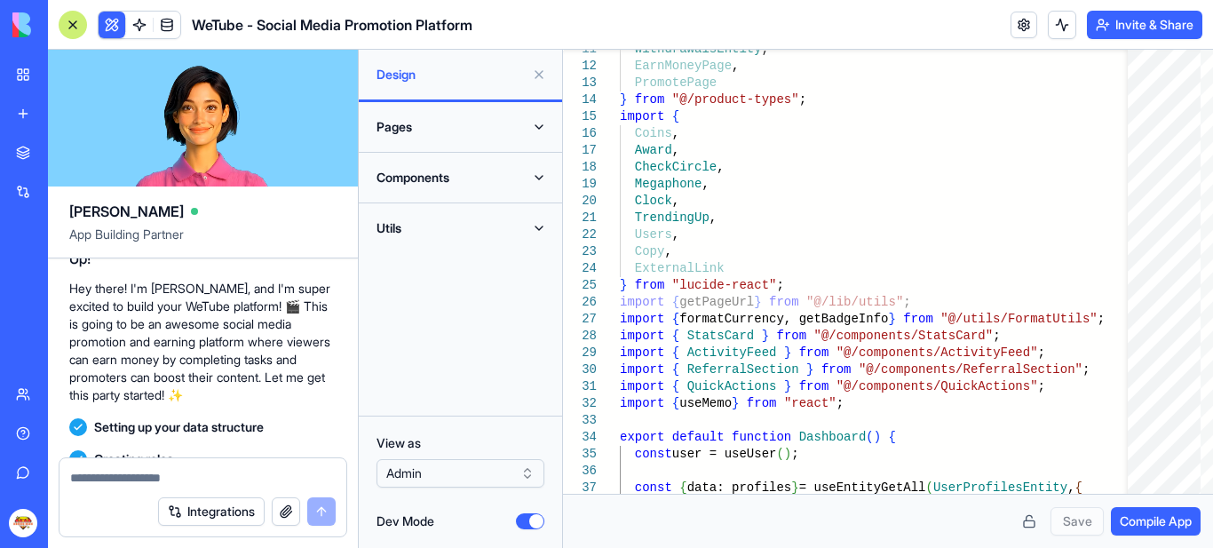
click at [536, 123] on button "Pages" at bounding box center [460, 127] width 182 height 28
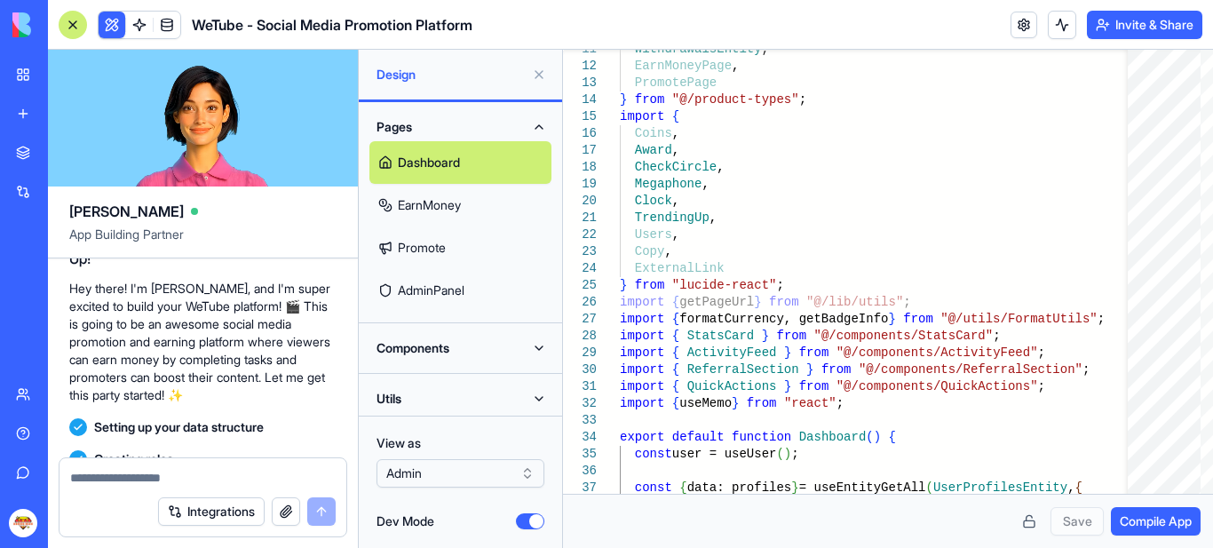
click at [536, 123] on button "Pages" at bounding box center [460, 127] width 182 height 28
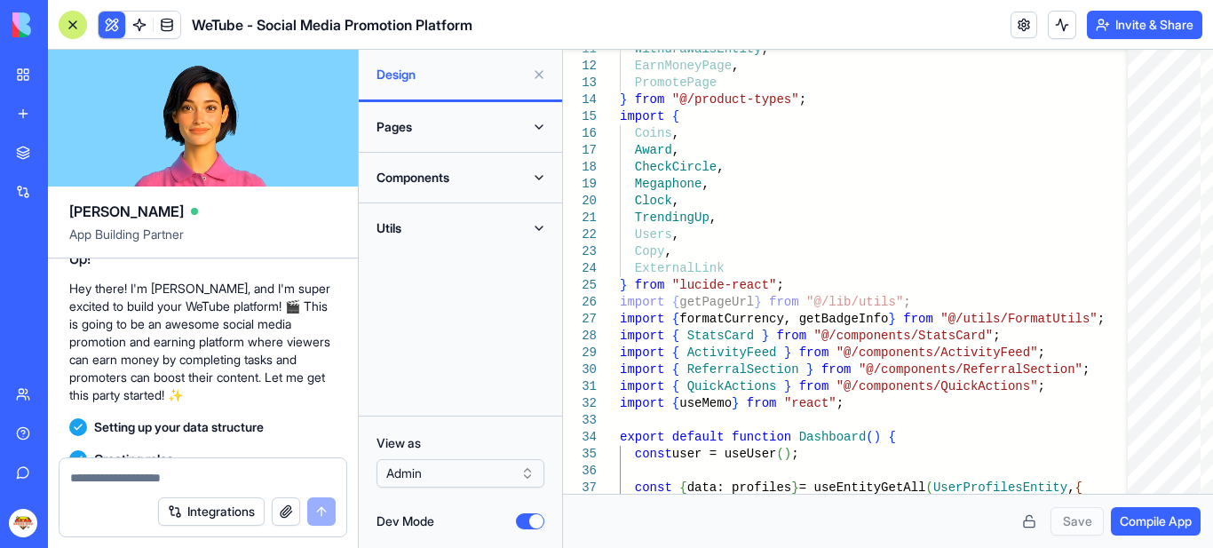
click at [526, 521] on button "Dev Mode" at bounding box center [530, 521] width 28 height 16
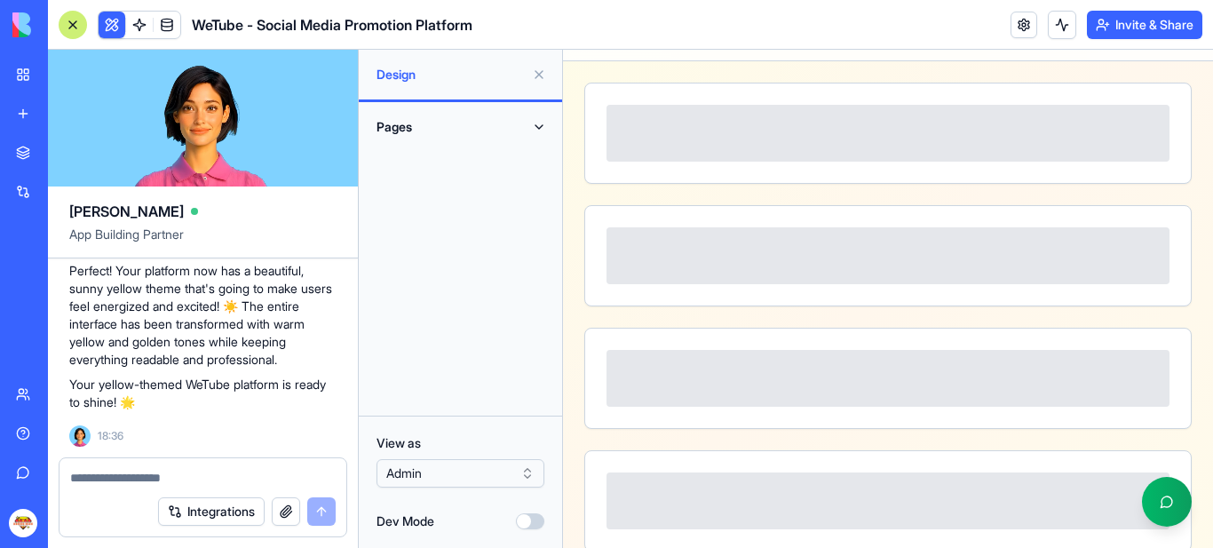
scroll to position [71, 0]
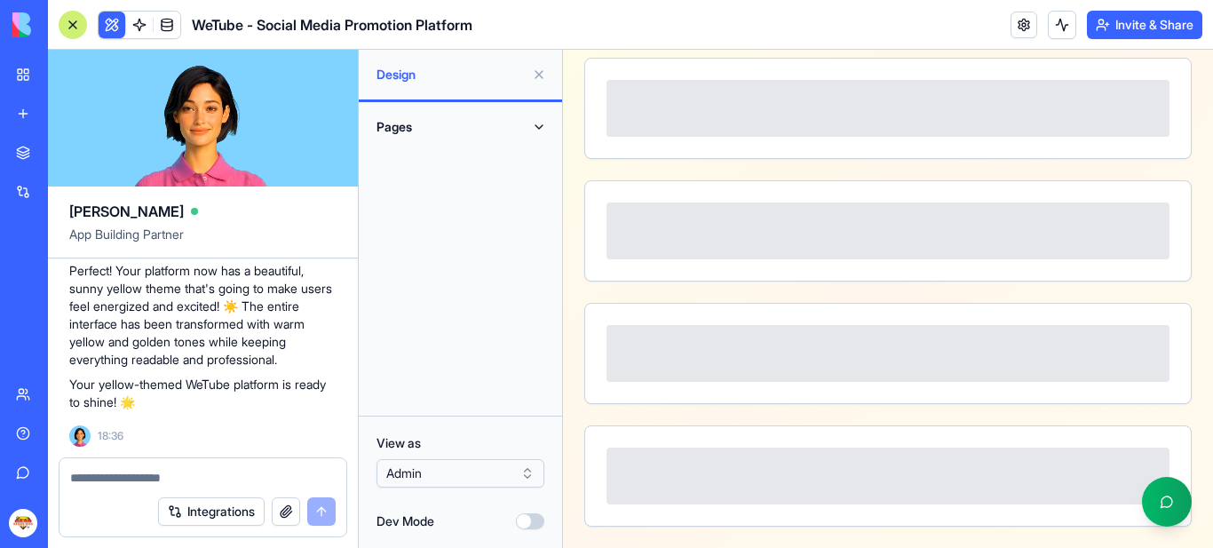
click at [525, 474] on html "BETA My Workspace New app Marketplace Integrations Recent New App AI Logo Gener…" at bounding box center [606, 274] width 1213 height 548
click at [525, 473] on html "BETA My Workspace New app Marketplace Integrations Recent New App AI Logo Gener…" at bounding box center [606, 274] width 1213 height 548
click at [169, 20] on link at bounding box center [167, 25] width 27 height 27
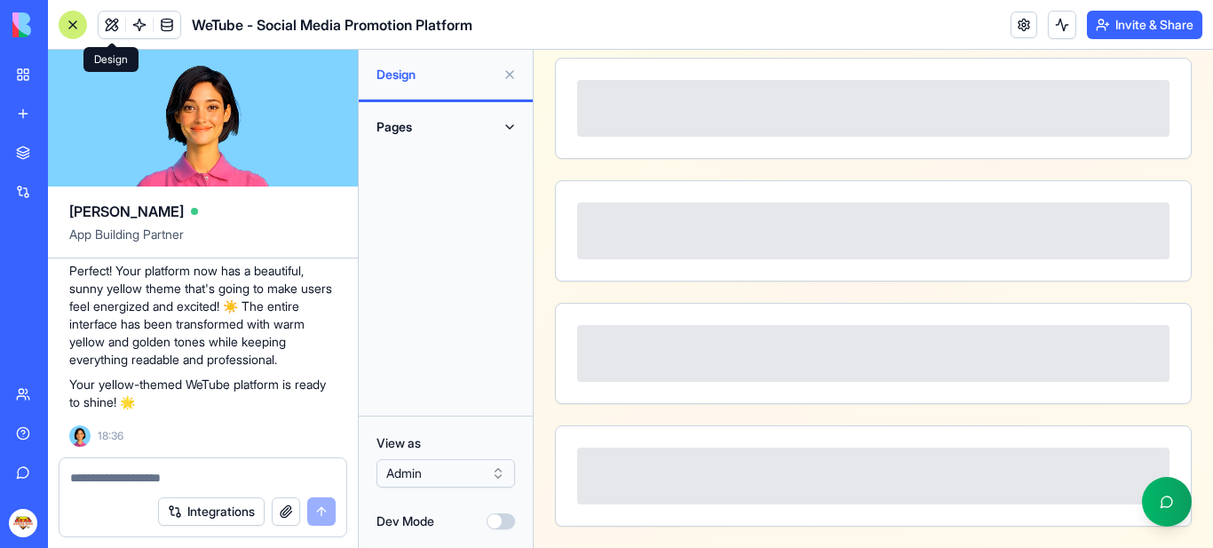
scroll to position [0, 0]
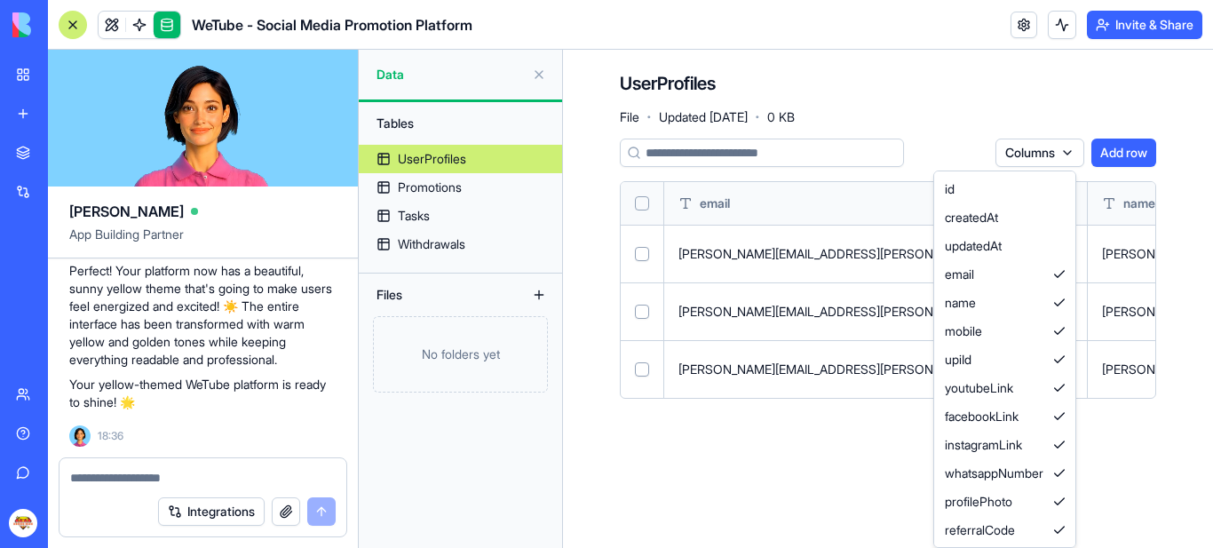
click at [1061, 149] on html "BETA My Workspace New app Marketplace Integrations Recent New App AI Logo Gener…" at bounding box center [606, 274] width 1213 height 548
click at [1060, 152] on html "BETA My Workspace New app Marketplace Integrations Recent New App AI Logo Gener…" at bounding box center [606, 274] width 1213 height 548
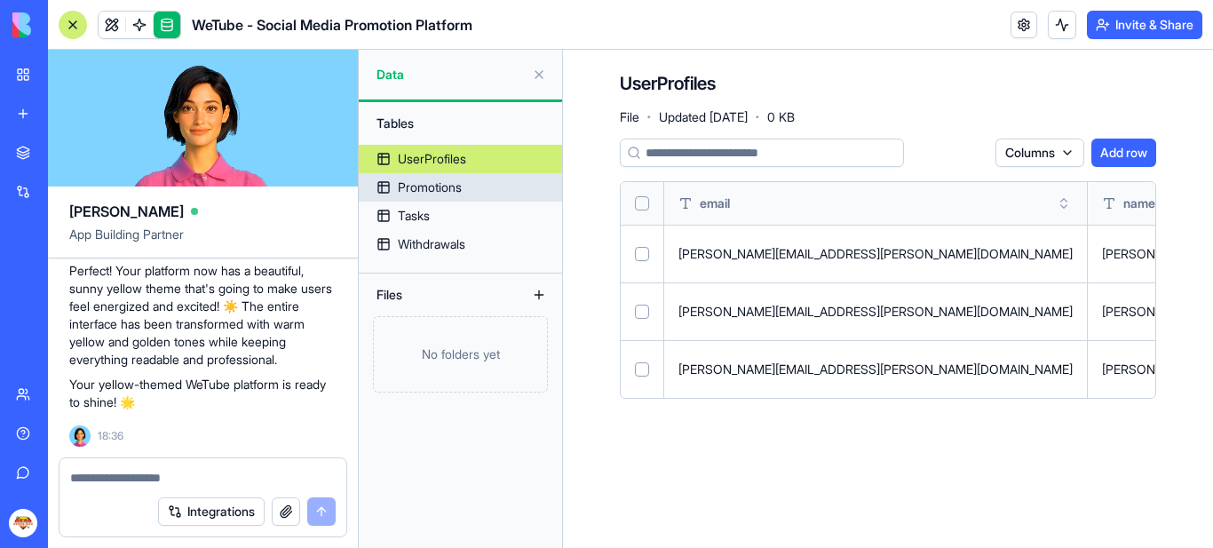
click at [418, 191] on div "Promotions" at bounding box center [430, 188] width 64 height 18
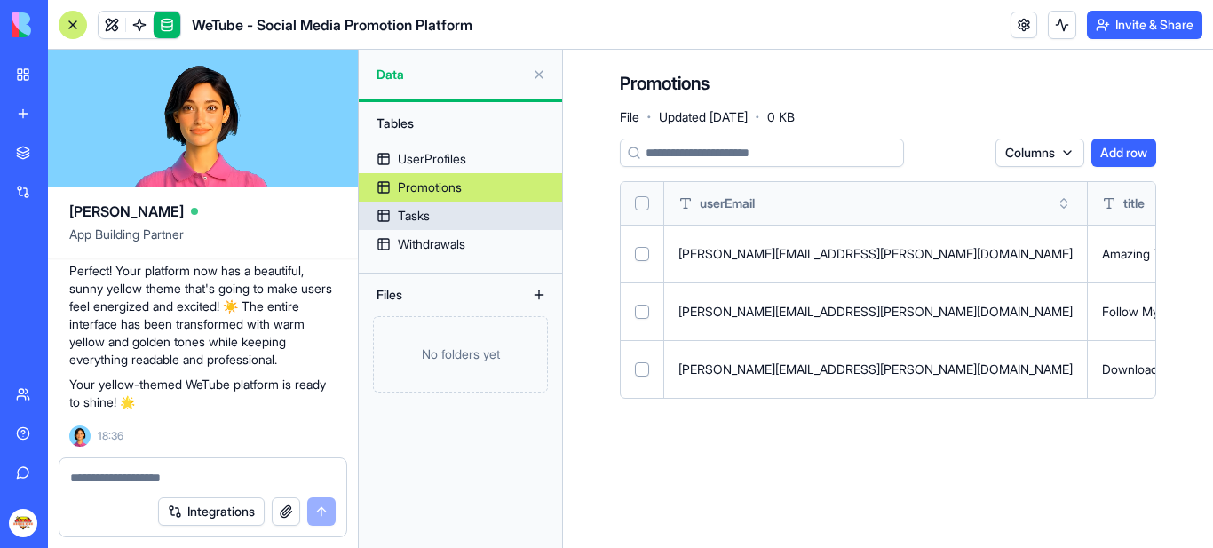
click at [424, 204] on link "Tasks" at bounding box center [460, 216] width 203 height 28
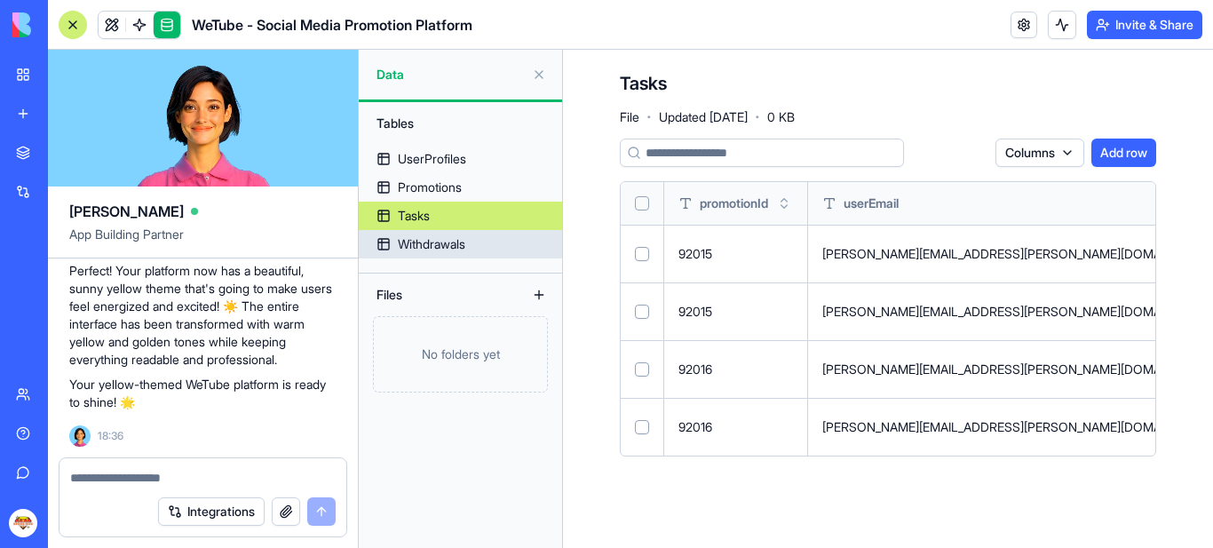
click at [430, 244] on div "Withdrawals" at bounding box center [431, 244] width 67 height 18
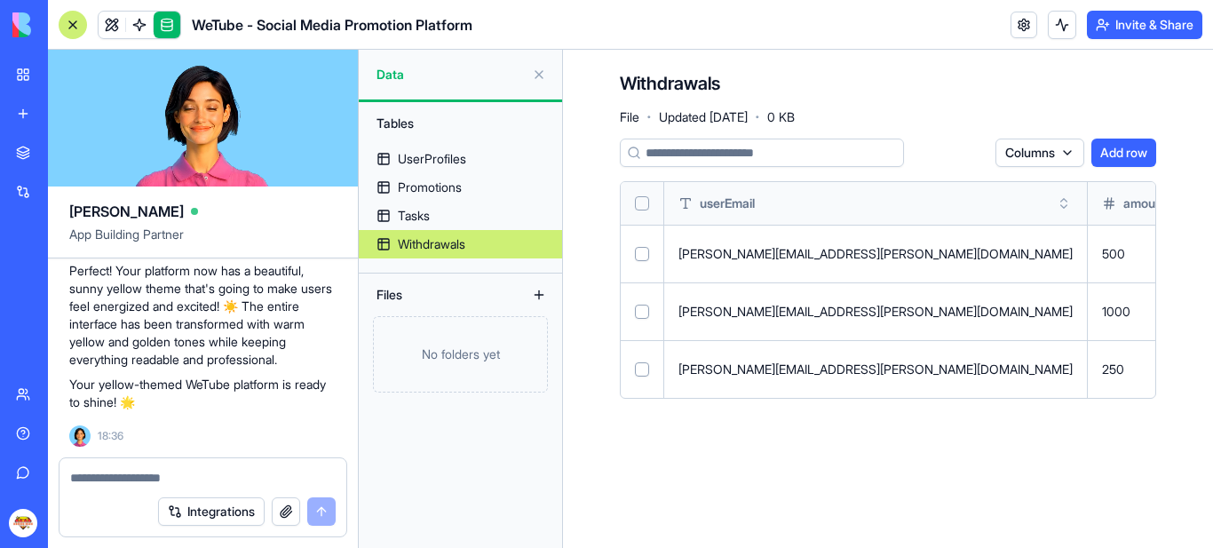
click at [430, 244] on div "Withdrawals" at bounding box center [431, 244] width 67 height 18
click at [142, 24] on span at bounding box center [140, 25] width 50 height 50
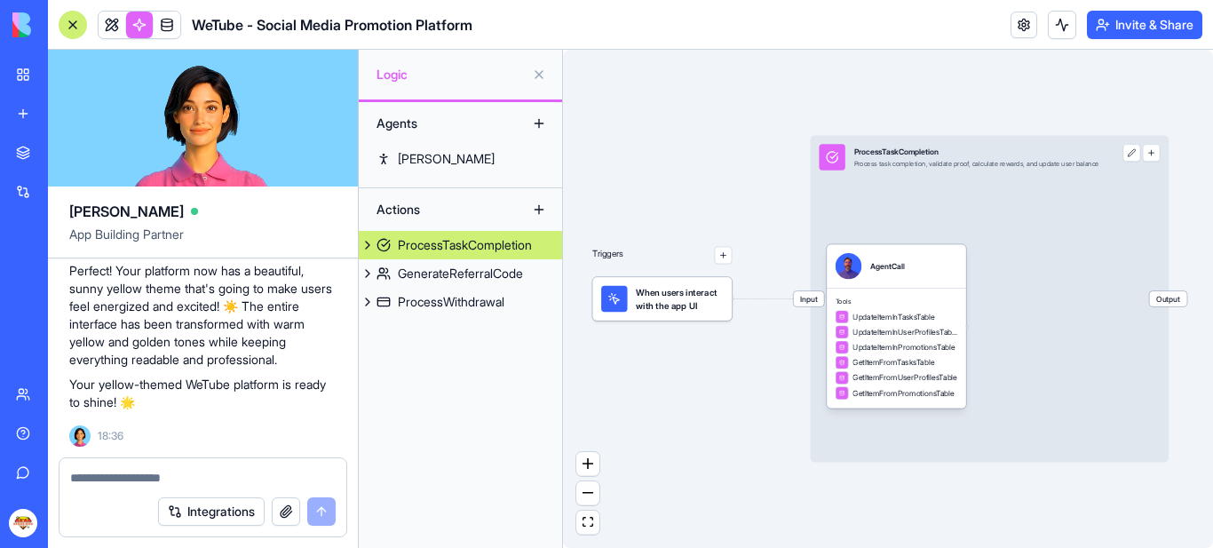
click at [687, 310] on span "When users interact with the app UI" at bounding box center [679, 299] width 87 height 26
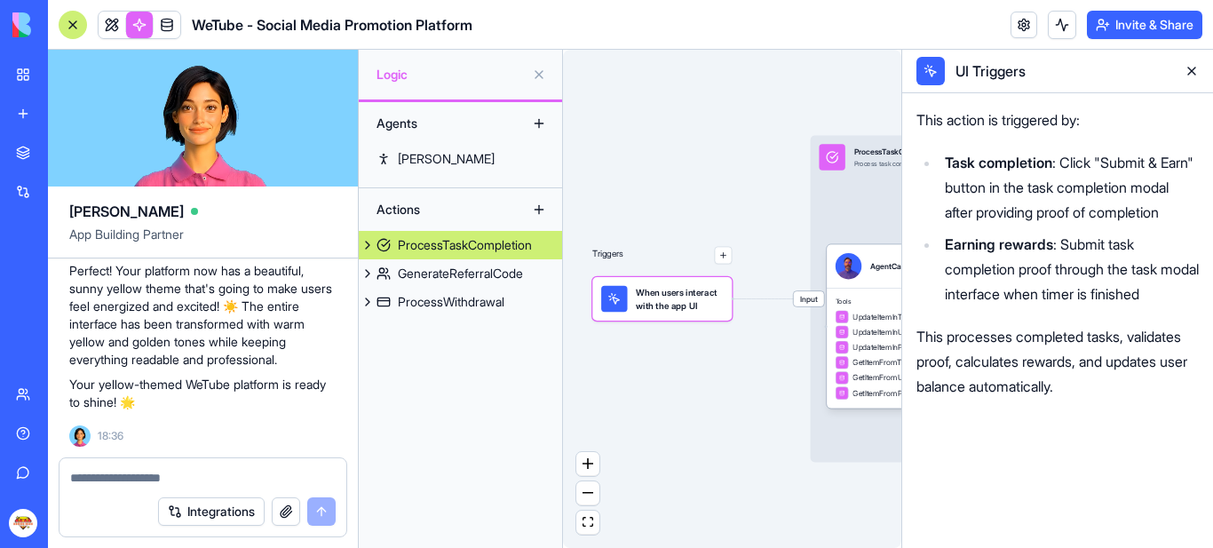
click at [687, 310] on span "When users interact with the app UI" at bounding box center [679, 299] width 87 height 26
click at [1194, 72] on button at bounding box center [1192, 71] width 28 height 28
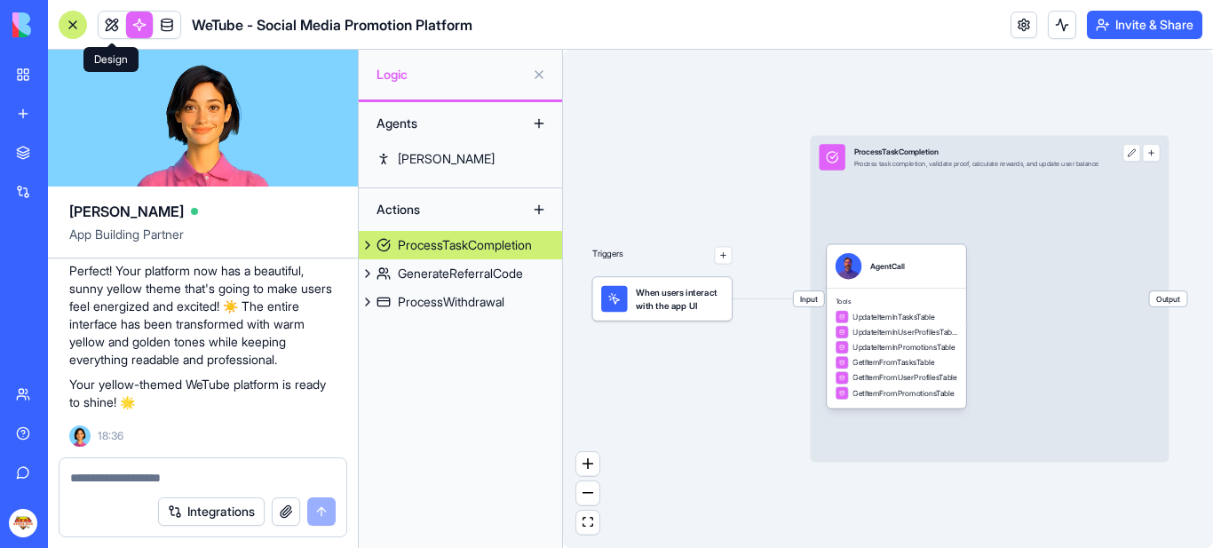
click at [107, 28] on link at bounding box center [112, 25] width 27 height 27
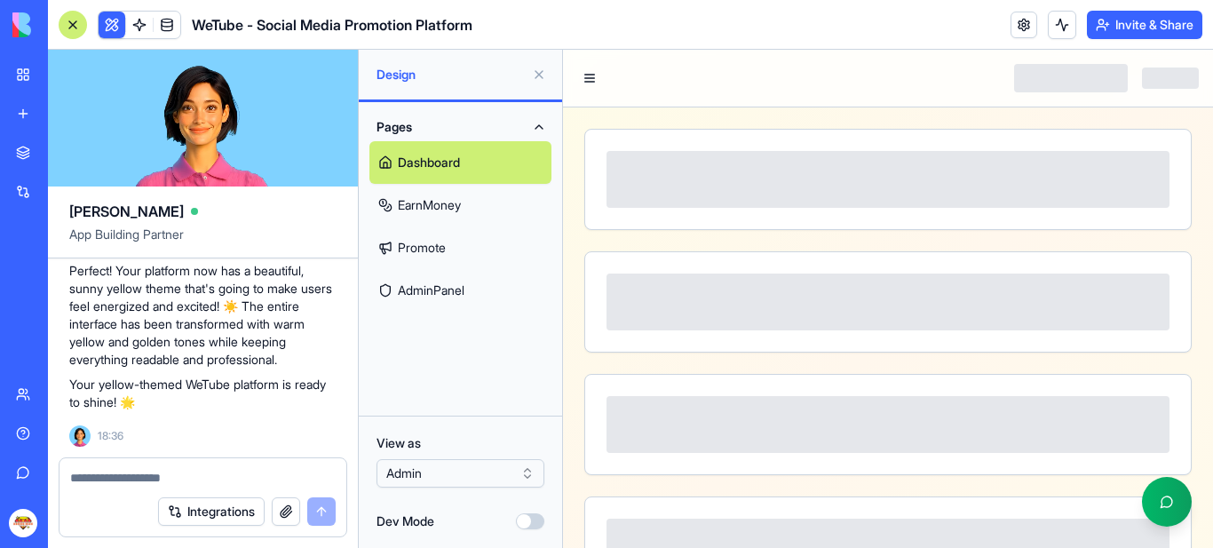
click at [174, 481] on textarea at bounding box center [203, 478] width 266 height 18
paste textarea "**********"
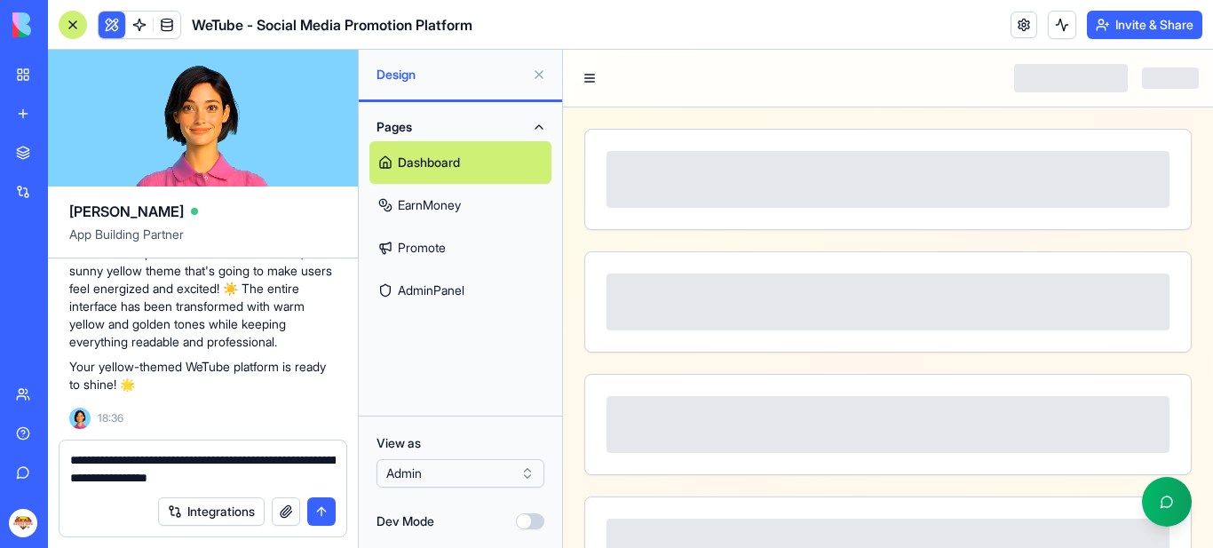
type textarea "**********"
click at [319, 511] on button "submit" at bounding box center [321, 511] width 28 height 28
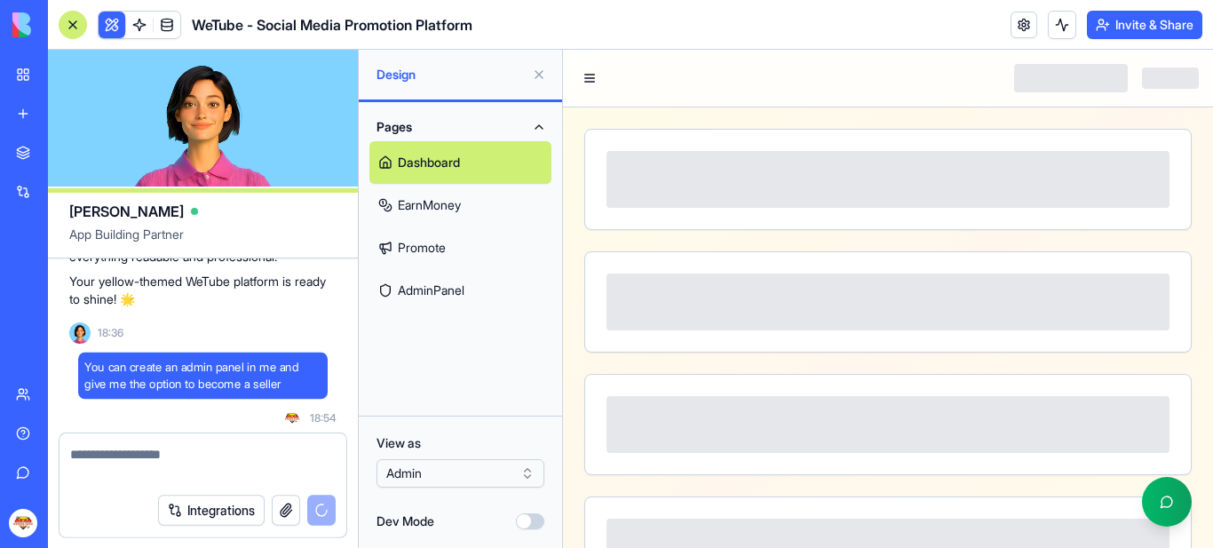
scroll to position [4164, 0]
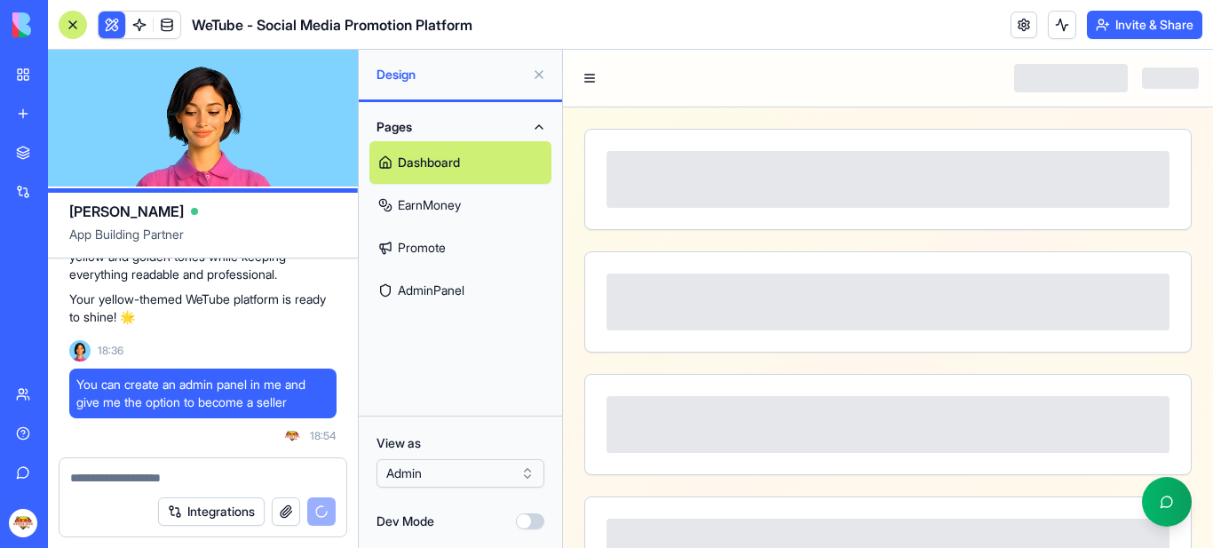
click at [457, 472] on html "BETA My Workspace New app Marketplace Integrations Recent New App AI Logo Gener…" at bounding box center [606, 274] width 1213 height 548
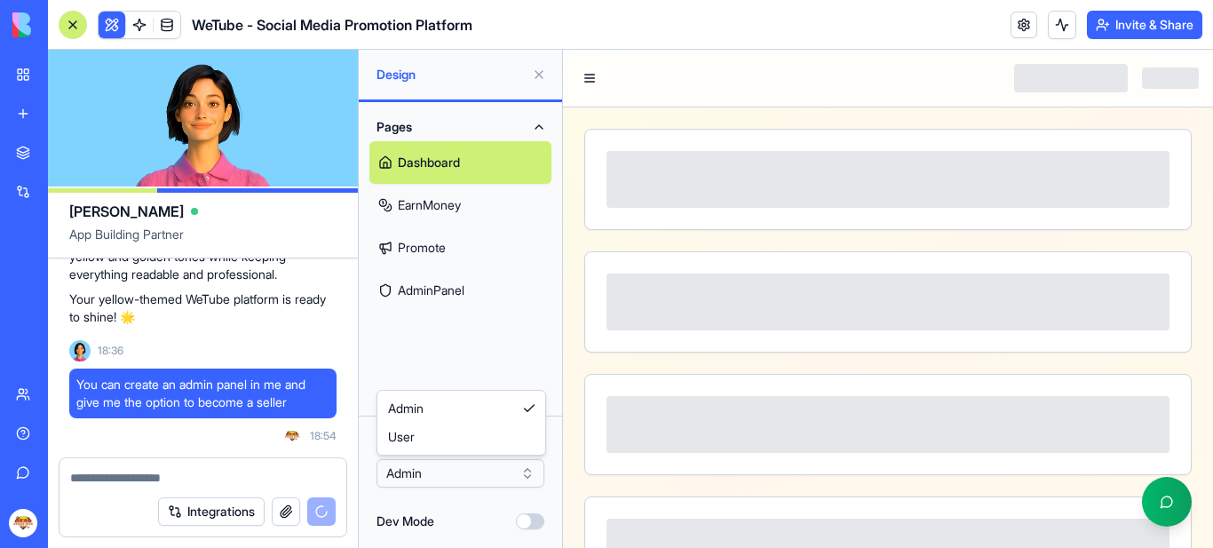
click at [533, 520] on html "BETA My Workspace New app Marketplace Integrations Recent New App AI Logo Gener…" at bounding box center [606, 274] width 1213 height 548
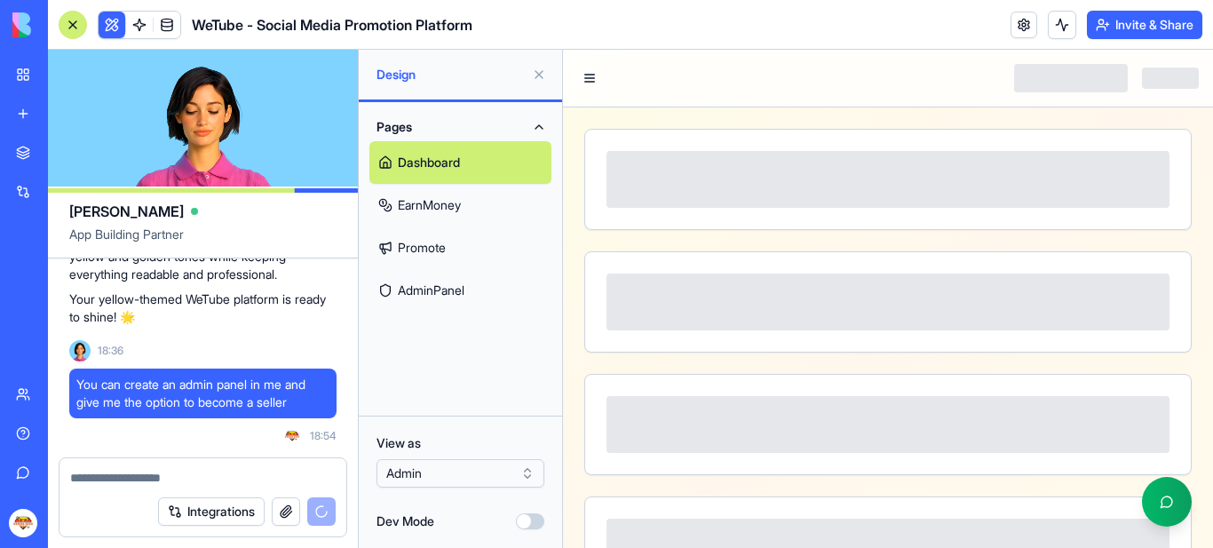
click at [535, 520] on button "Dev Mode" at bounding box center [530, 521] width 28 height 16
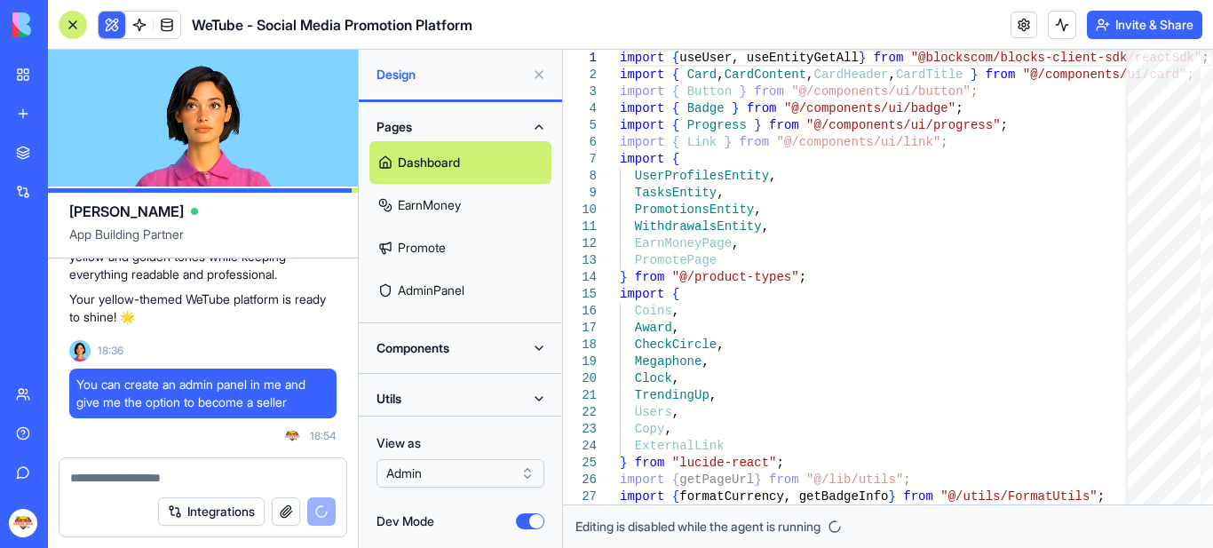
click at [522, 522] on button "Dev Mode" at bounding box center [530, 521] width 28 height 16
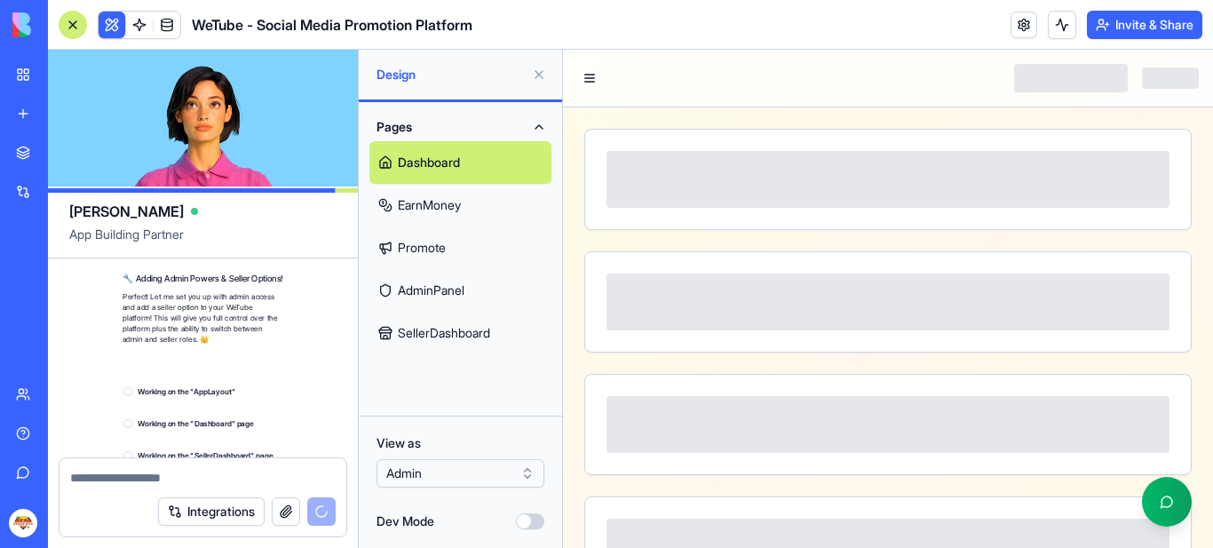
scroll to position [4430, 0]
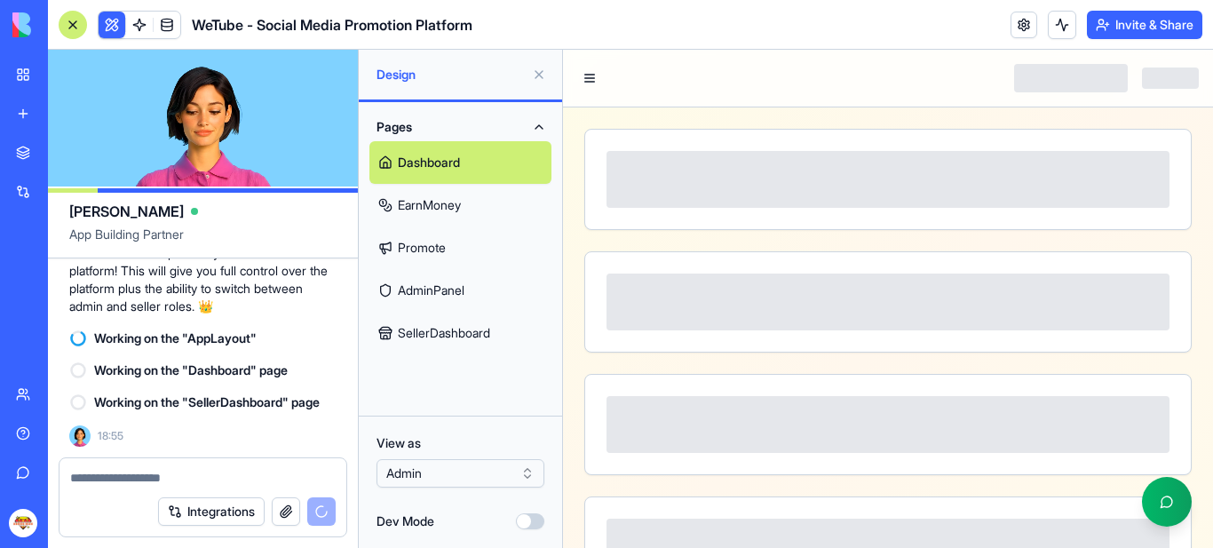
click at [180, 473] on textarea at bounding box center [203, 478] width 266 height 18
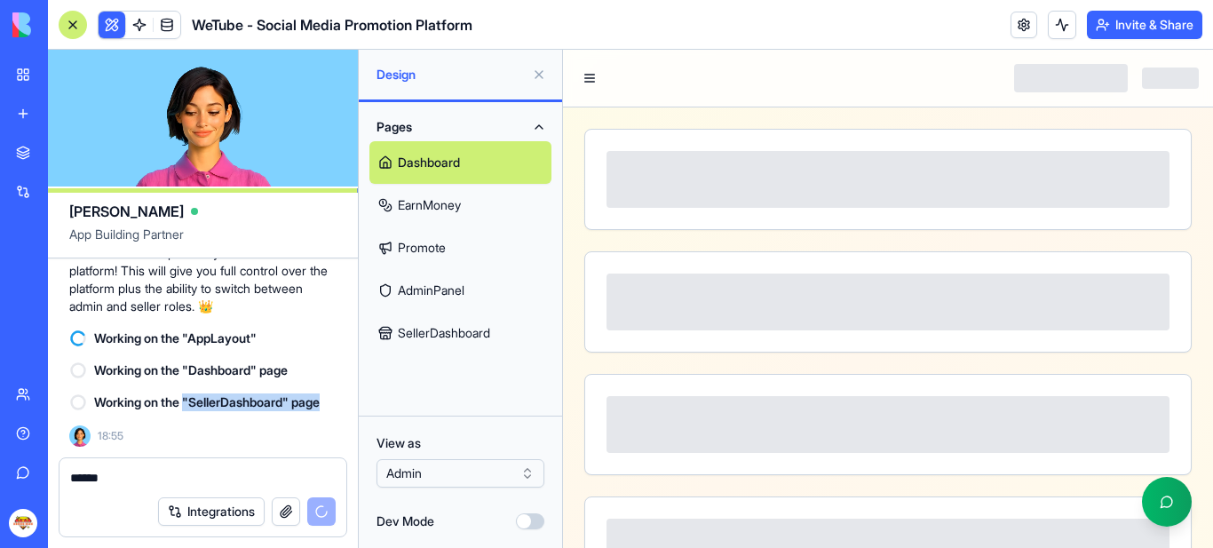
drag, startPoint x: 188, startPoint y: 399, endPoint x: 340, endPoint y: 404, distance: 152.0
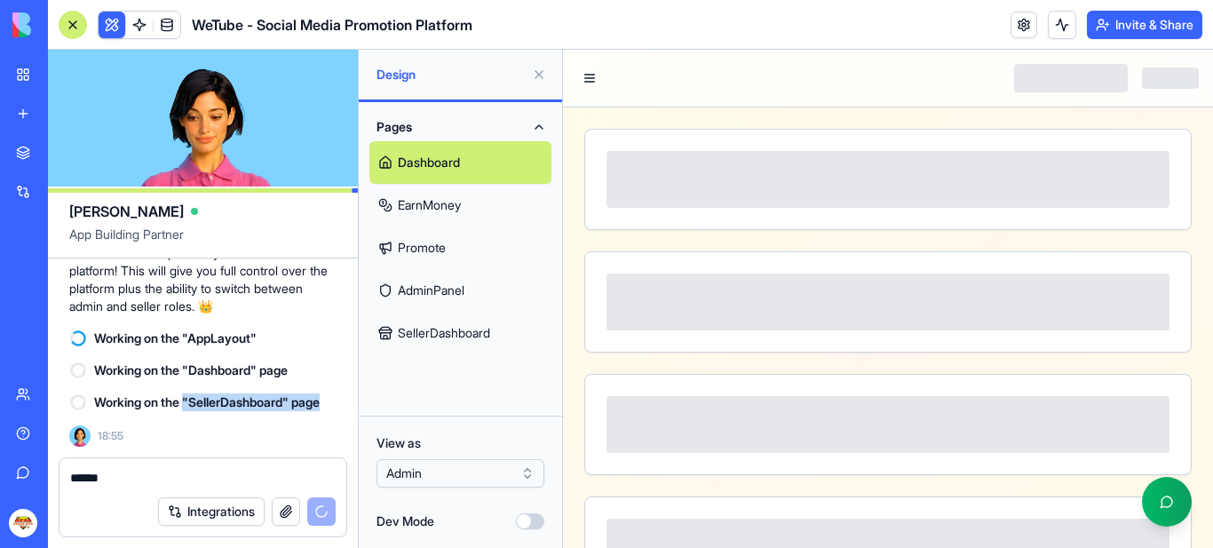
copy span ""SellerDashboard" page"
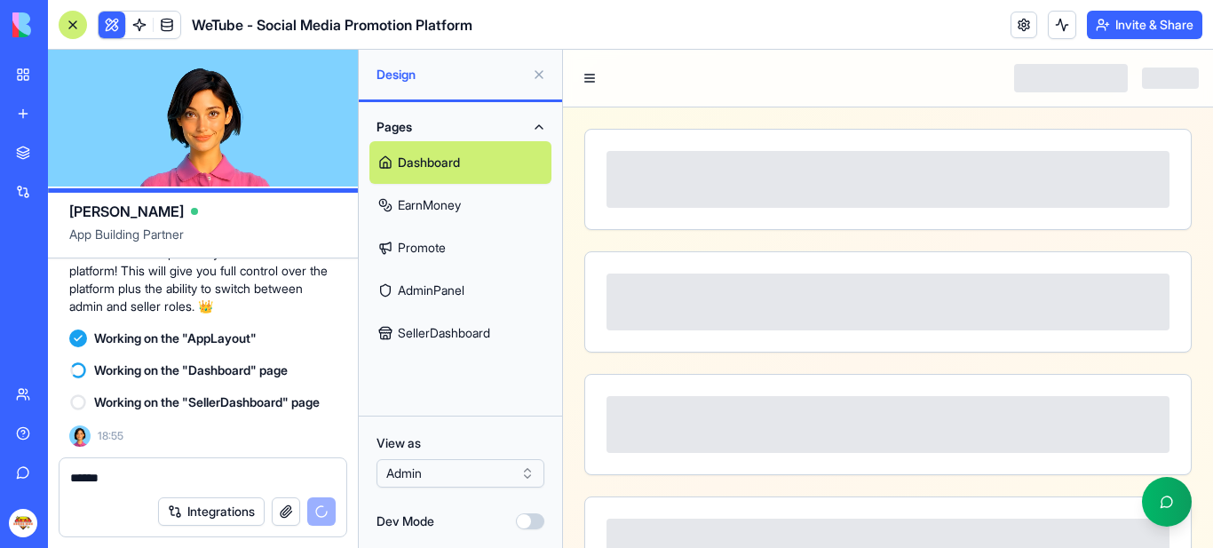
click at [112, 473] on textarea "*****" at bounding box center [203, 478] width 266 height 18
paste textarea "**********"
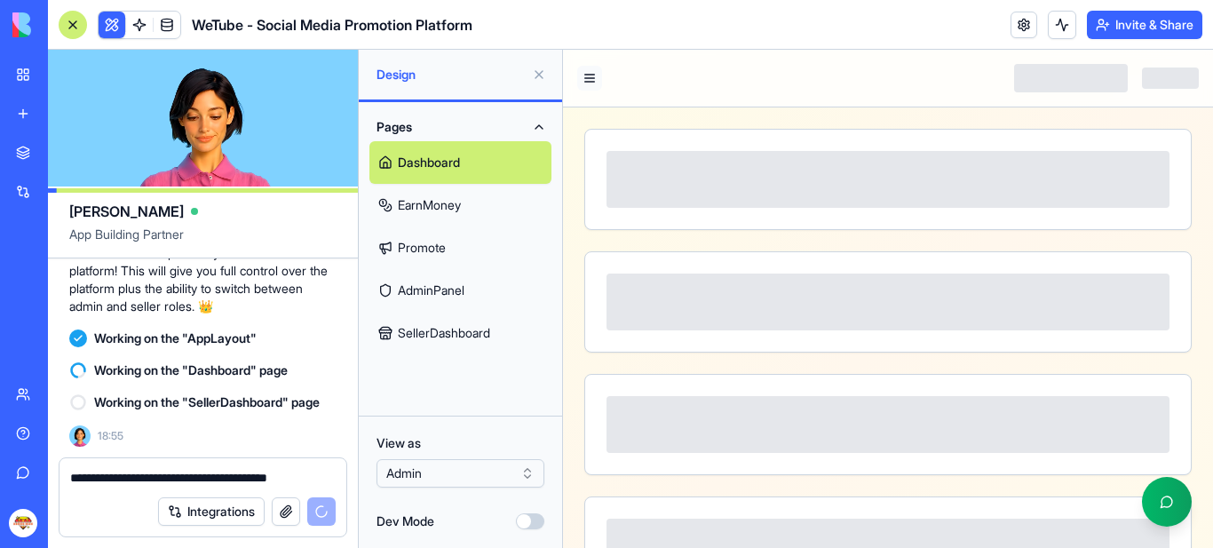
type textarea "**********"
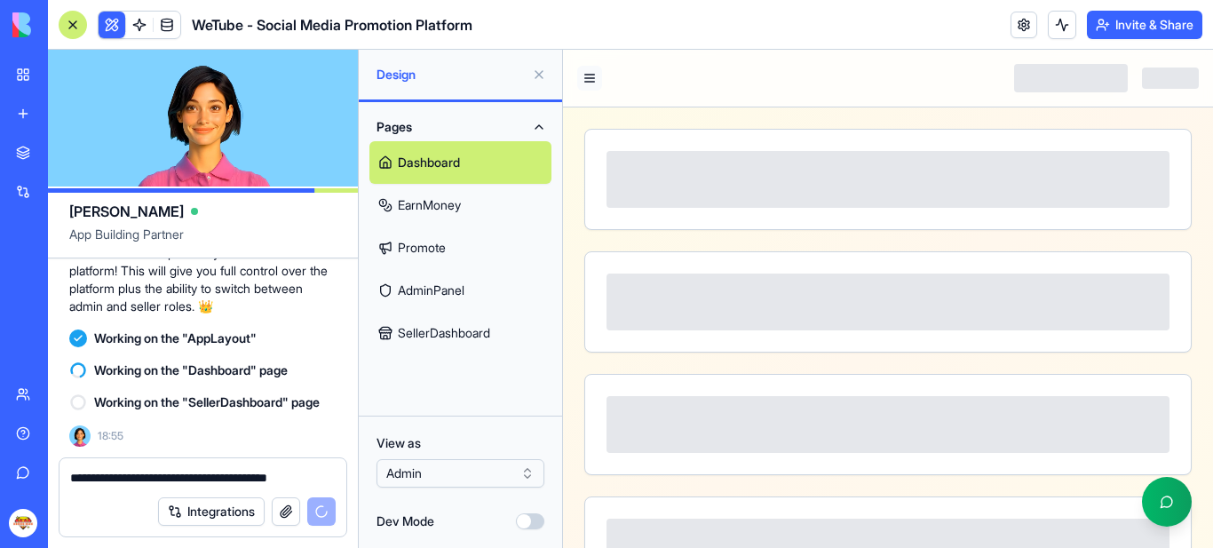
click at [588, 77] on button at bounding box center [589, 78] width 25 height 25
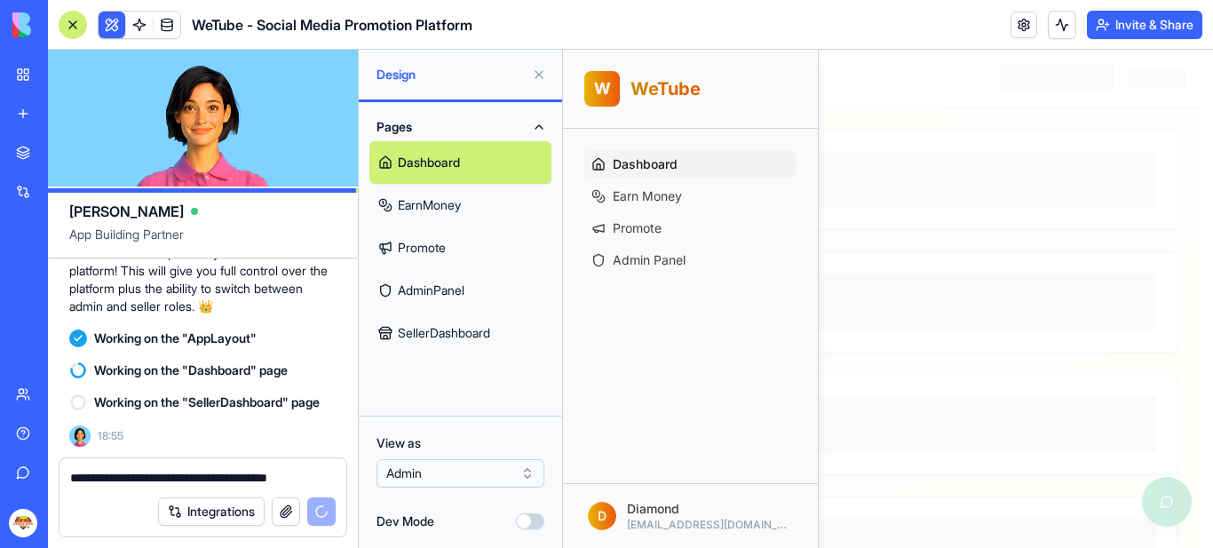
click at [861, 96] on div at bounding box center [888, 299] width 650 height 498
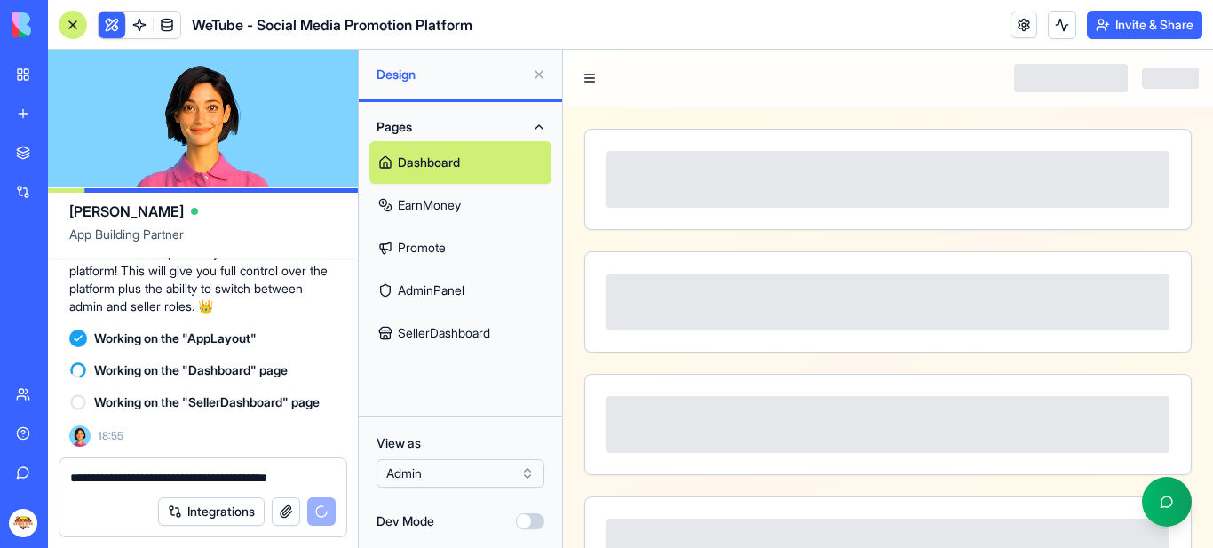
click at [720, 170] on div at bounding box center [888, 179] width 563 height 57
click at [1050, 75] on div at bounding box center [1071, 78] width 114 height 28
click at [1161, 71] on div at bounding box center [1170, 77] width 57 height 21
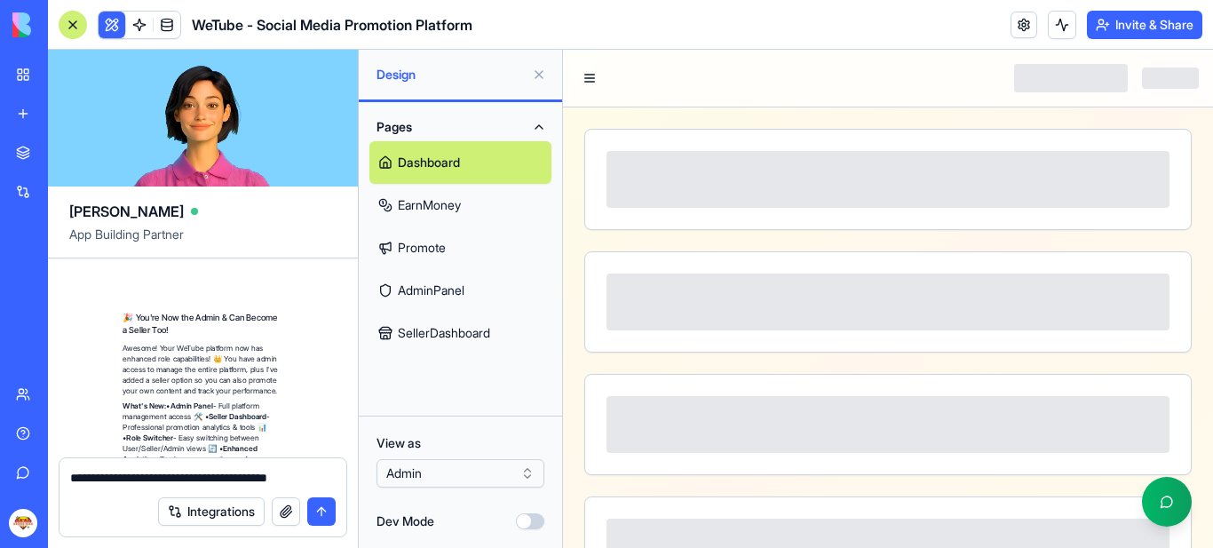
scroll to position [4828, 0]
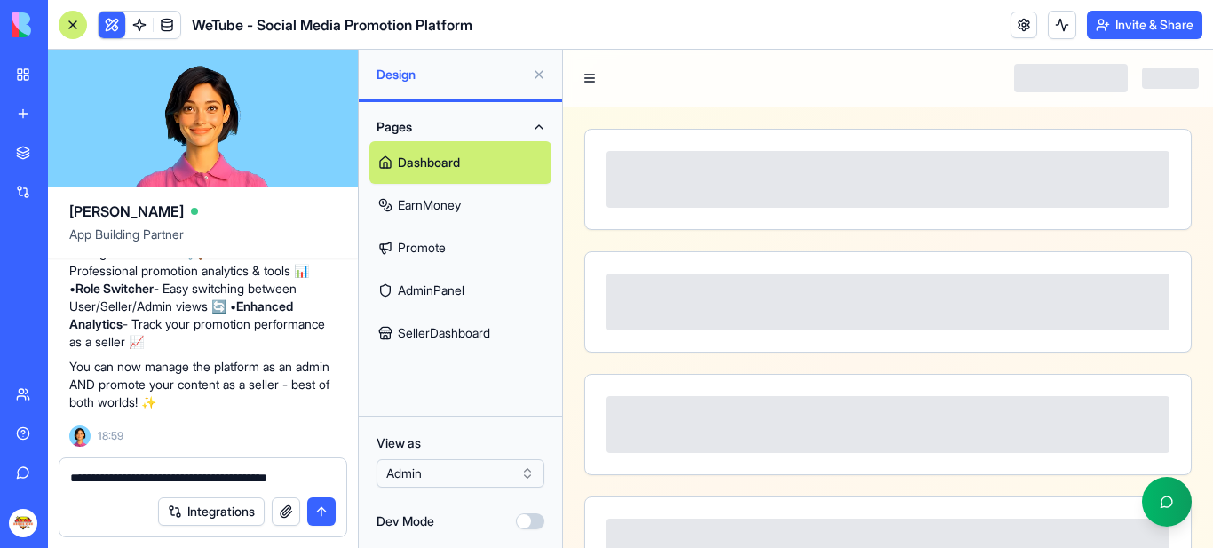
click at [323, 512] on button "submit" at bounding box center [321, 511] width 28 height 28
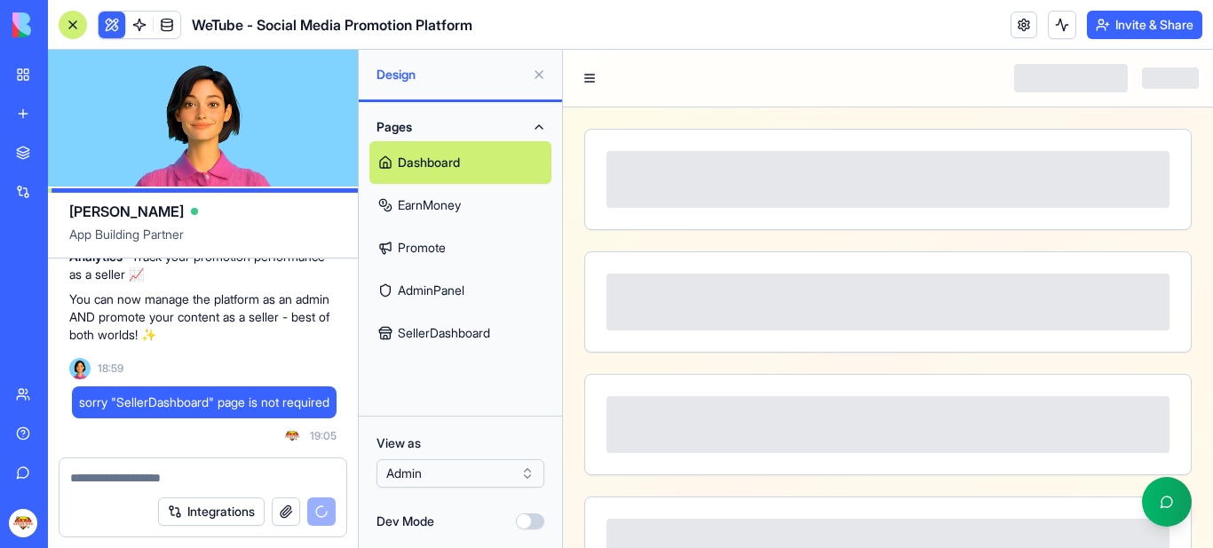
scroll to position [4824, 0]
click at [457, 207] on link "EarnMoney" at bounding box center [460, 205] width 182 height 43
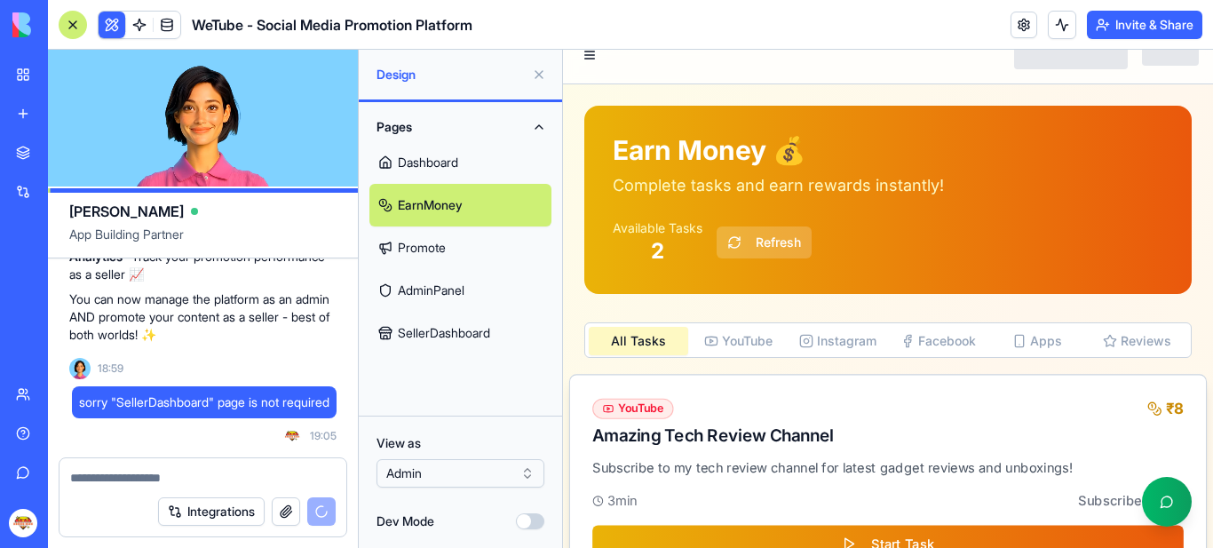
scroll to position [10, 0]
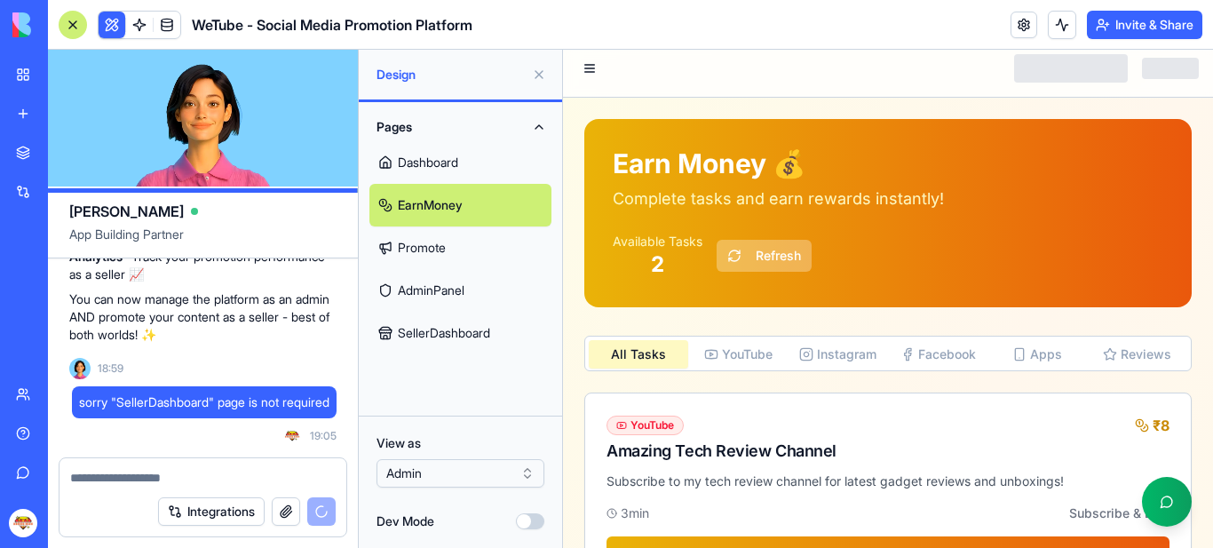
click at [771, 259] on button "Refresh" at bounding box center [764, 256] width 95 height 32
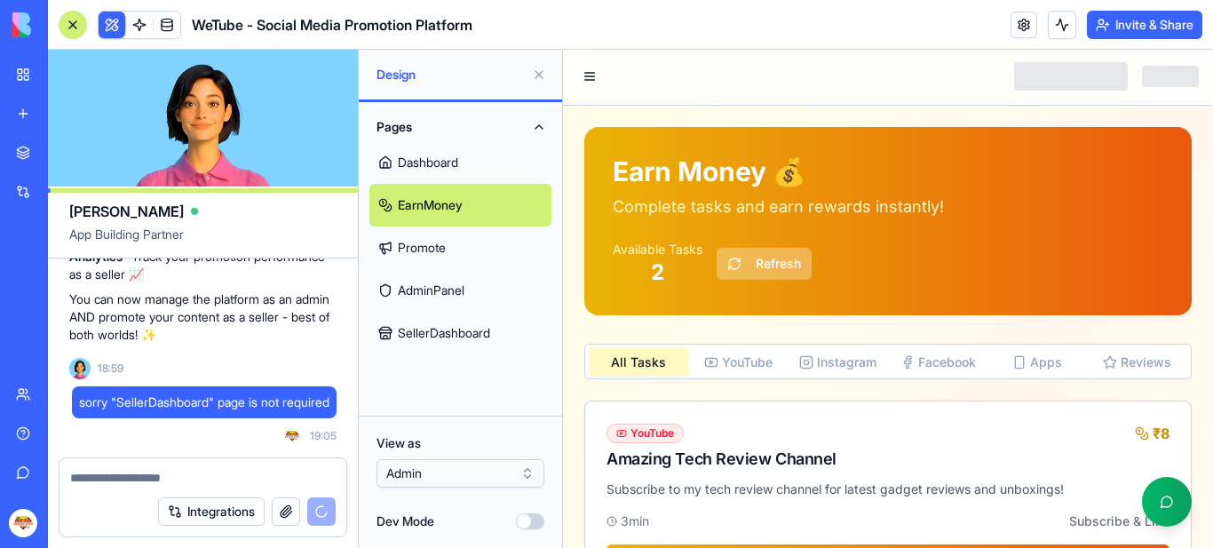
scroll to position [0, 0]
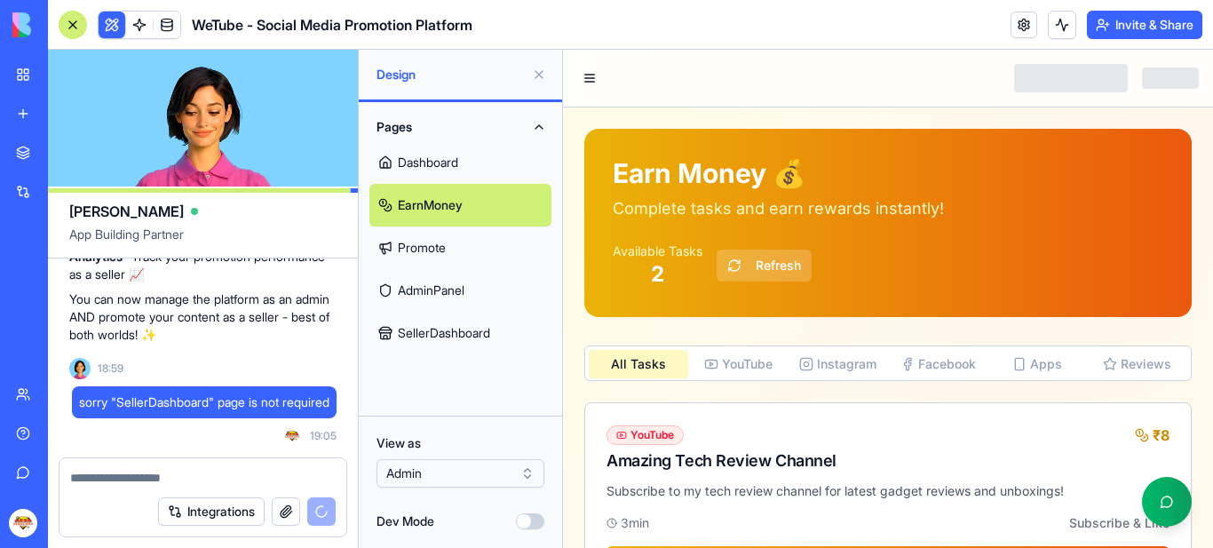
click at [441, 163] on link "Dashboard" at bounding box center [460, 162] width 182 height 43
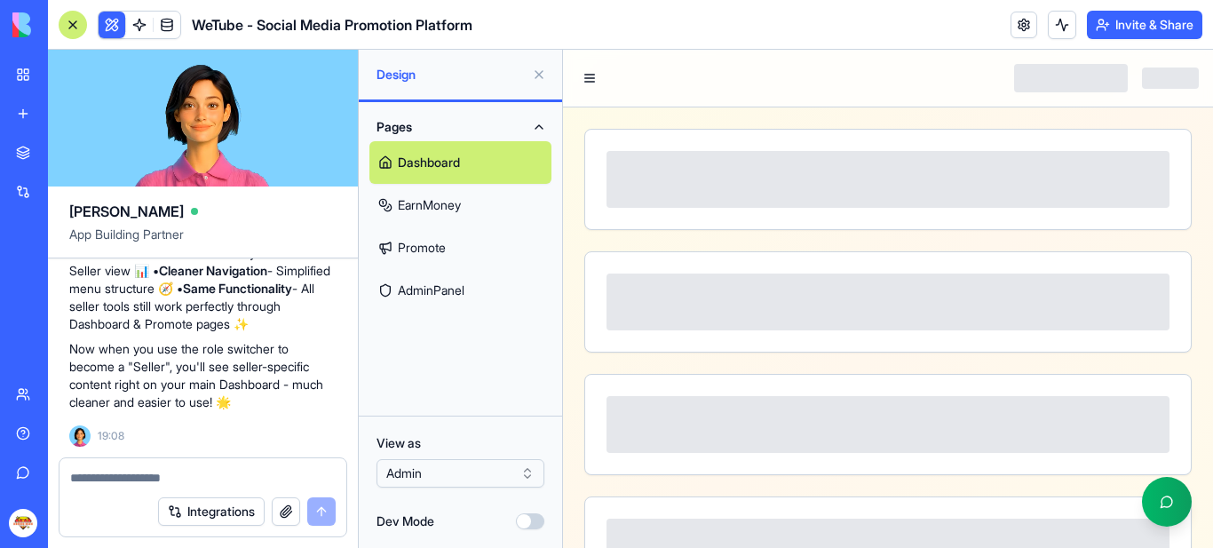
scroll to position [5567, 0]
